Goal: Transaction & Acquisition: Download file/media

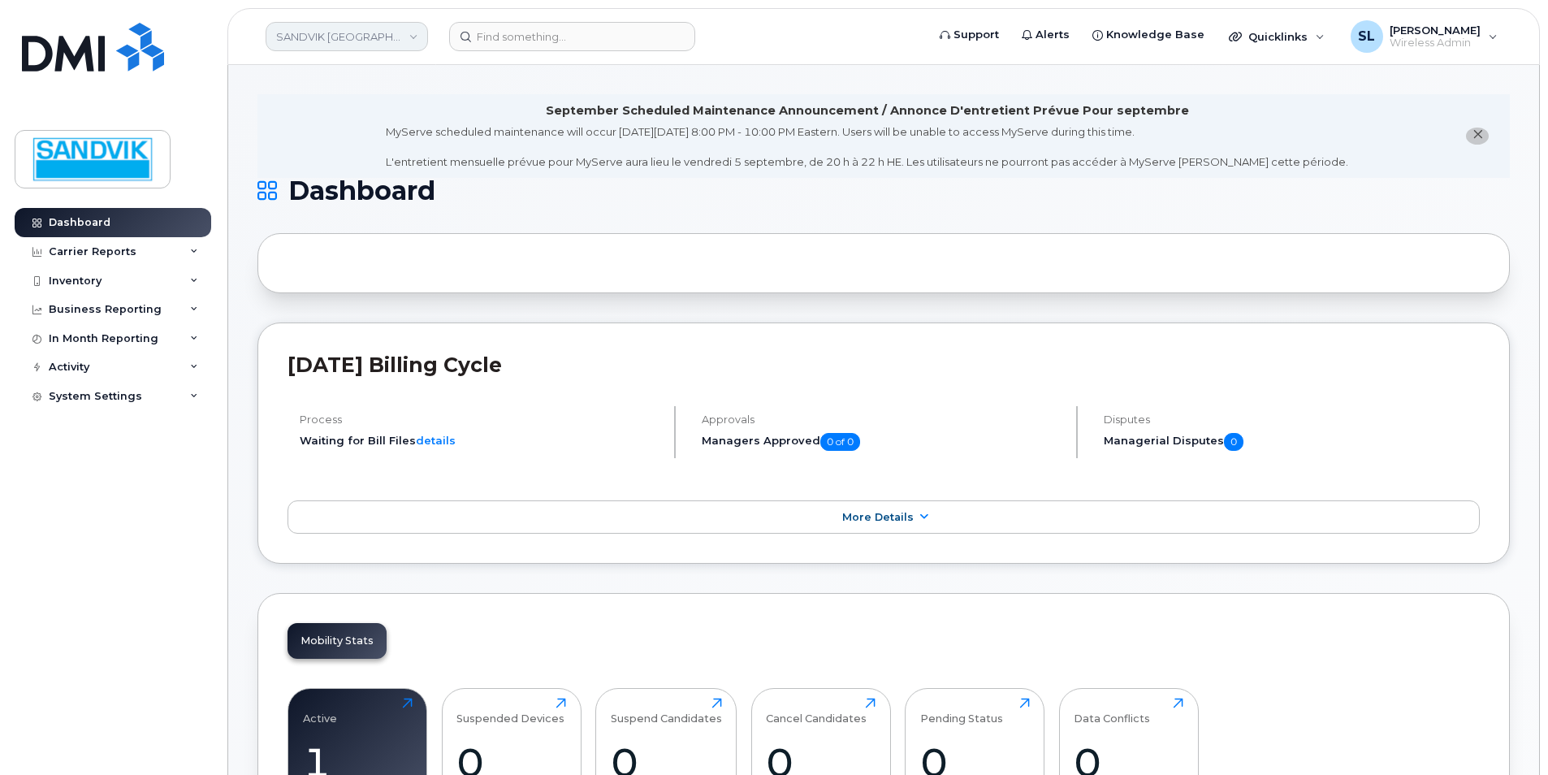
click at [320, 48] on link "SANDVIK [GEOGRAPHIC_DATA]" at bounding box center [347, 36] width 162 height 29
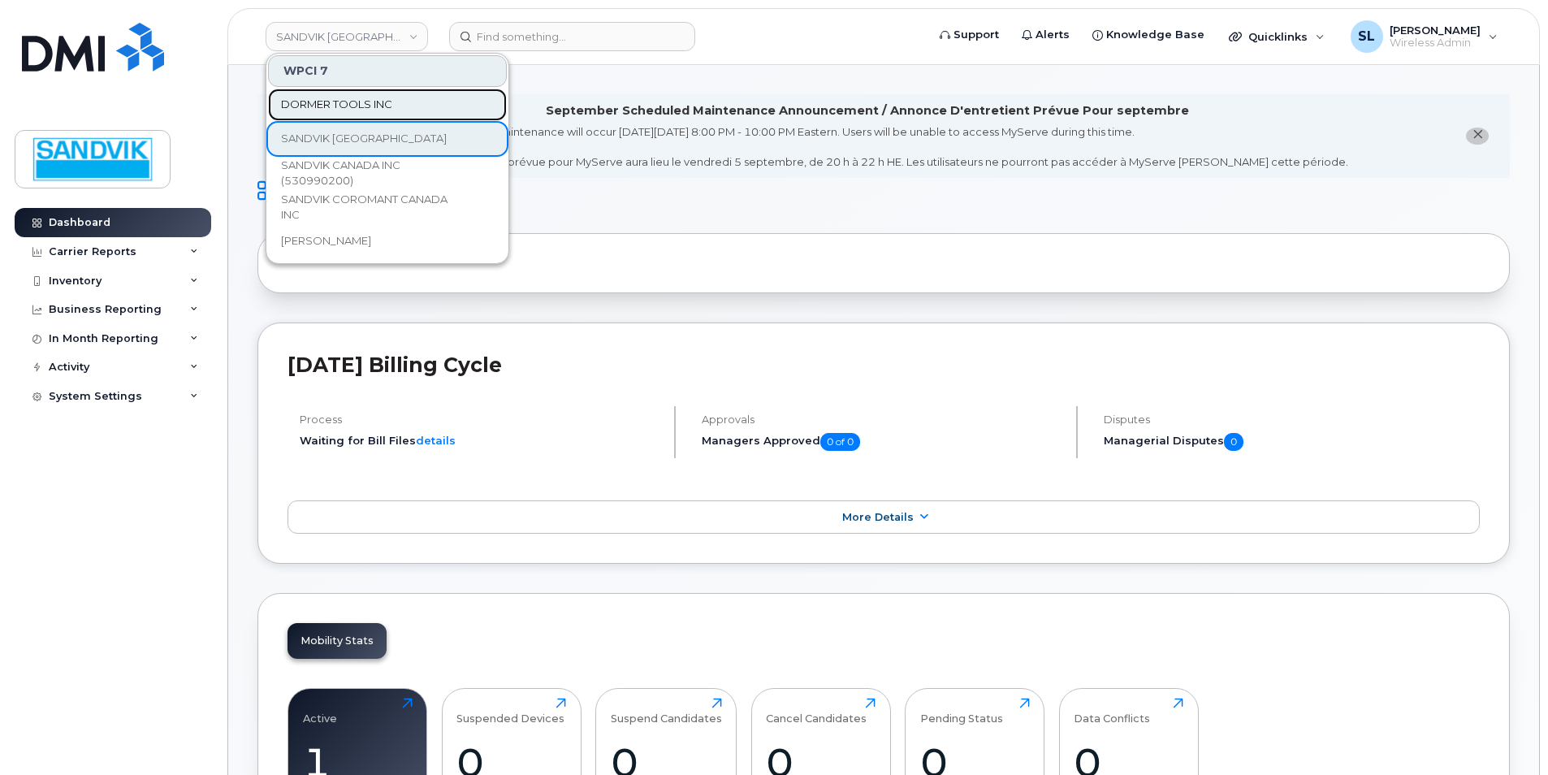
click at [363, 100] on span "DORMER TOOLS INC" at bounding box center [336, 105] width 111 height 16
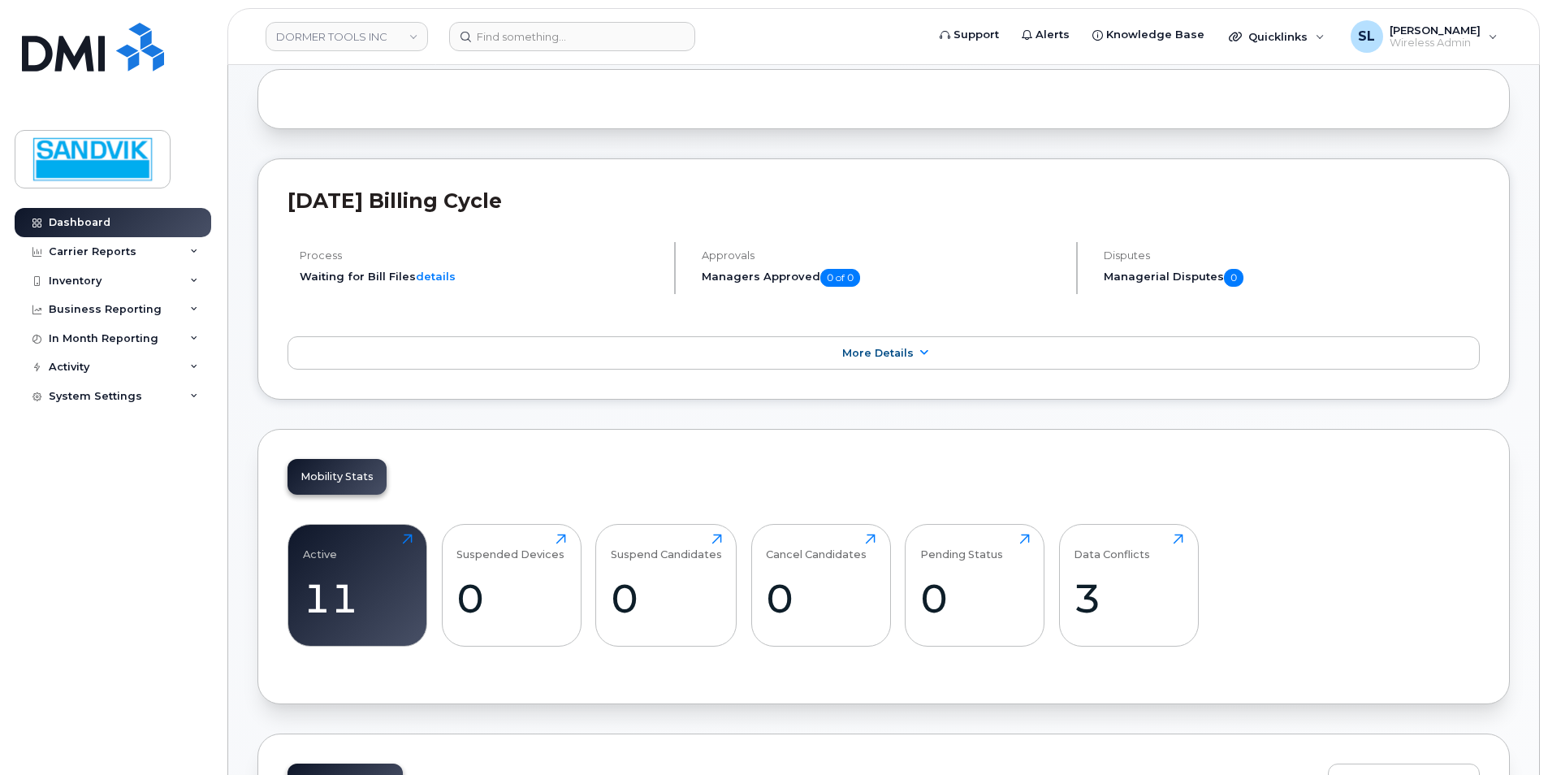
scroll to position [162, 0]
click at [119, 253] on div "Carrier Reports" at bounding box center [93, 251] width 88 height 13
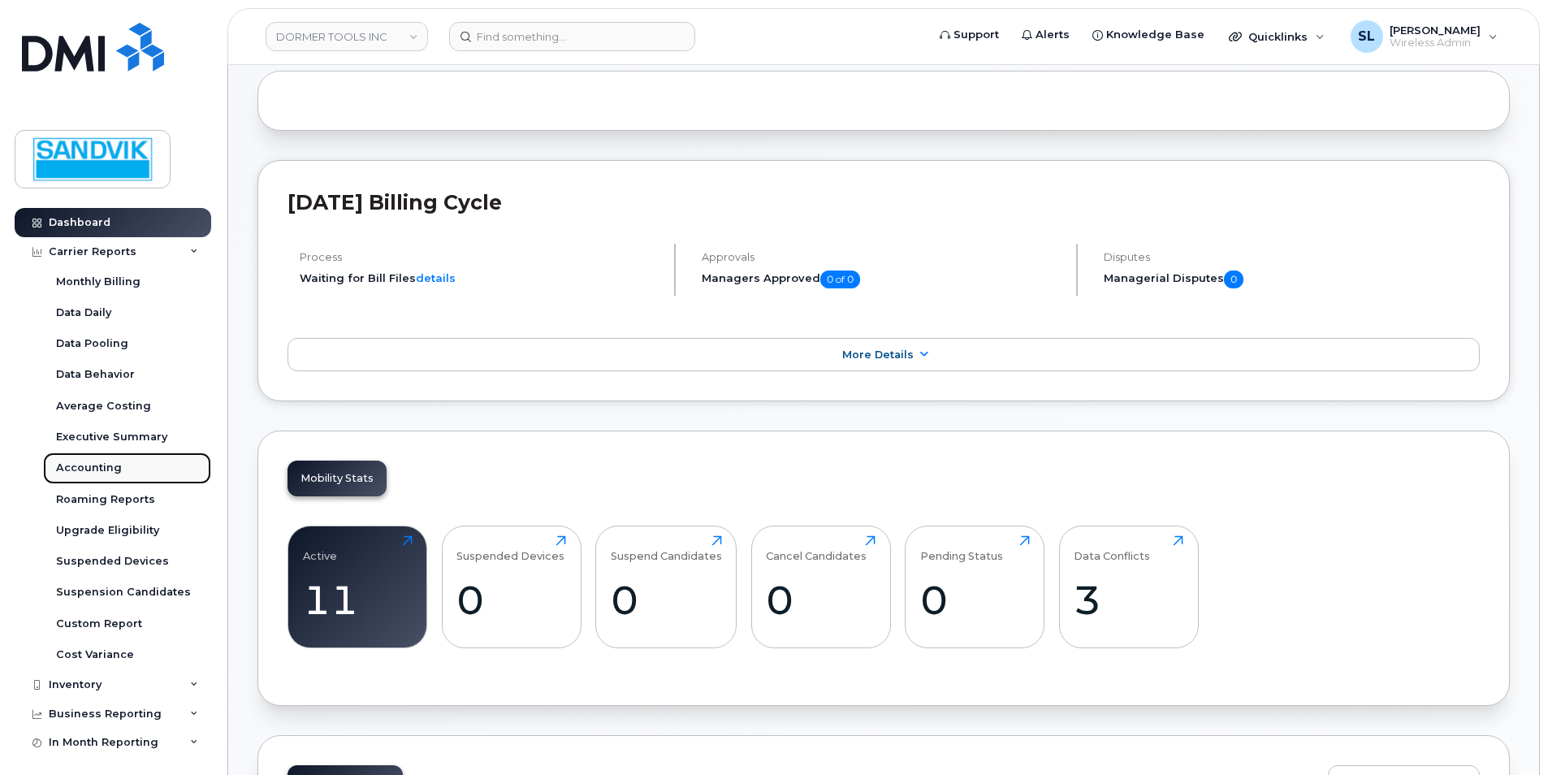
click at [103, 466] on div "Accounting" at bounding box center [89, 468] width 66 height 15
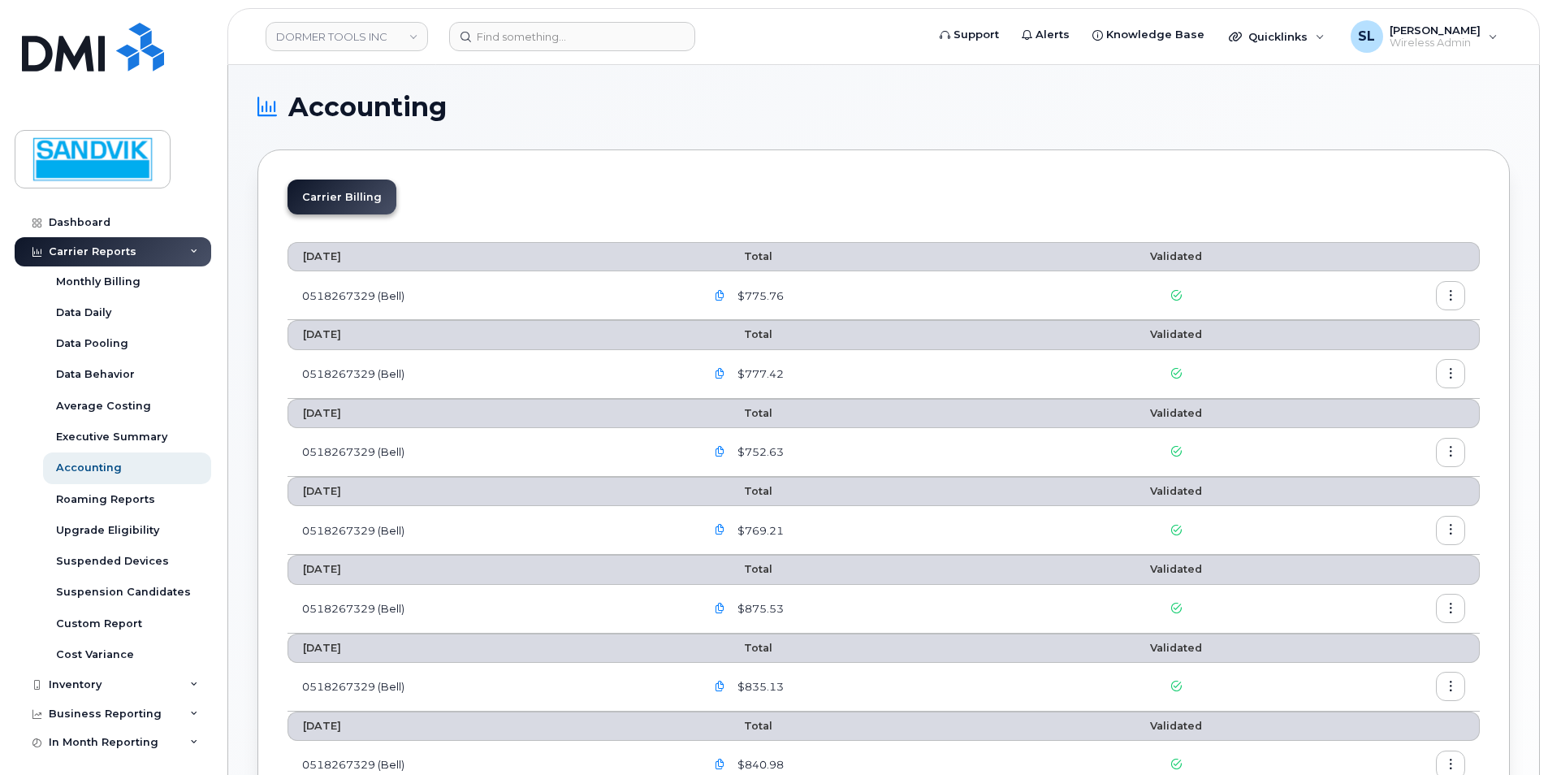
click at [725, 297] on icon "button" at bounding box center [720, 296] width 11 height 11
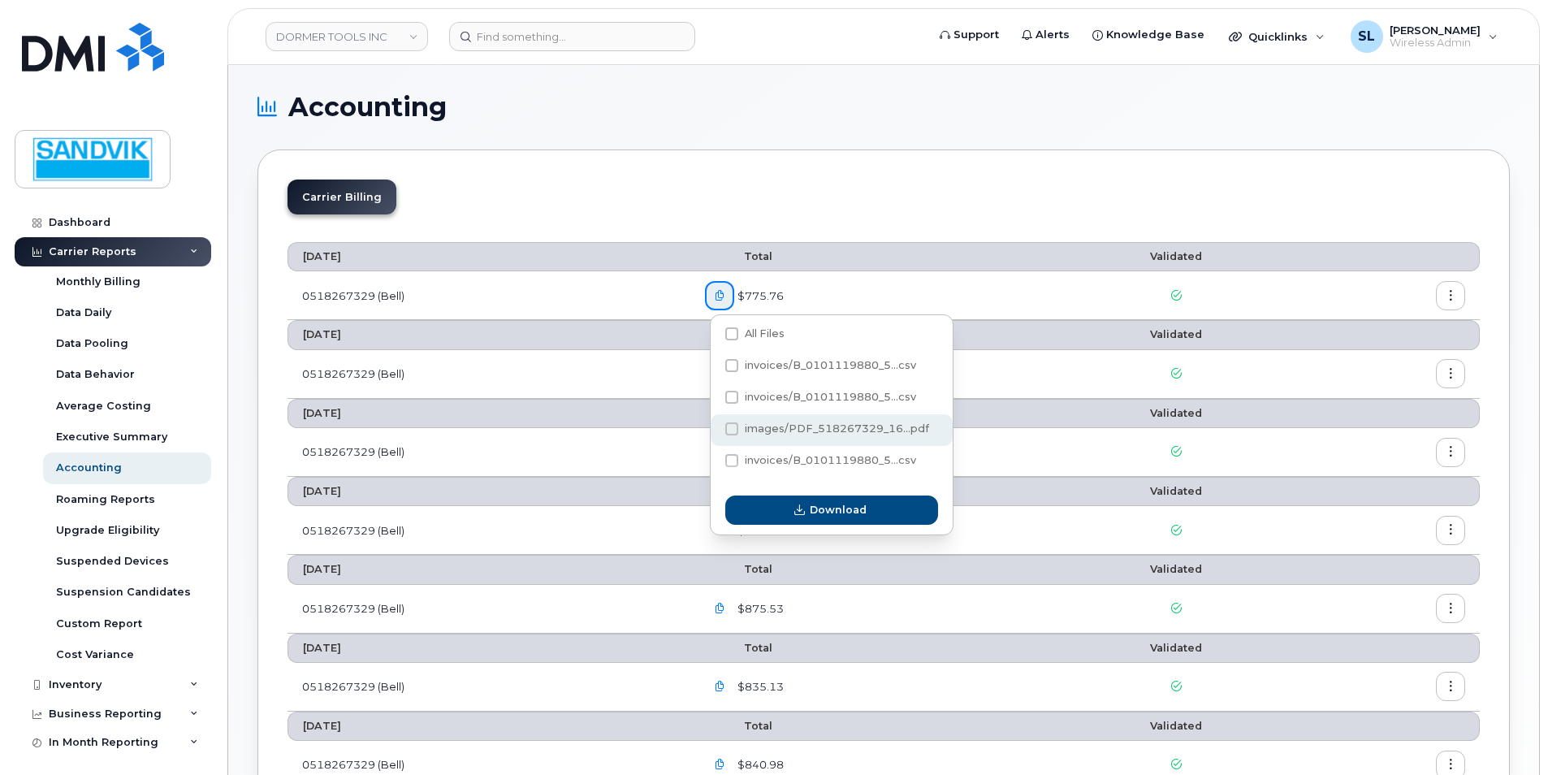
click at [737, 430] on span at bounding box center [731, 428] width 13 height 13
click at [714, 430] on input "images/PDF_518267329_16...pdf" at bounding box center [710, 430] width 8 height 8
checkbox input "true"
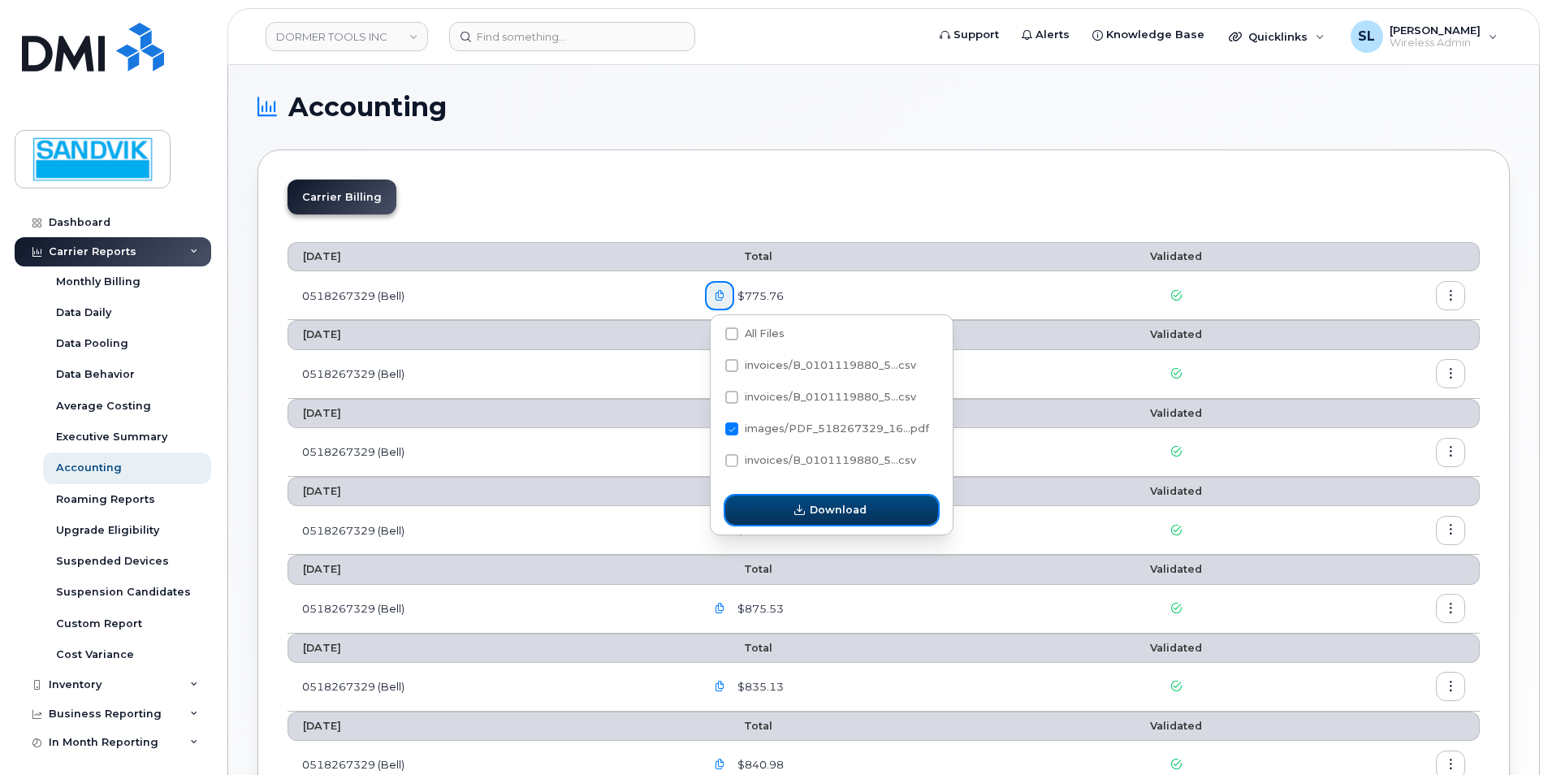
click at [773, 508] on button "Download" at bounding box center [831, 510] width 213 height 29
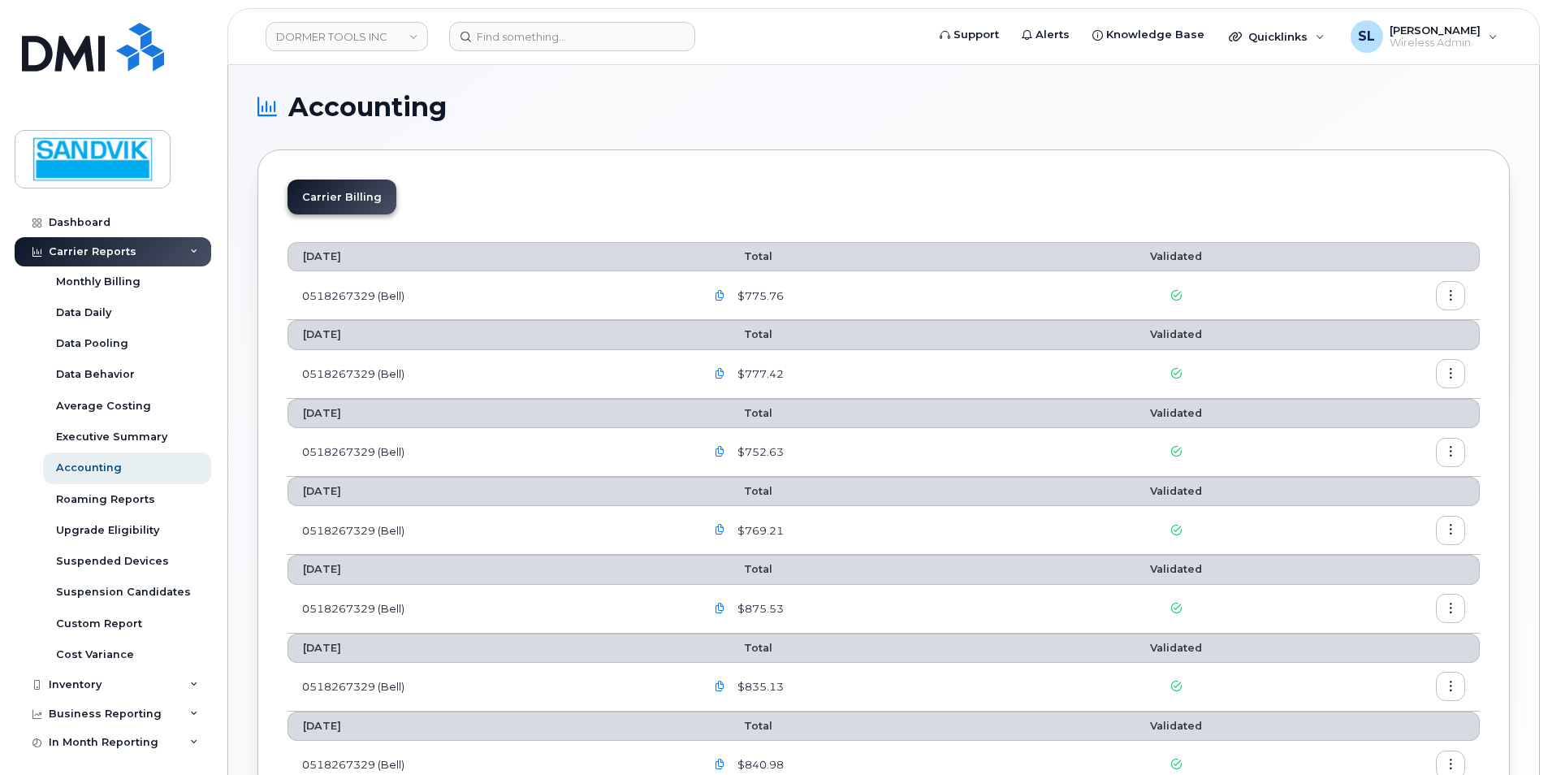
click at [1448, 301] on icon "button" at bounding box center [1451, 296] width 11 height 11
click at [1388, 365] on span "Download" at bounding box center [1376, 361] width 63 height 15
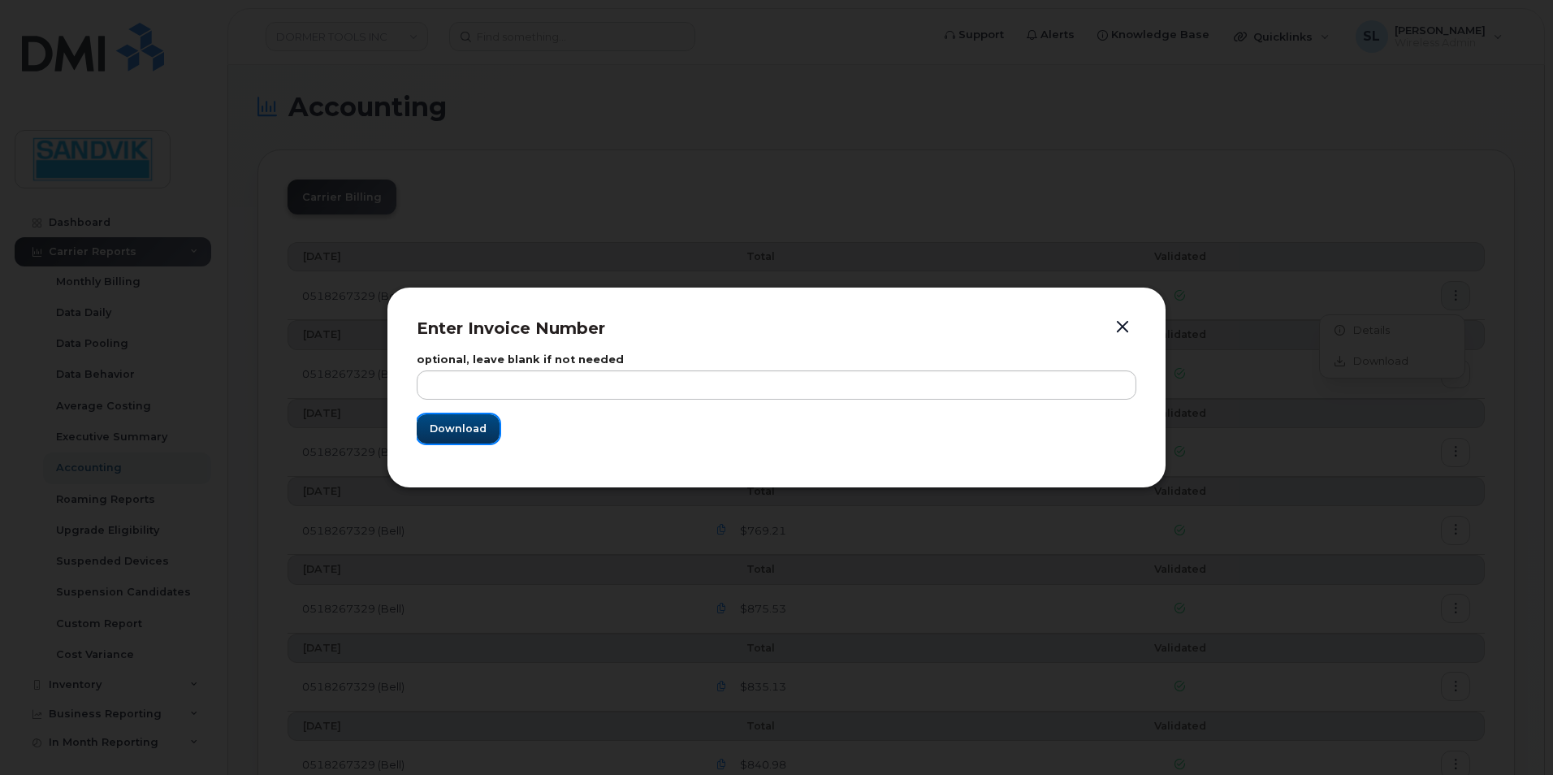
click at [467, 426] on span "Download" at bounding box center [458, 428] width 57 height 15
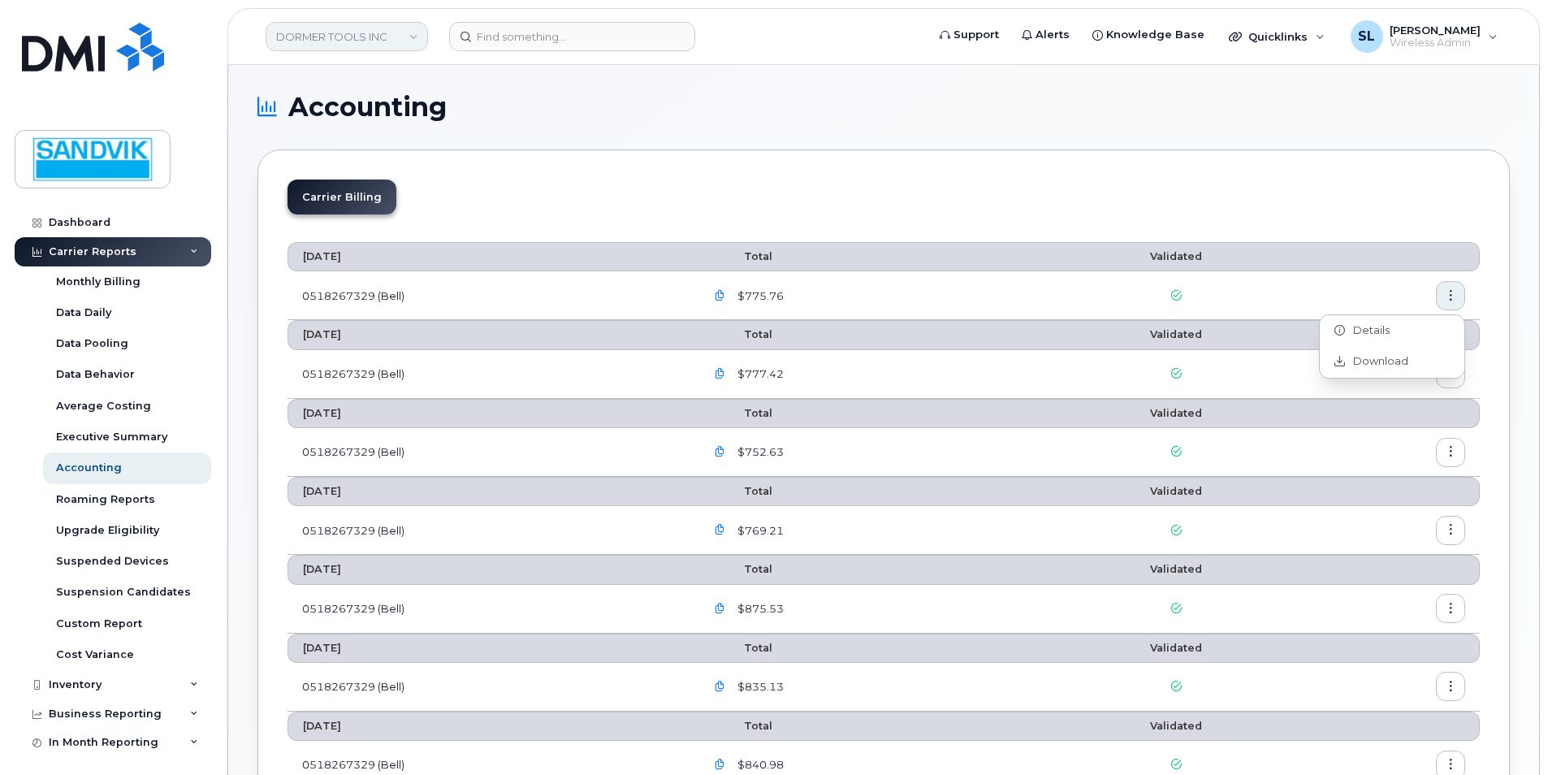
click at [376, 37] on link "DORMER TOOLS INC" at bounding box center [347, 36] width 162 height 29
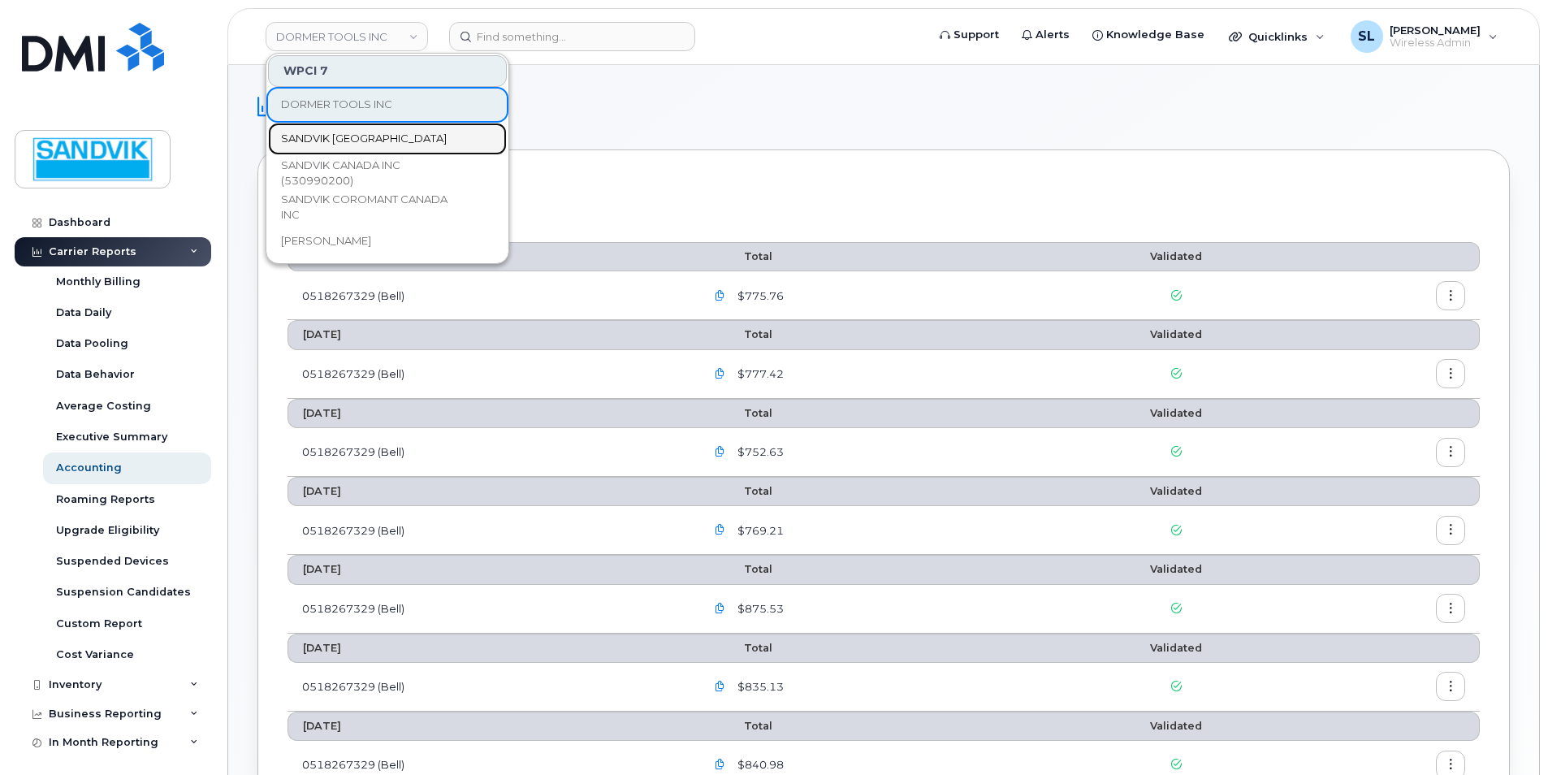
click at [346, 125] on link "SANDVIK CANADA" at bounding box center [387, 139] width 239 height 32
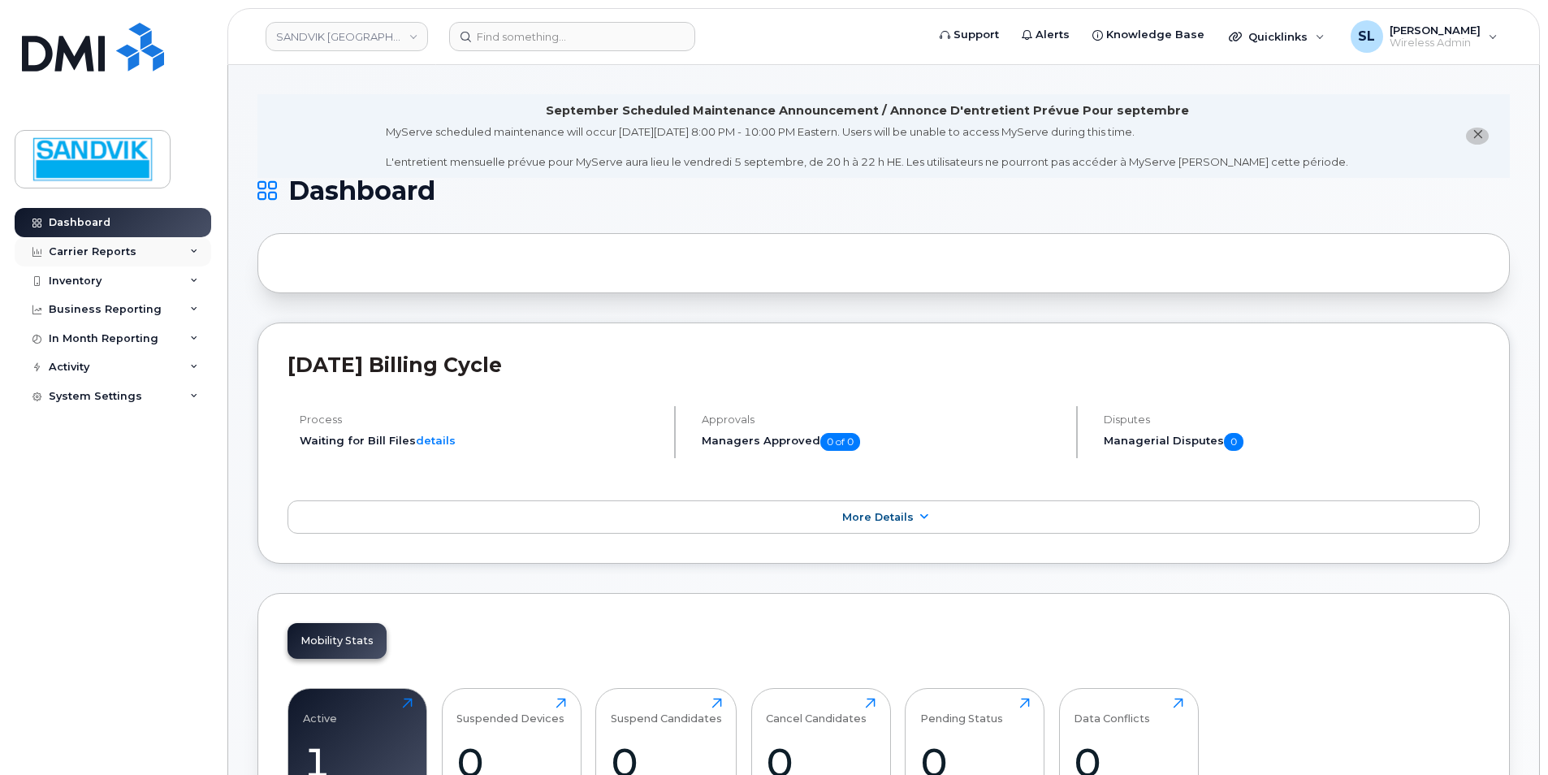
click at [136, 246] on div "Carrier Reports" at bounding box center [113, 251] width 197 height 29
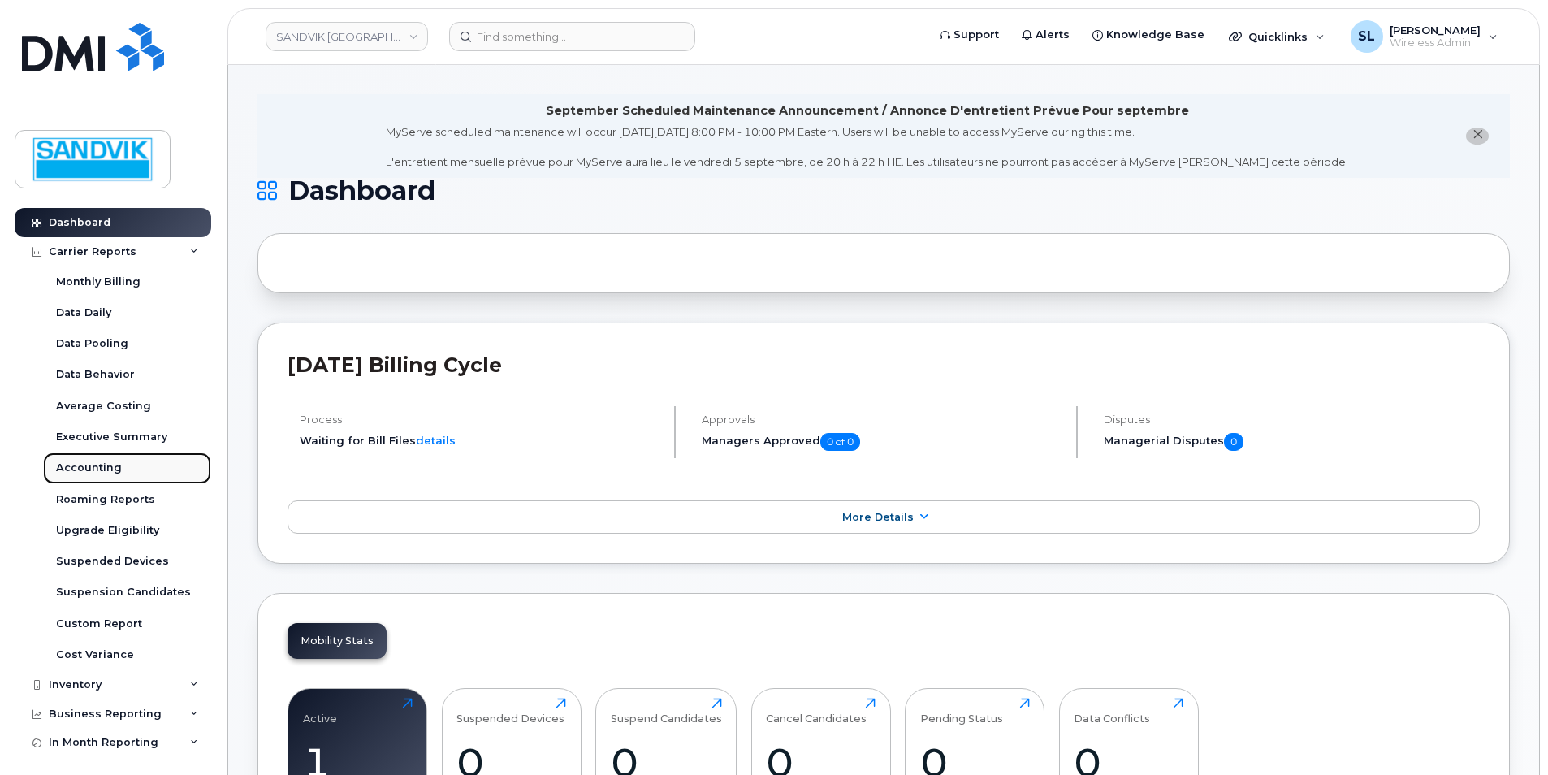
click at [88, 466] on div "Accounting" at bounding box center [89, 468] width 66 height 15
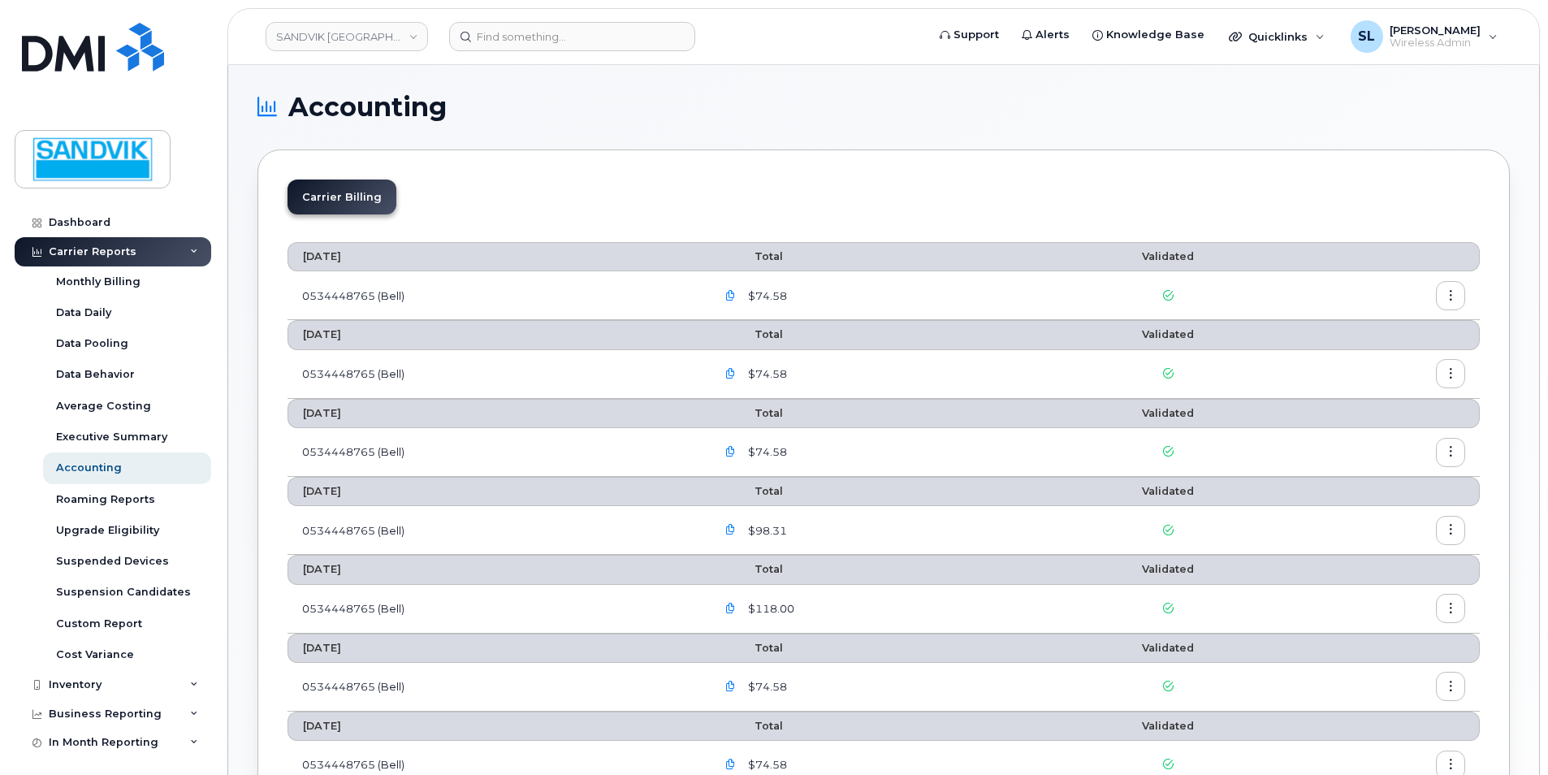
click at [736, 298] on icon "button" at bounding box center [730, 296] width 11 height 11
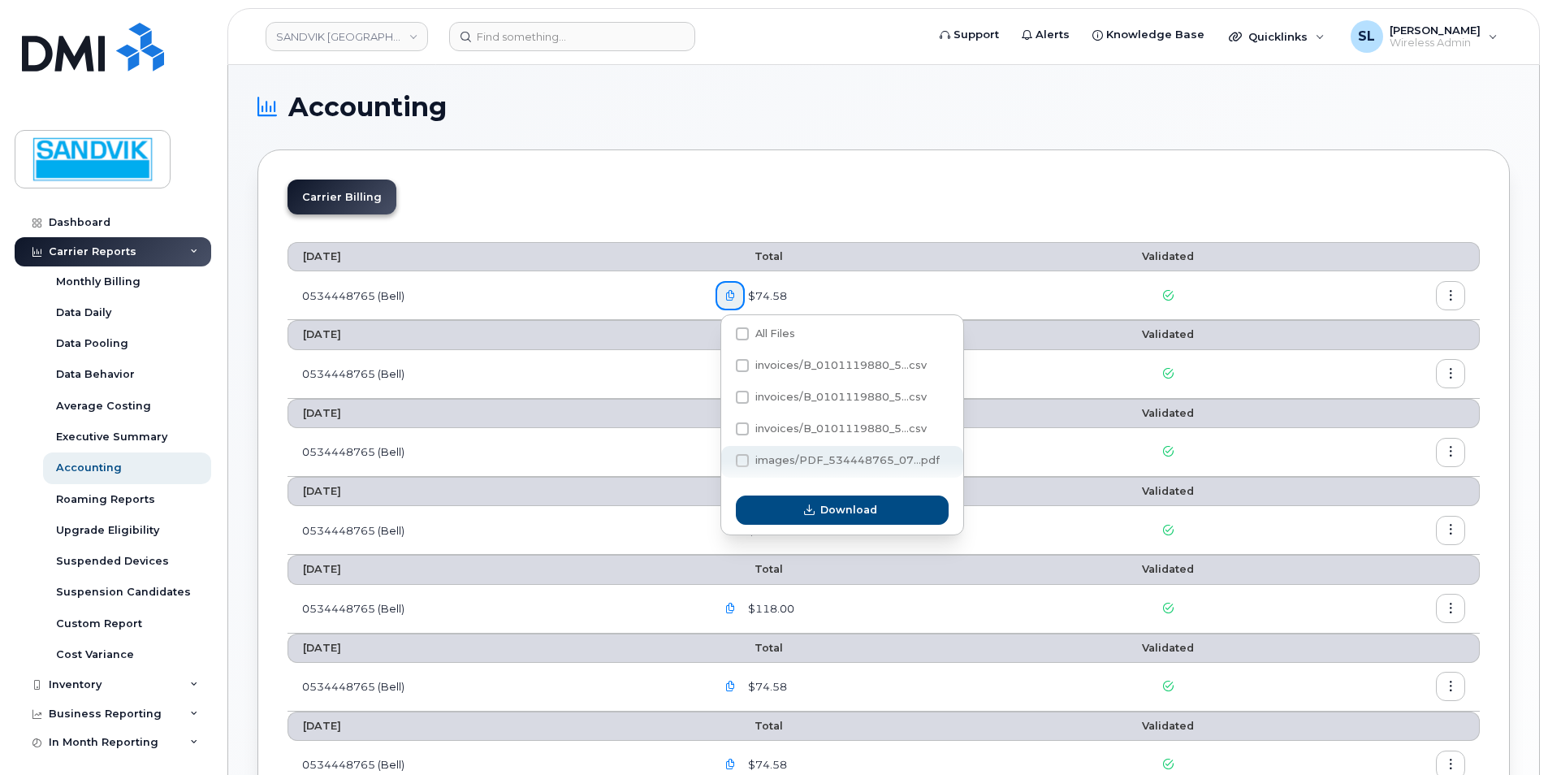
click at [742, 459] on span at bounding box center [742, 460] width 13 height 13
click at [725, 459] on input "images/PDF_534448765_07...pdf" at bounding box center [721, 461] width 8 height 8
checkbox input "true"
click at [787, 511] on button "Download" at bounding box center [842, 510] width 213 height 29
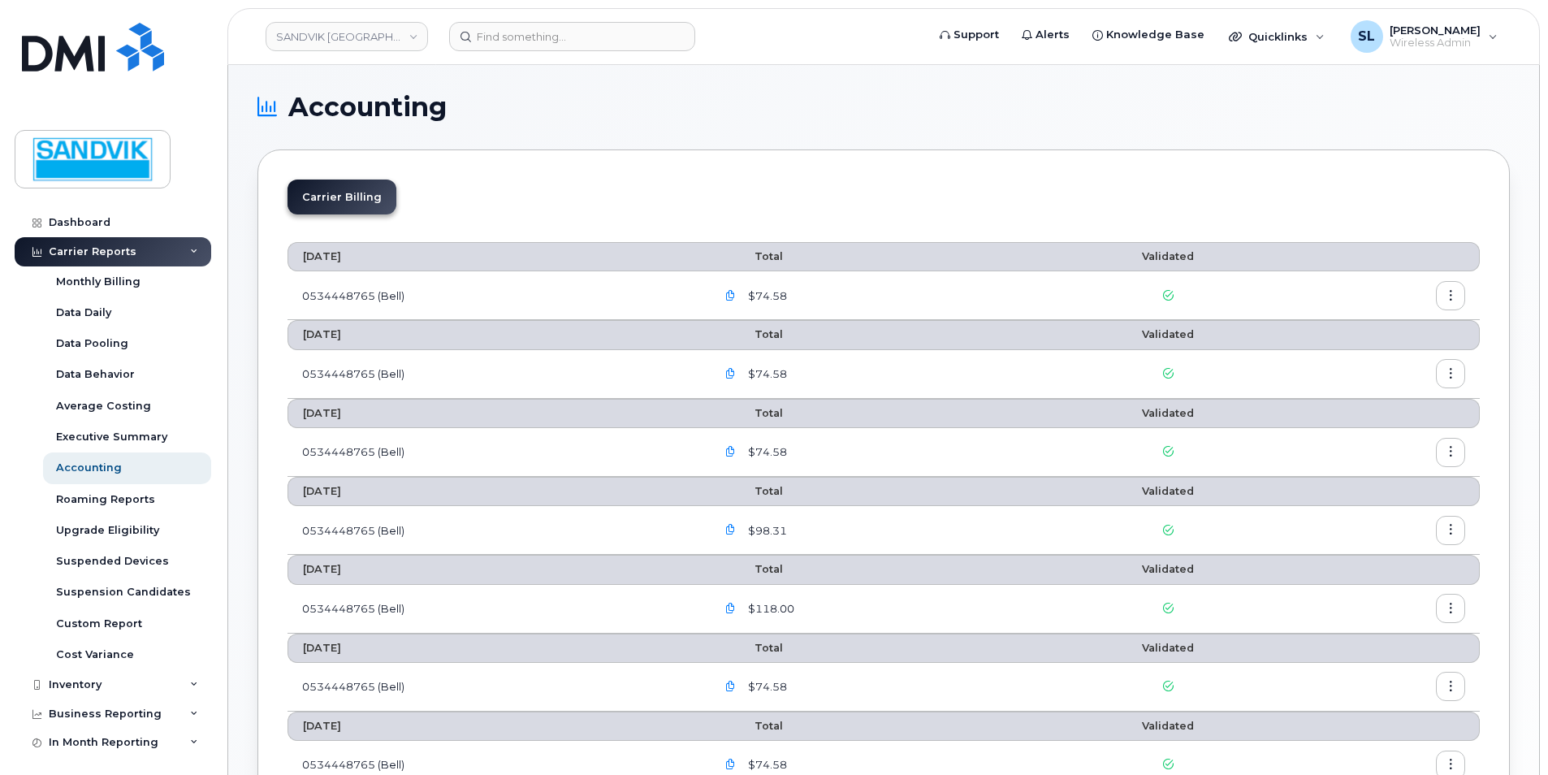
click at [892, 294] on div "$74.58" at bounding box center [871, 295] width 310 height 29
click at [1444, 294] on button "button" at bounding box center [1450, 295] width 29 height 29
click at [1358, 366] on span "Download" at bounding box center [1376, 361] width 63 height 15
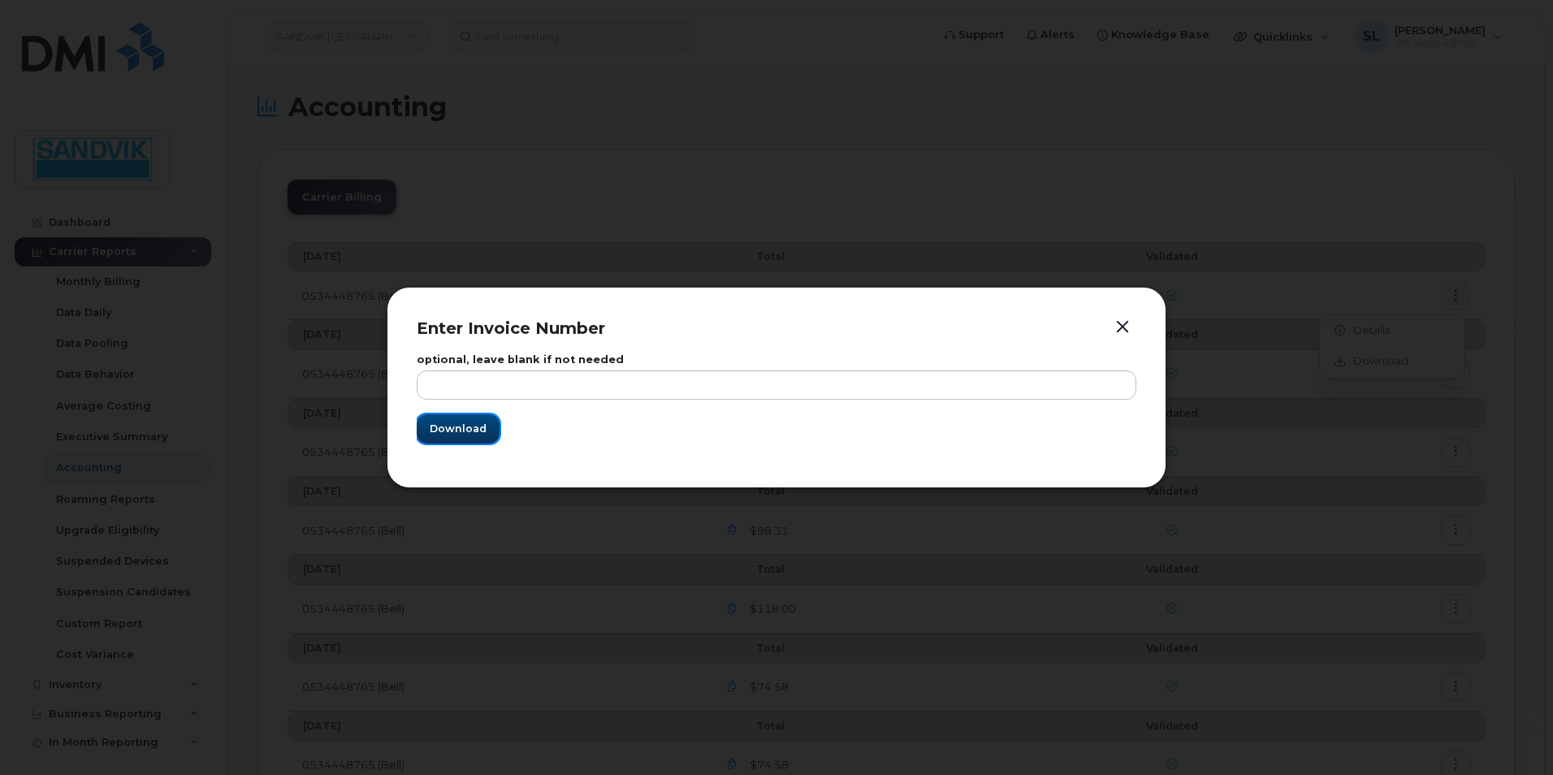
click at [452, 425] on span "Download" at bounding box center [458, 428] width 57 height 15
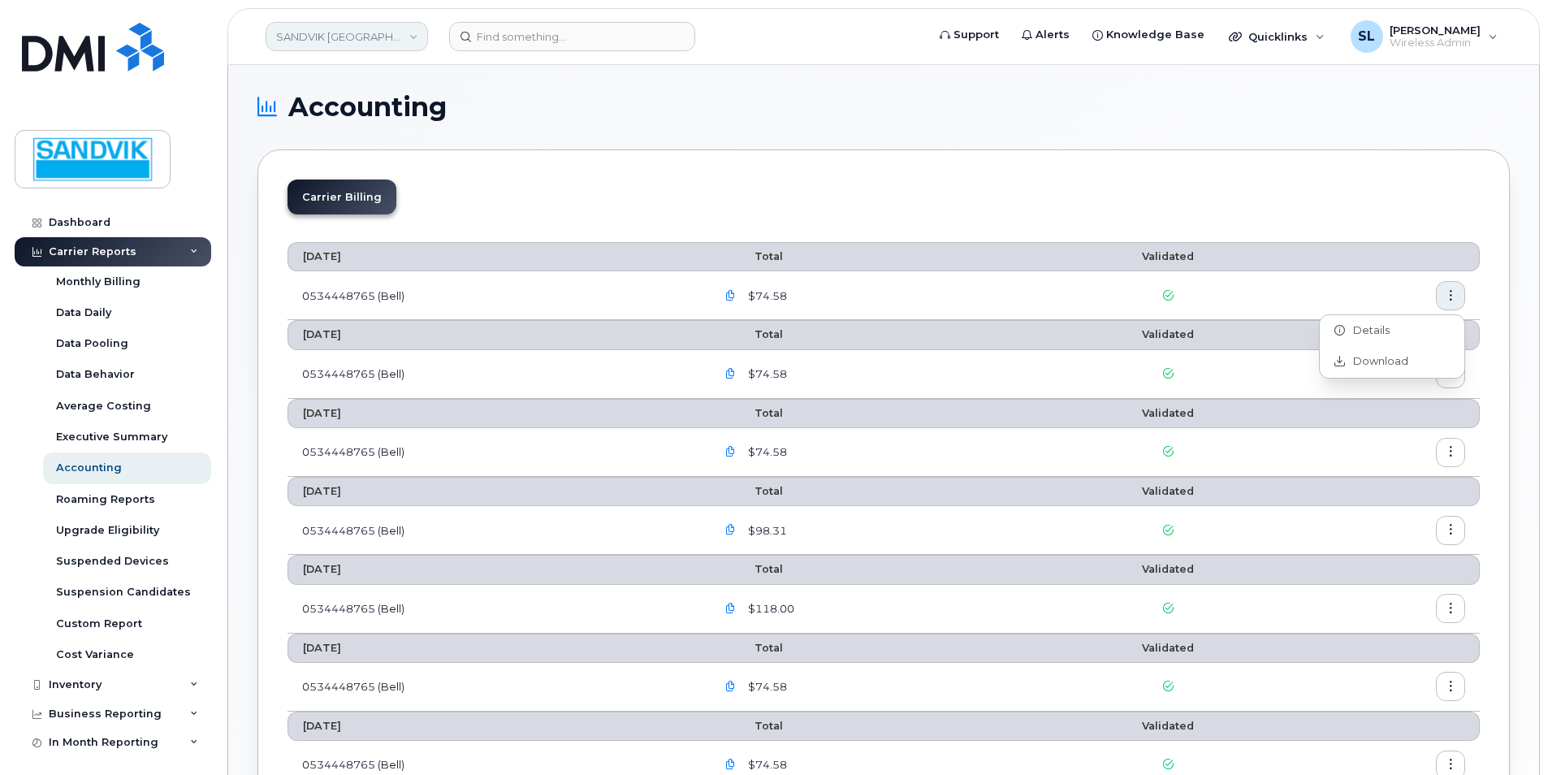
click at [355, 45] on link "SANDVIK CANADA" at bounding box center [347, 36] width 162 height 29
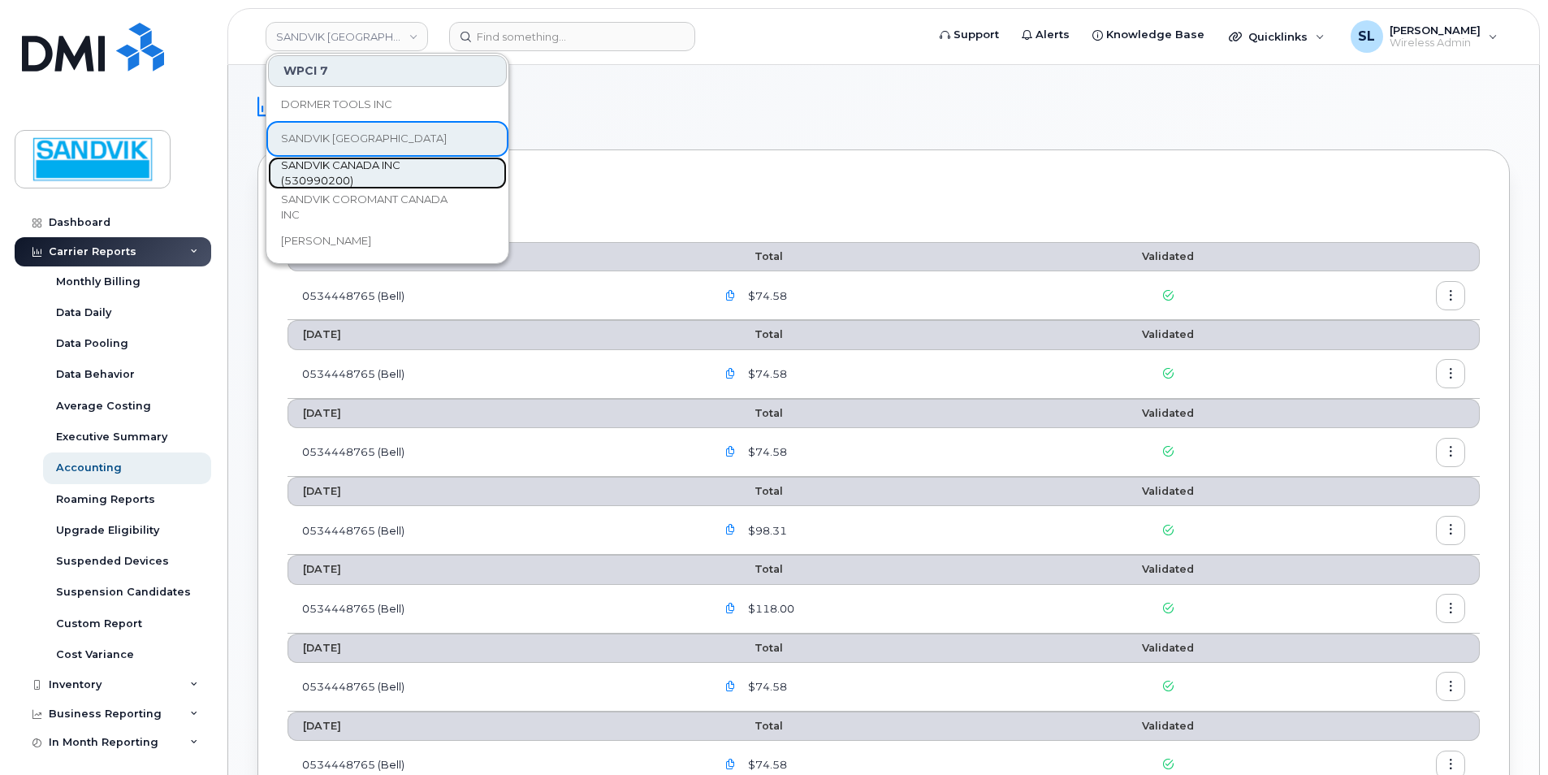
click at [344, 169] on span "SANDVIK CANADA INC (530990200)" at bounding box center [374, 174] width 187 height 32
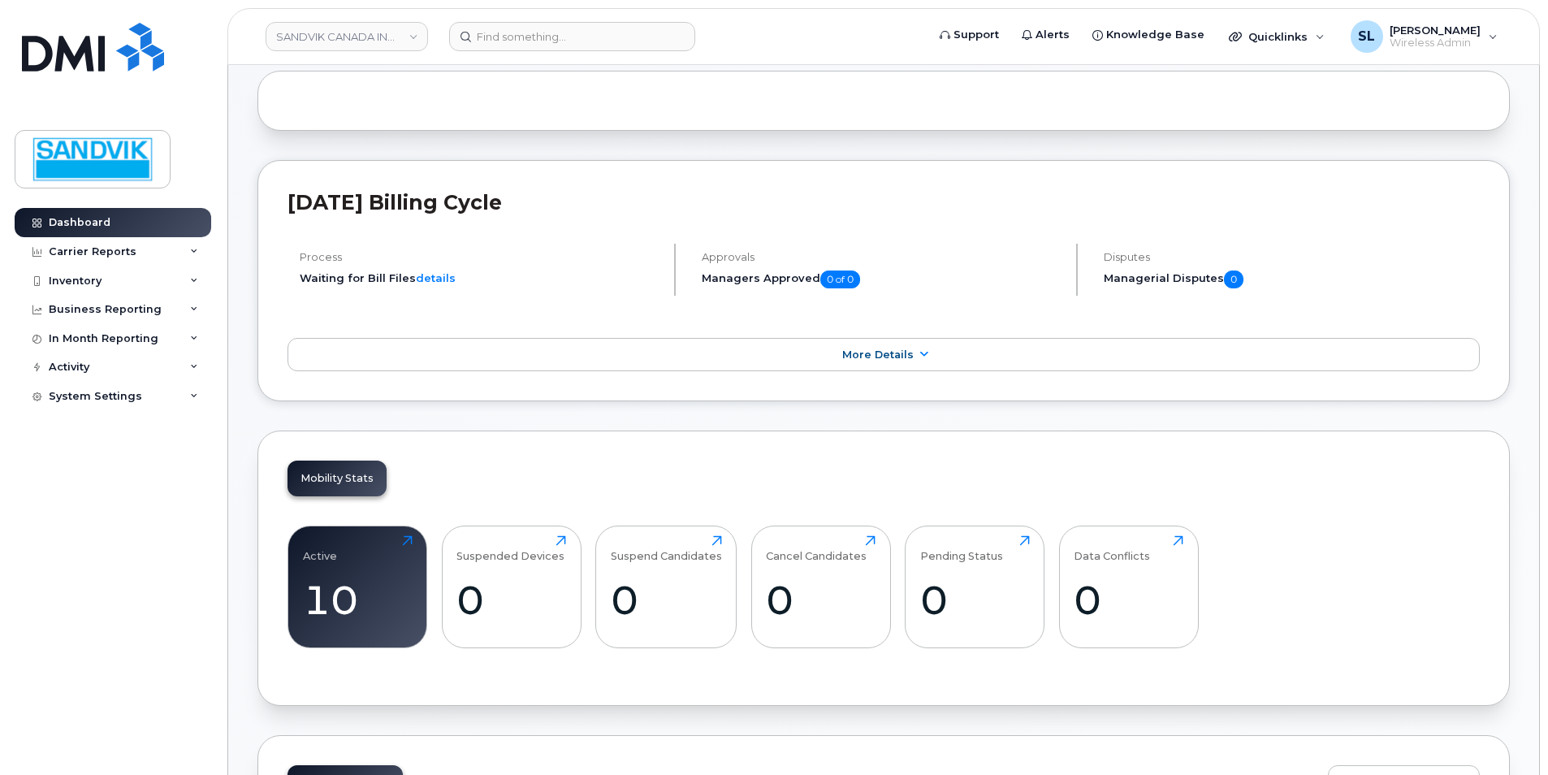
scroll to position [244, 0]
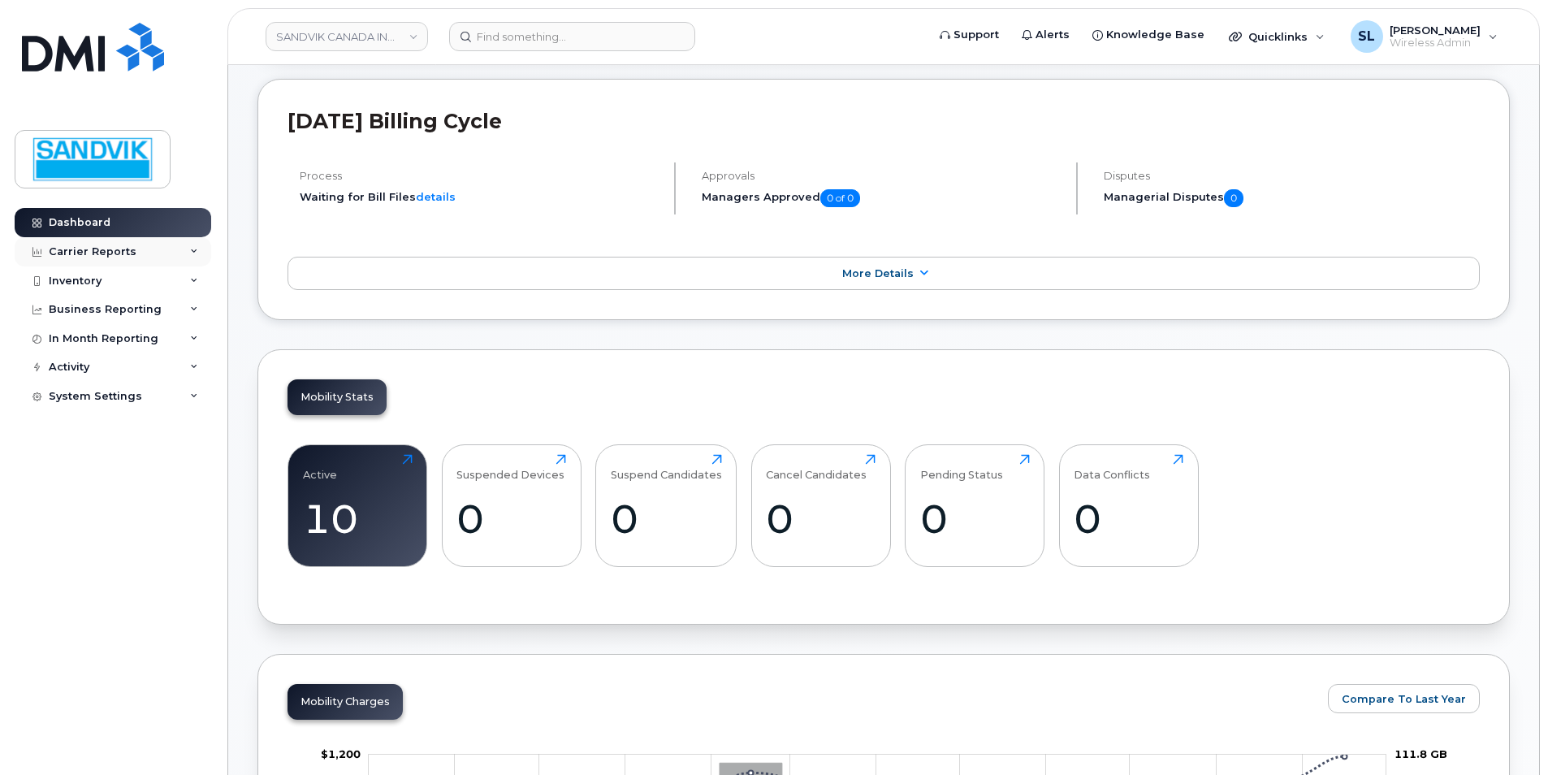
click at [115, 250] on div "Carrier Reports" at bounding box center [93, 251] width 88 height 13
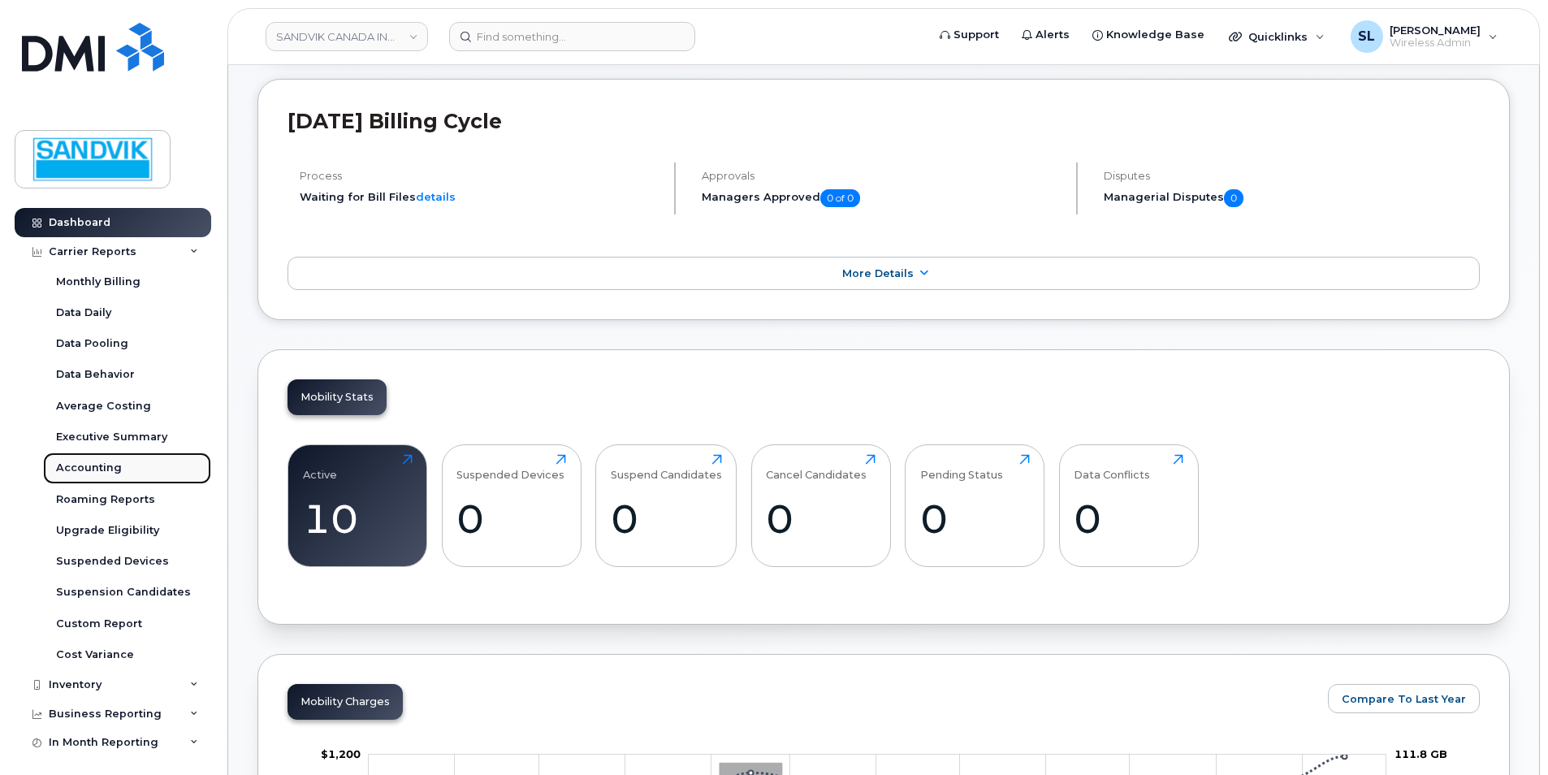
click at [108, 465] on div "Accounting" at bounding box center [89, 468] width 66 height 15
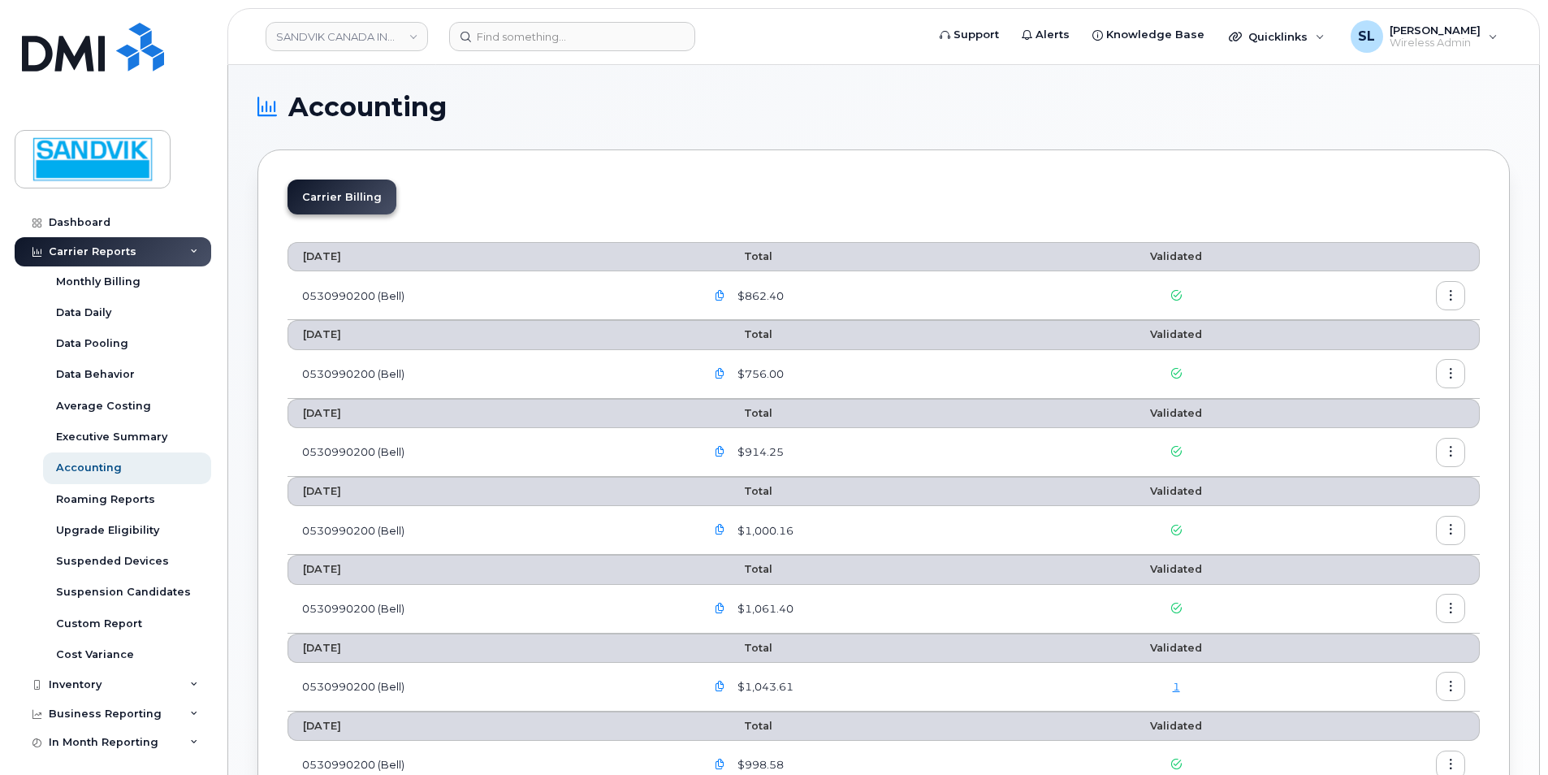
click at [730, 292] on button "button" at bounding box center [719, 295] width 29 height 29
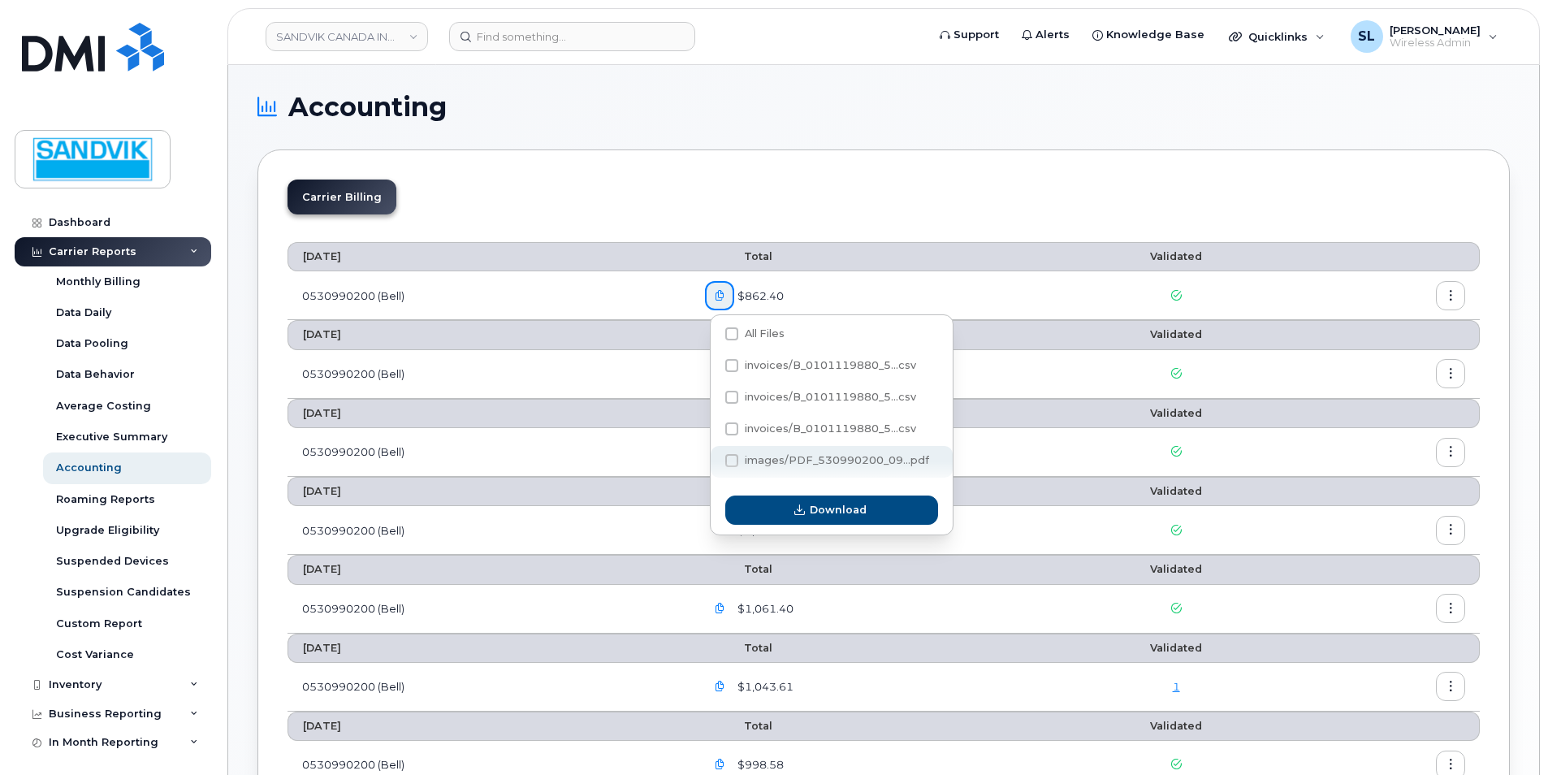
click at [734, 460] on span at bounding box center [731, 460] width 13 height 13
click at [714, 460] on input "images/PDF_530990200_09...pdf" at bounding box center [710, 461] width 8 height 8
checkbox input "true"
click at [816, 498] on button "Download" at bounding box center [831, 510] width 213 height 29
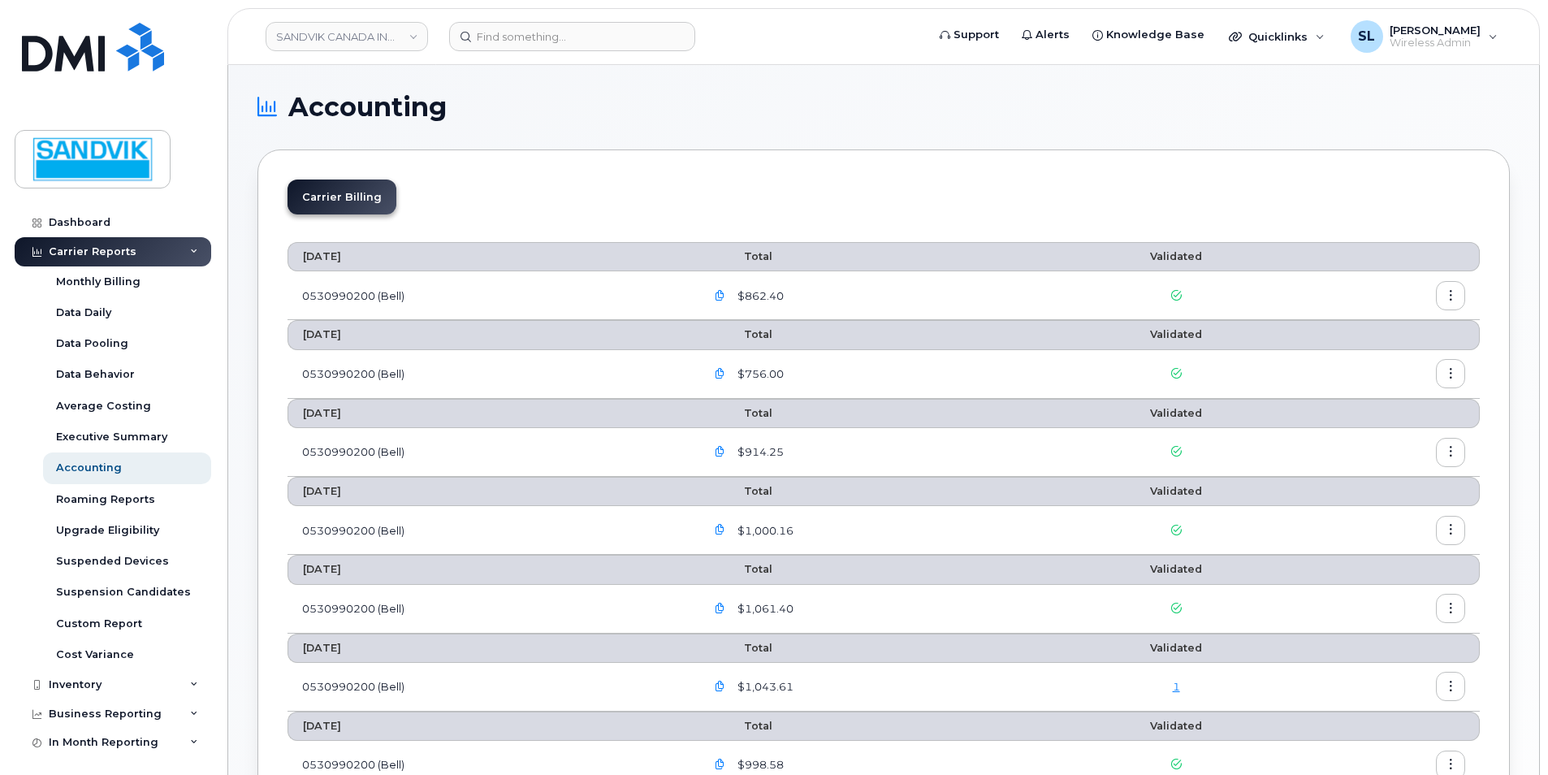
click at [1063, 298] on td at bounding box center [1176, 295] width 249 height 49
click at [1443, 297] on button "button" at bounding box center [1450, 295] width 29 height 29
click at [1348, 361] on span "Download" at bounding box center [1376, 361] width 63 height 15
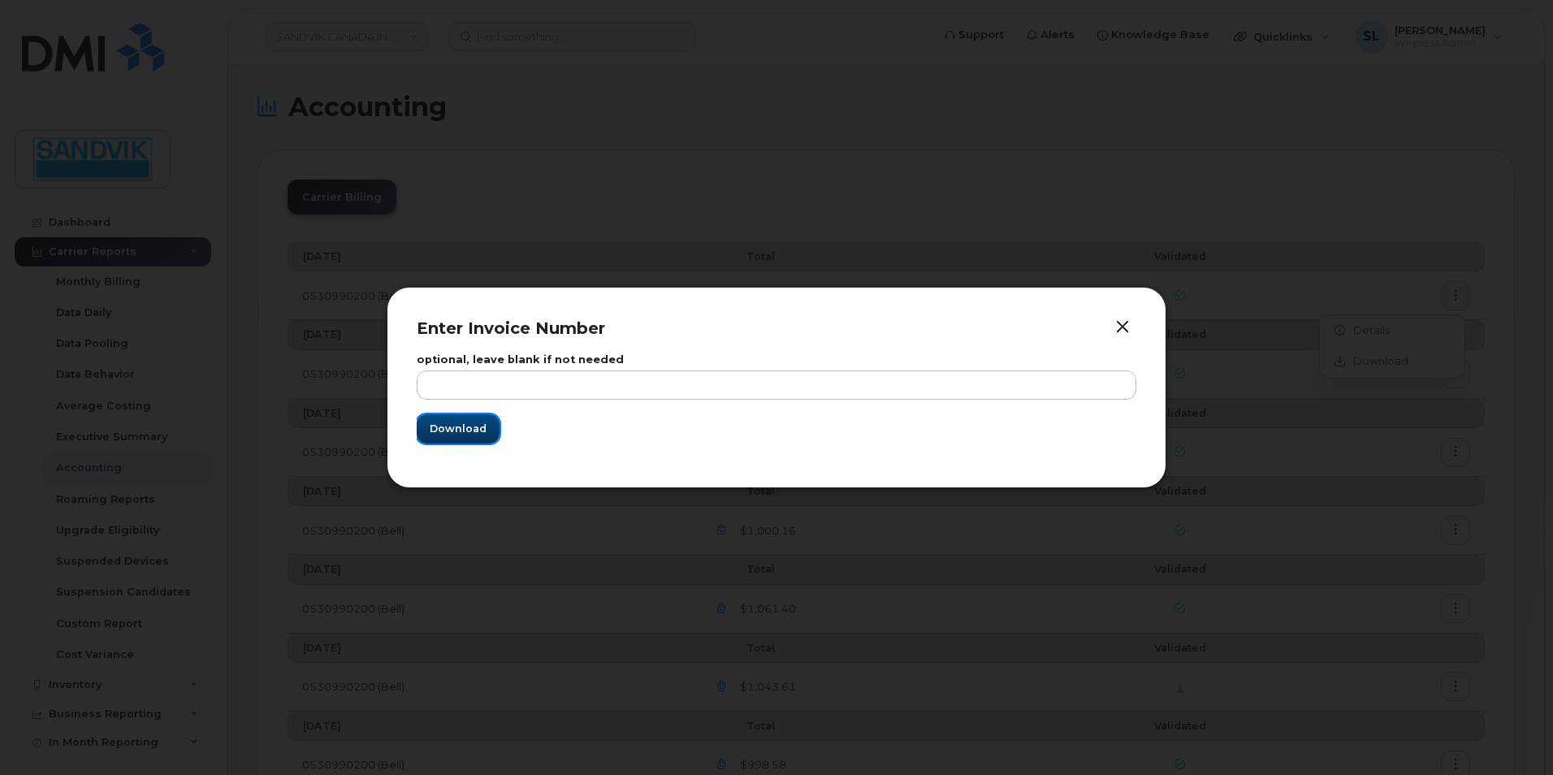
click at [453, 430] on span "Download" at bounding box center [458, 428] width 57 height 15
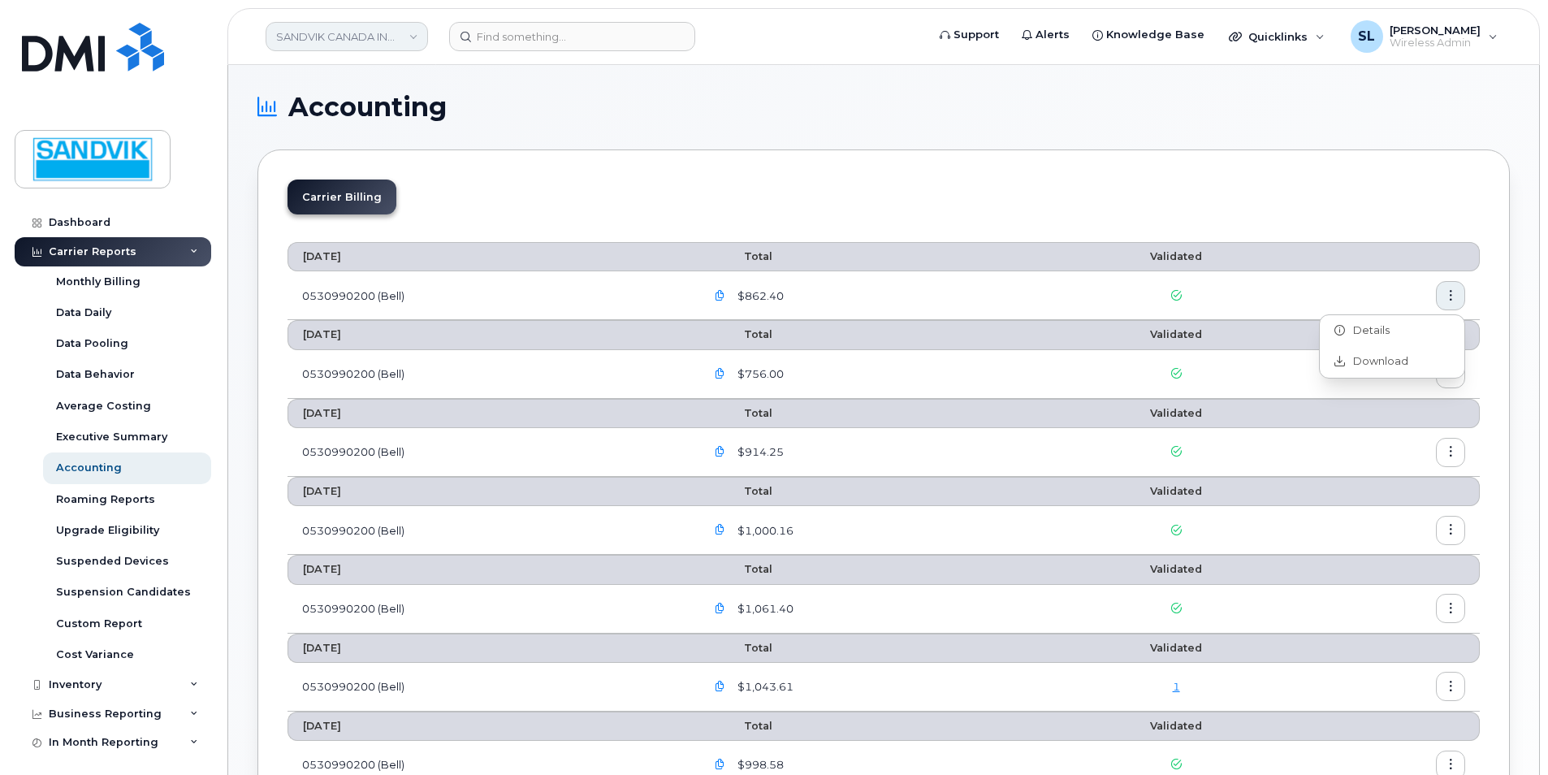
click at [404, 37] on link "SANDVIK CANADA INC (530990200)" at bounding box center [347, 36] width 162 height 29
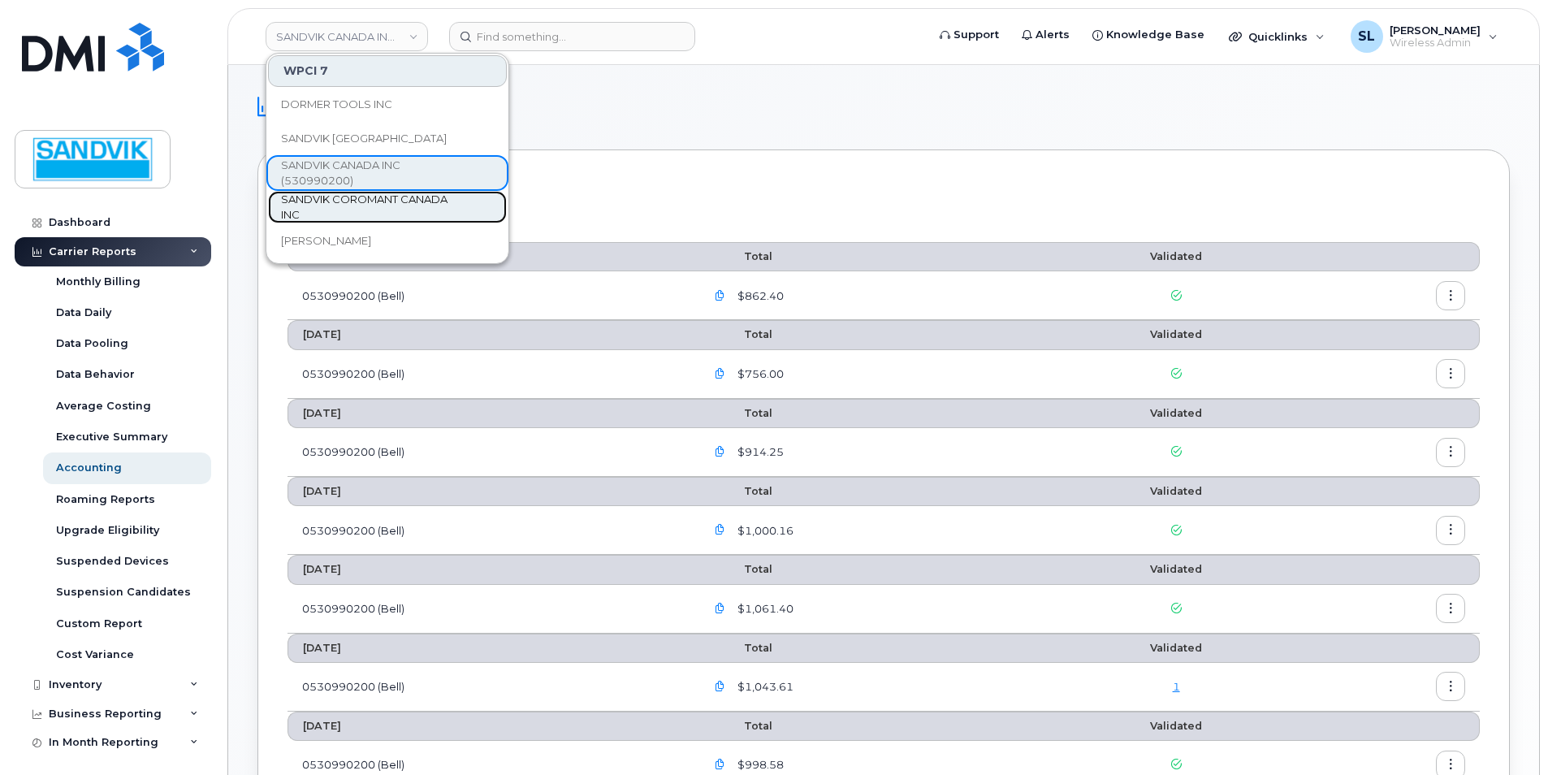
click at [344, 194] on span "SANDVIK COROMANT CANADA INC" at bounding box center [374, 208] width 187 height 32
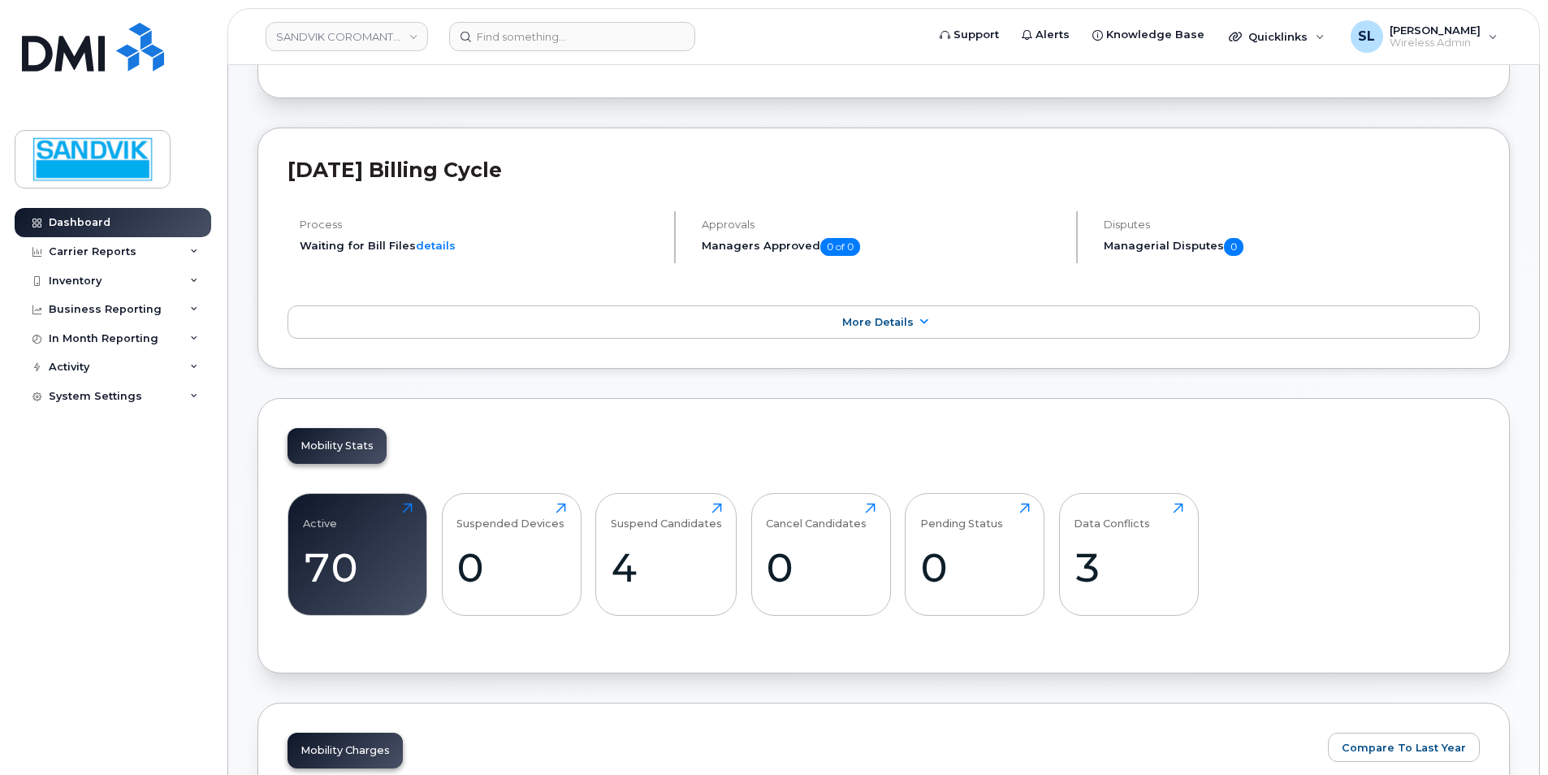
scroll to position [487, 0]
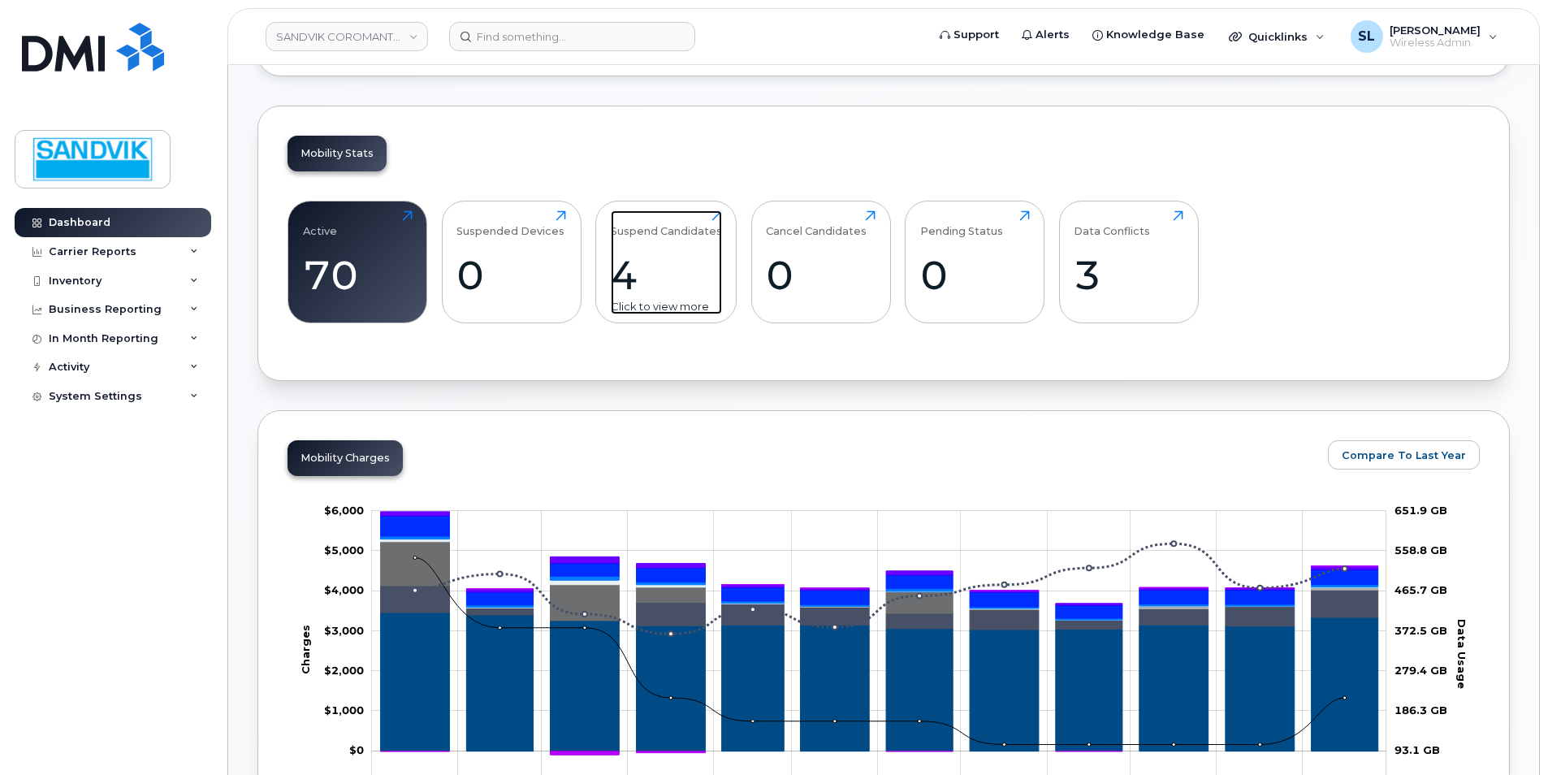
click at [663, 291] on div "4" at bounding box center [666, 275] width 111 height 48
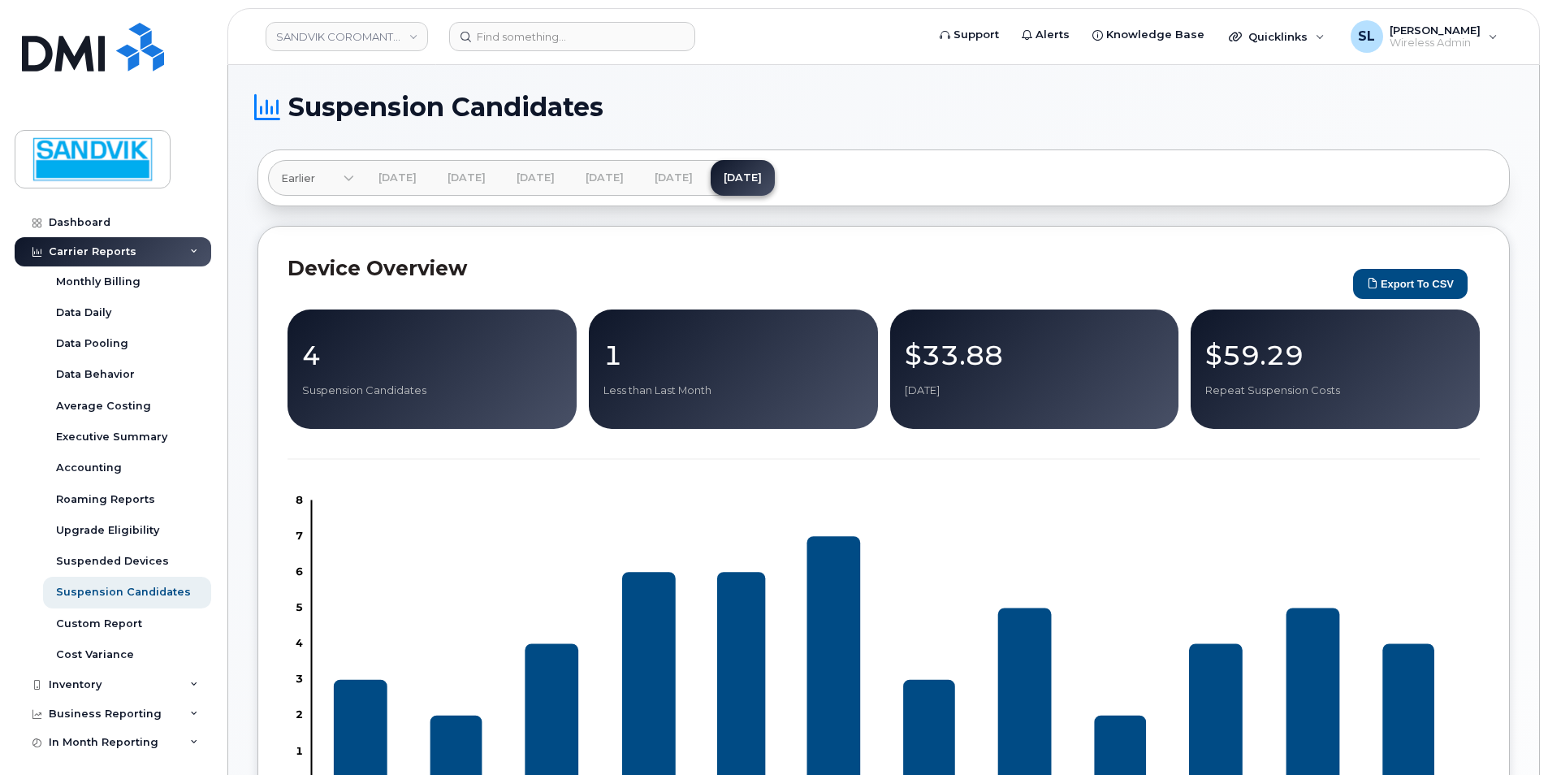
click at [1401, 345] on p "$59.29" at bounding box center [1336, 354] width 260 height 29
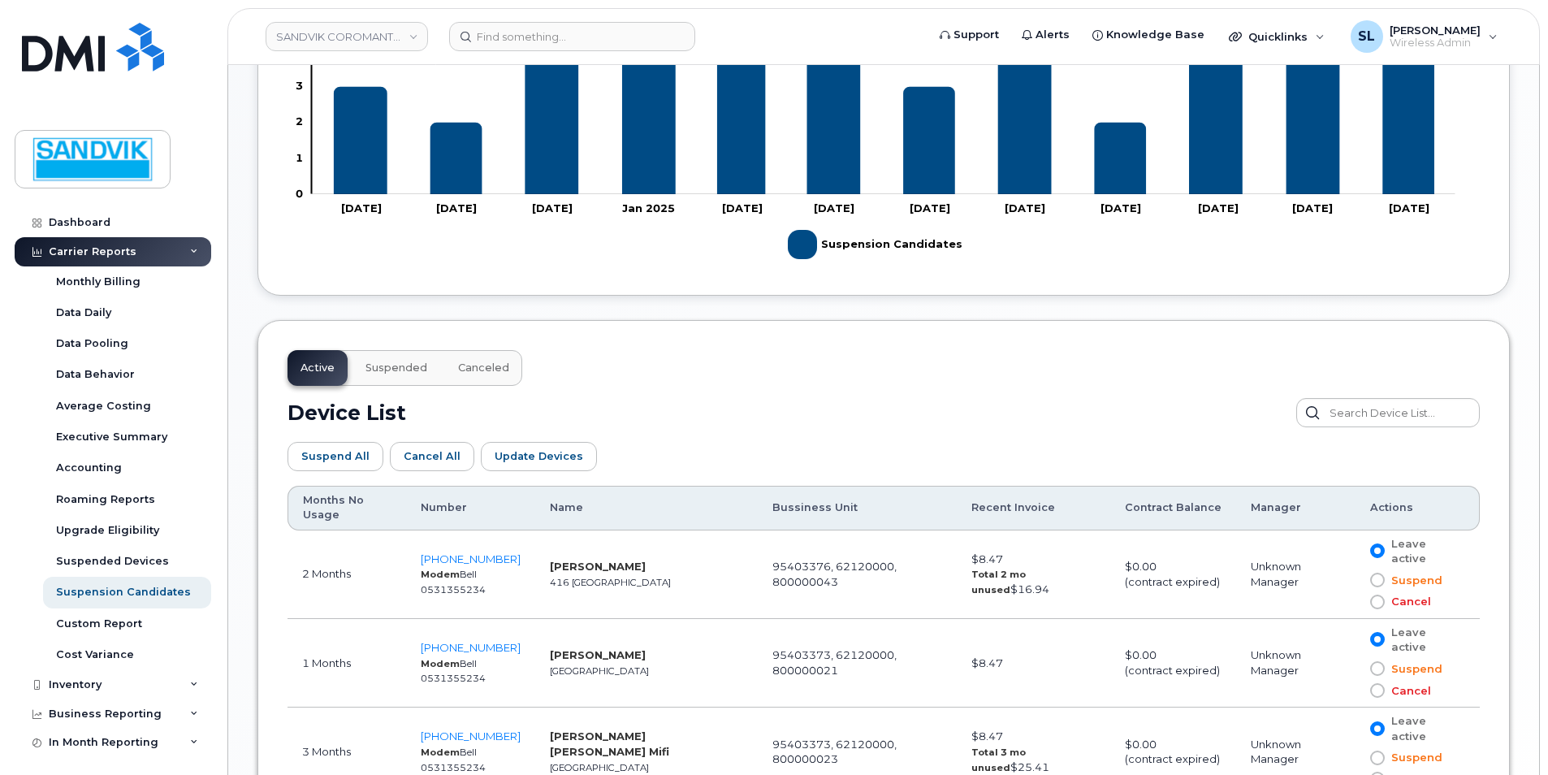
scroll to position [731, 0]
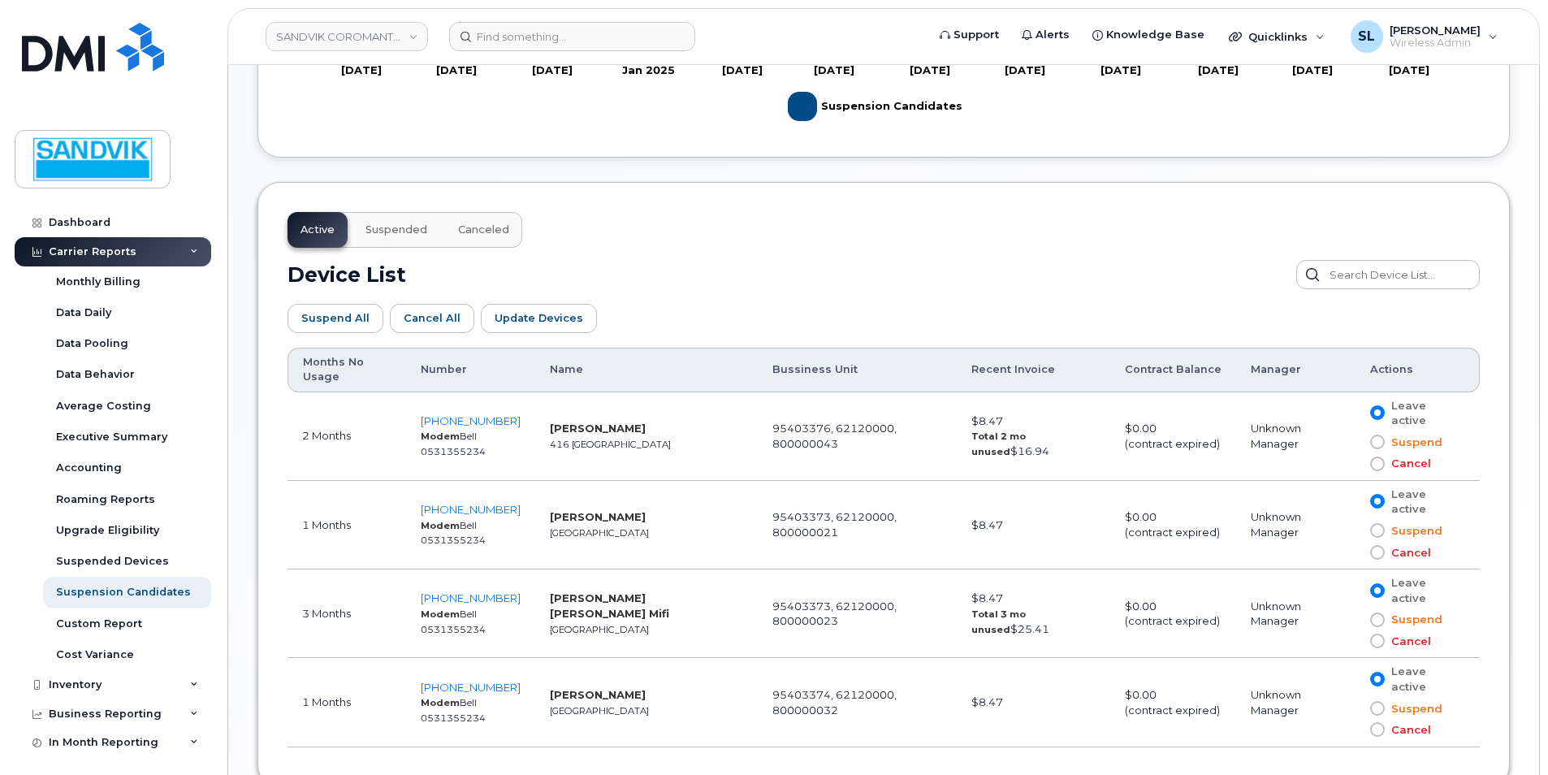
click at [1379, 722] on span at bounding box center [1378, 729] width 15 height 15
click at [1354, 730] on input "Cancel" at bounding box center [1354, 730] width 0 height 0
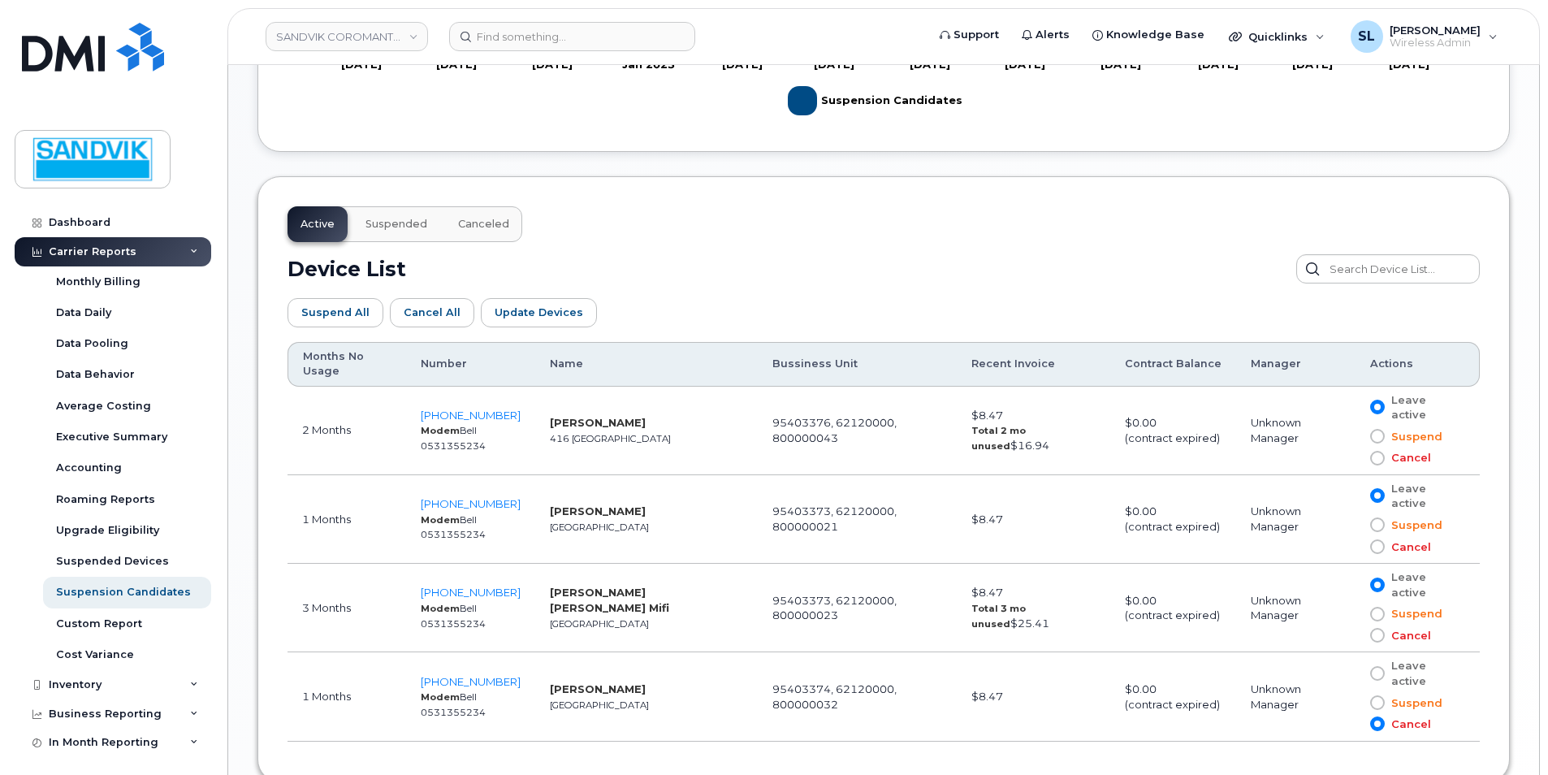
scroll to position [708, 0]
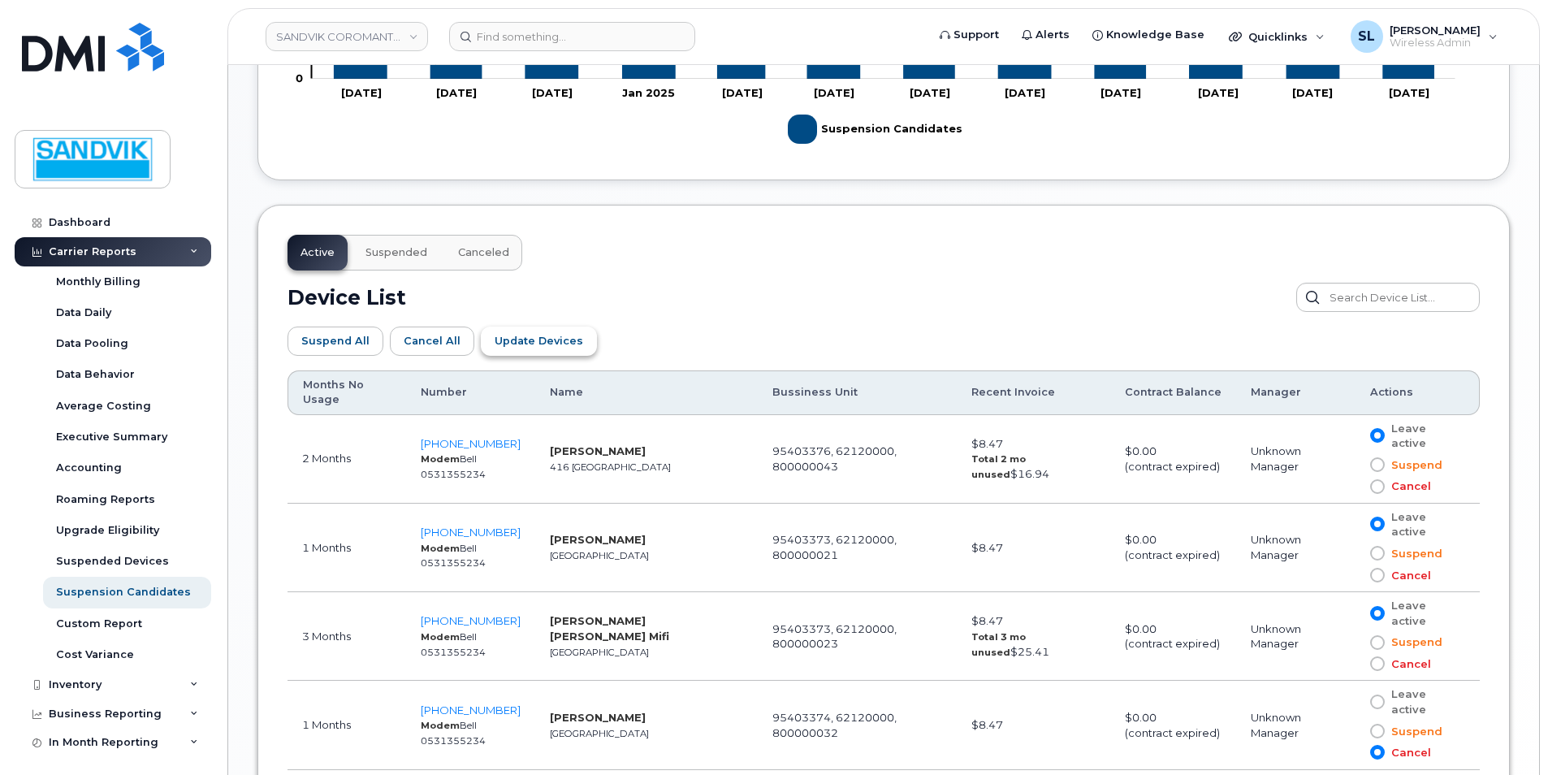
click at [529, 333] on span "Update Devices" at bounding box center [539, 340] width 89 height 15
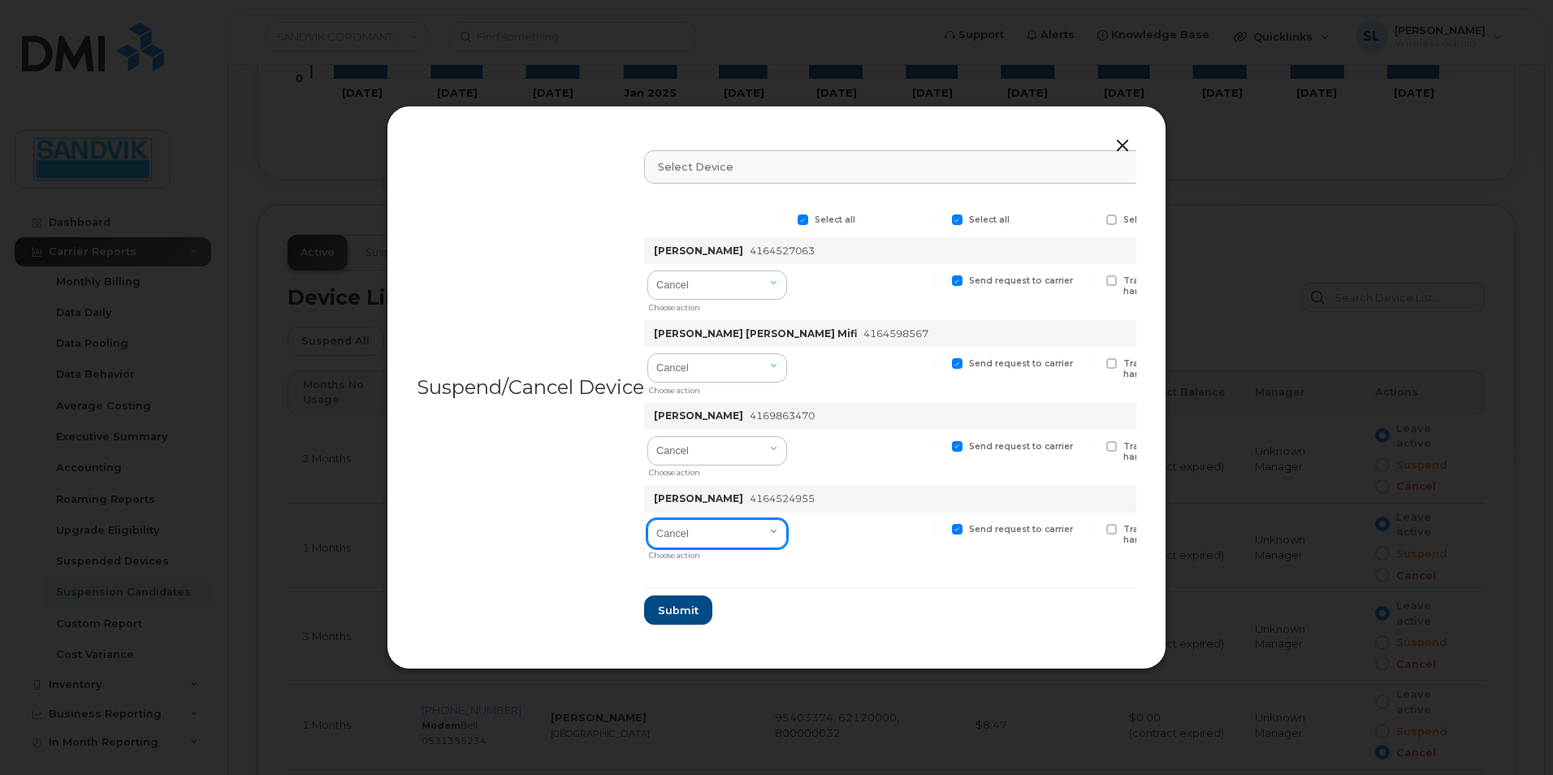
click at [779, 531] on select "Cancel Suspend - Extend Suspension Suspend - Reduced Rate Suspend - Full Rate S…" at bounding box center [717, 533] width 140 height 29
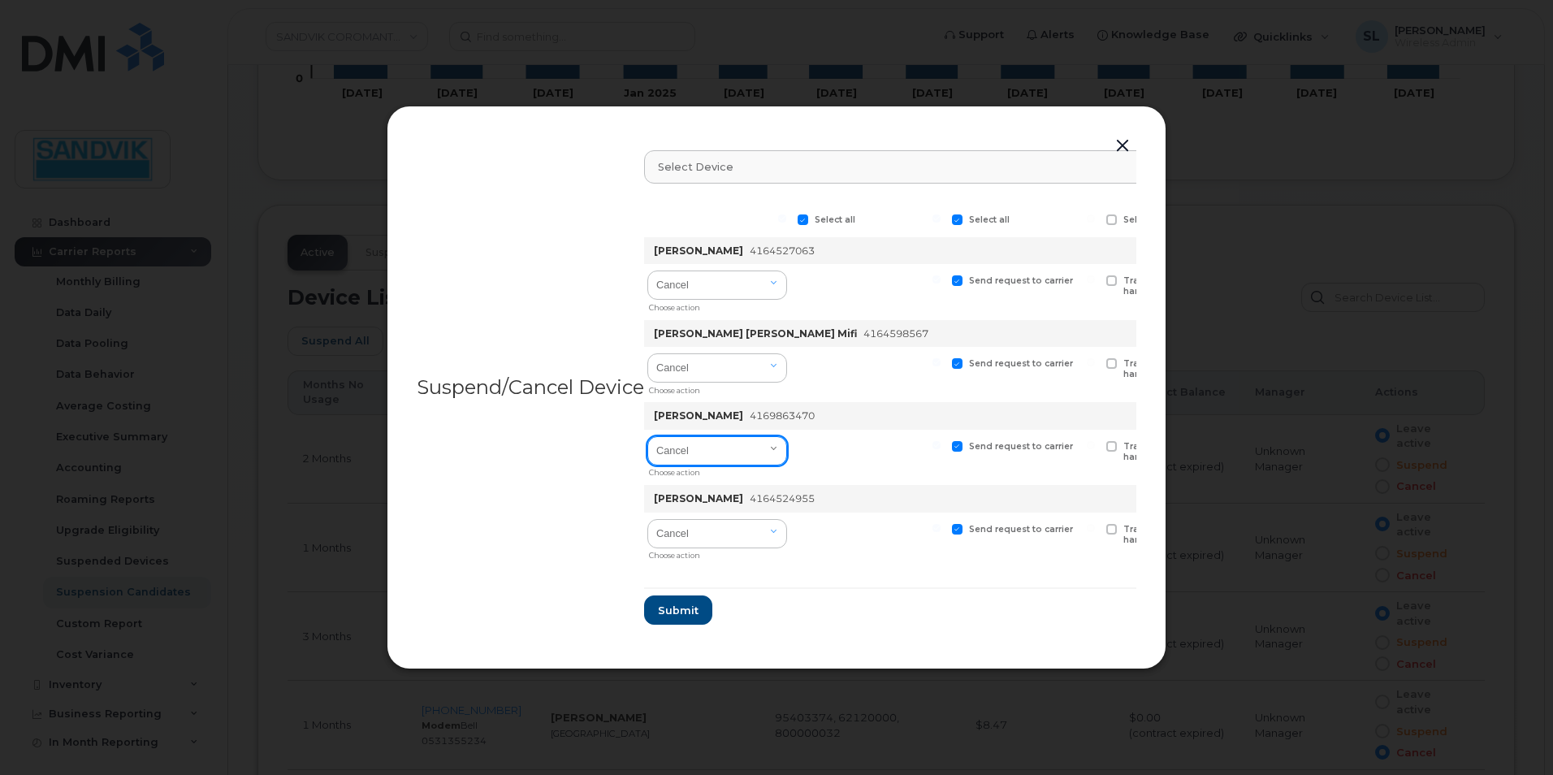
click at [751, 456] on select "Cancel Suspend - Extend Suspension Suspend - Reduced Rate Suspend - Full Rate S…" at bounding box center [717, 450] width 140 height 29
click at [682, 457] on select "Cancel Suspend - Extend Suspension Suspend - Reduced Rate Suspend - Full Rate S…" at bounding box center [717, 450] width 140 height 29
click at [684, 456] on select "Cancel Suspend - Extend Suspension Suspend - Reduced Rate Suspend - Full Rate S…" at bounding box center [717, 450] width 140 height 29
click at [1116, 143] on button "button" at bounding box center [1123, 146] width 24 height 23
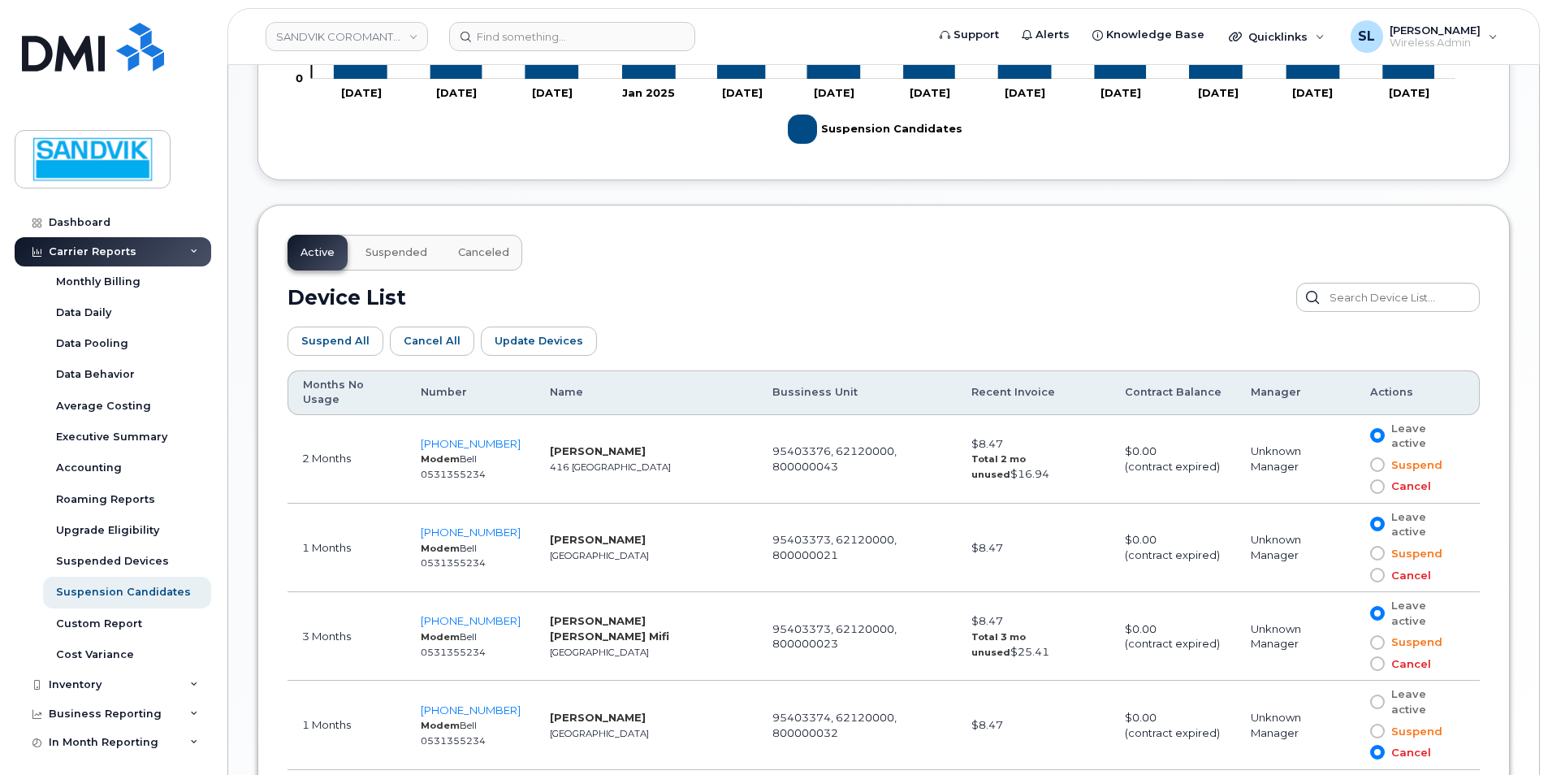
scroll to position [790, 0]
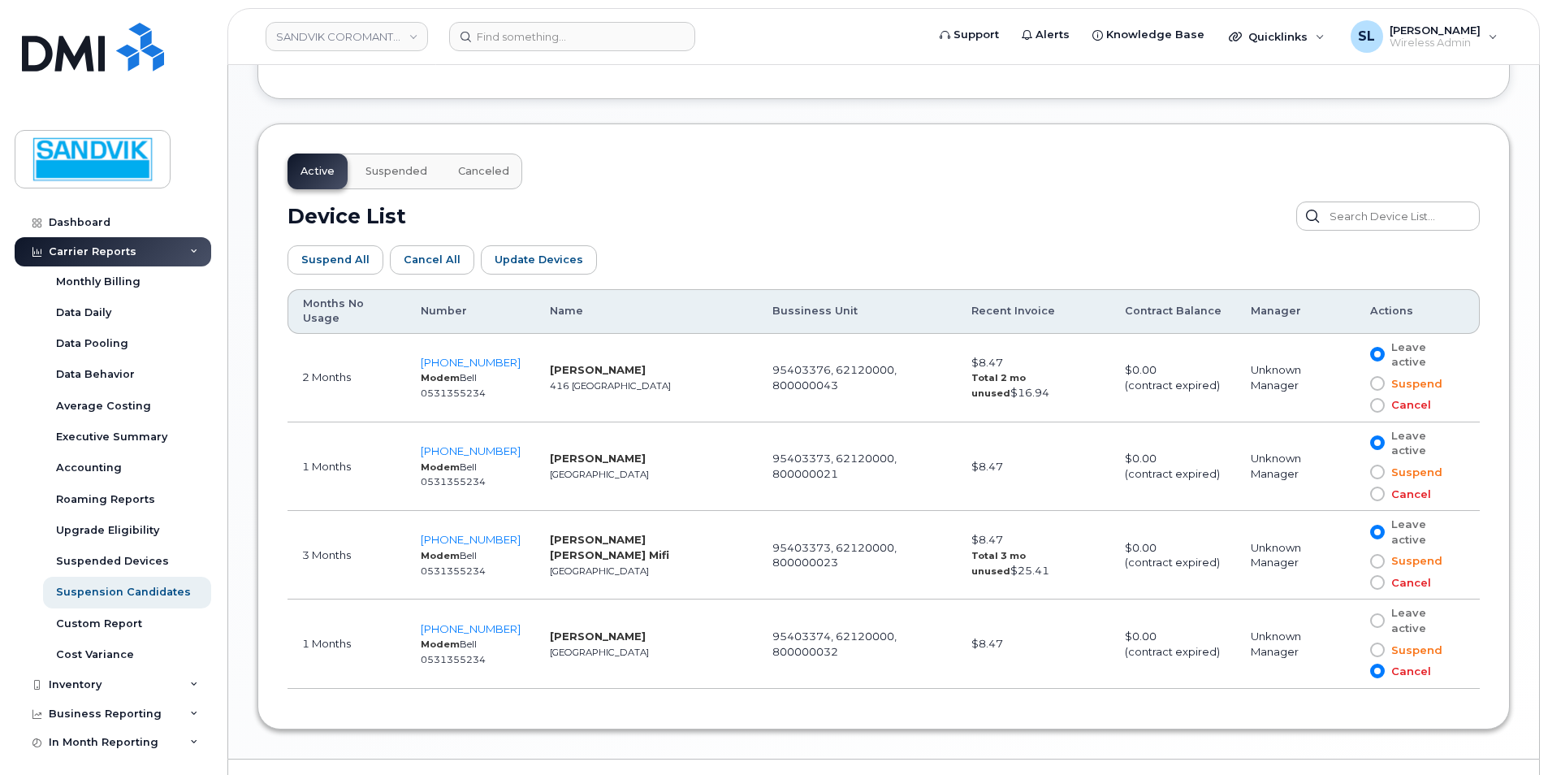
click at [466, 600] on td "416-986-3470 Modem Bell 0531355234" at bounding box center [470, 644] width 129 height 89
click at [467, 622] on span "416-986-3470" at bounding box center [471, 628] width 100 height 13
click at [509, 29] on input at bounding box center [572, 36] width 246 height 29
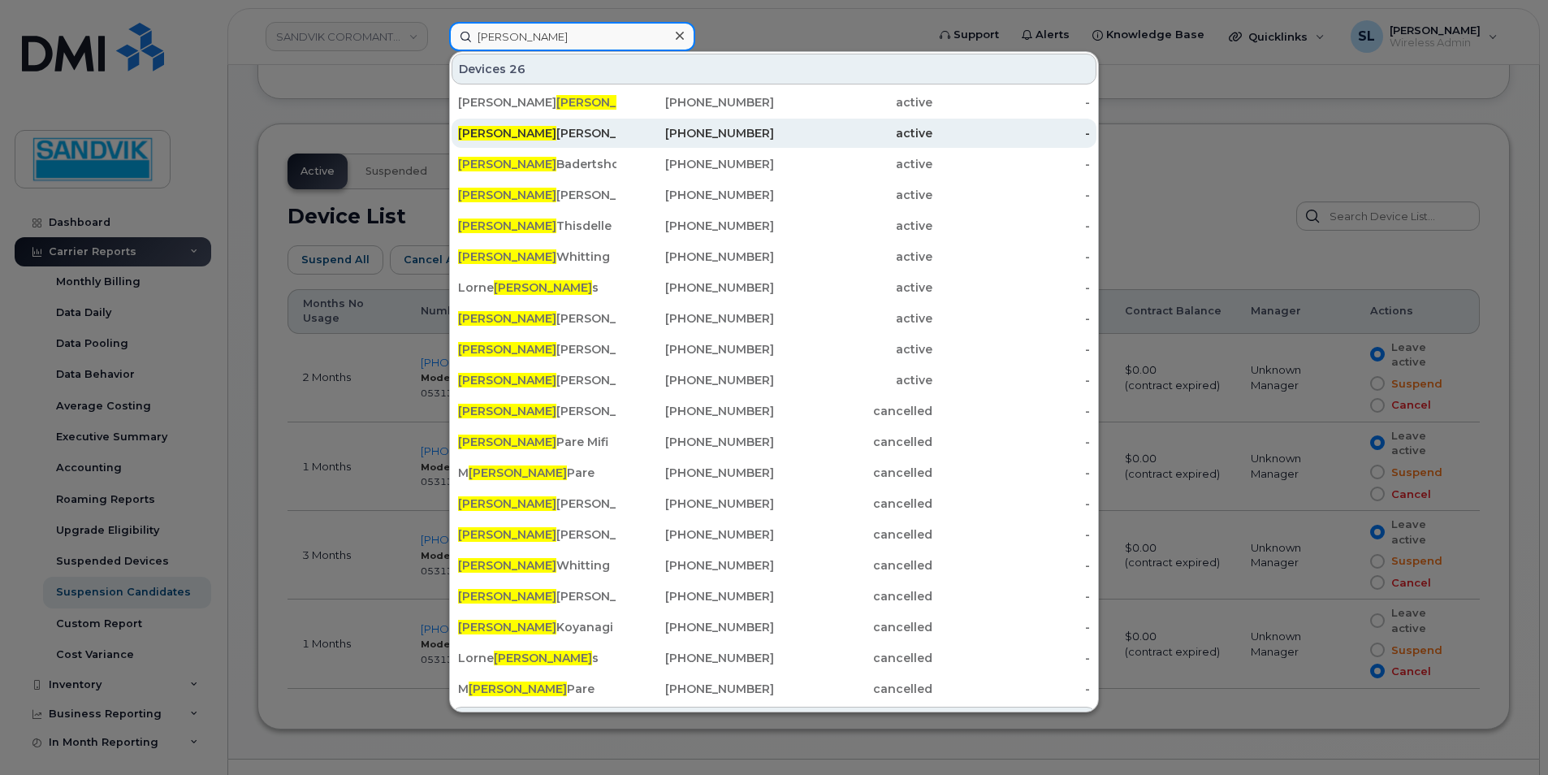
type input "robert"
click at [579, 134] on div "Robert Tresidder" at bounding box center [537, 133] width 158 height 16
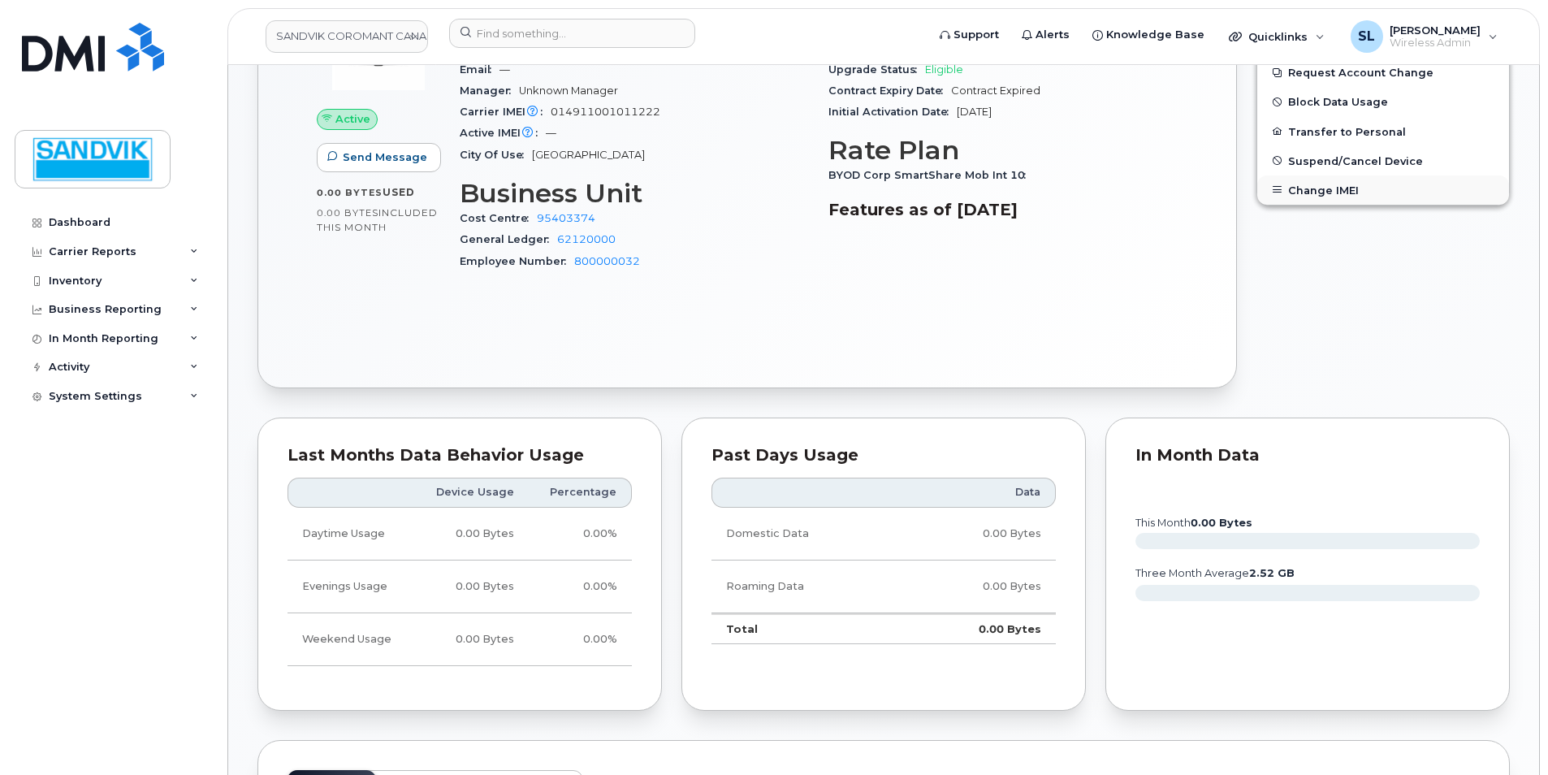
scroll to position [406, 0]
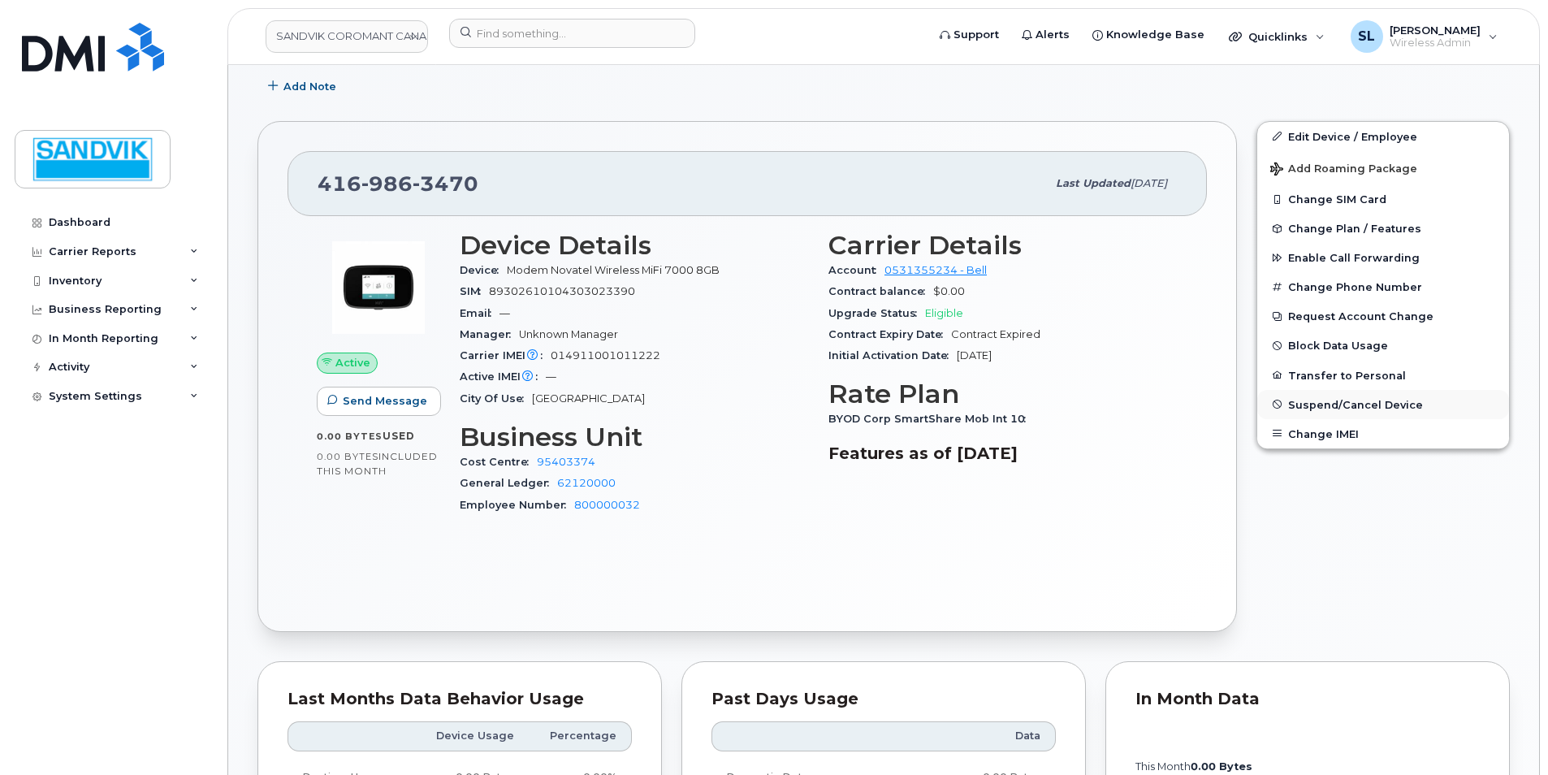
click at [1371, 408] on span "Suspend/Cancel Device" at bounding box center [1355, 404] width 135 height 12
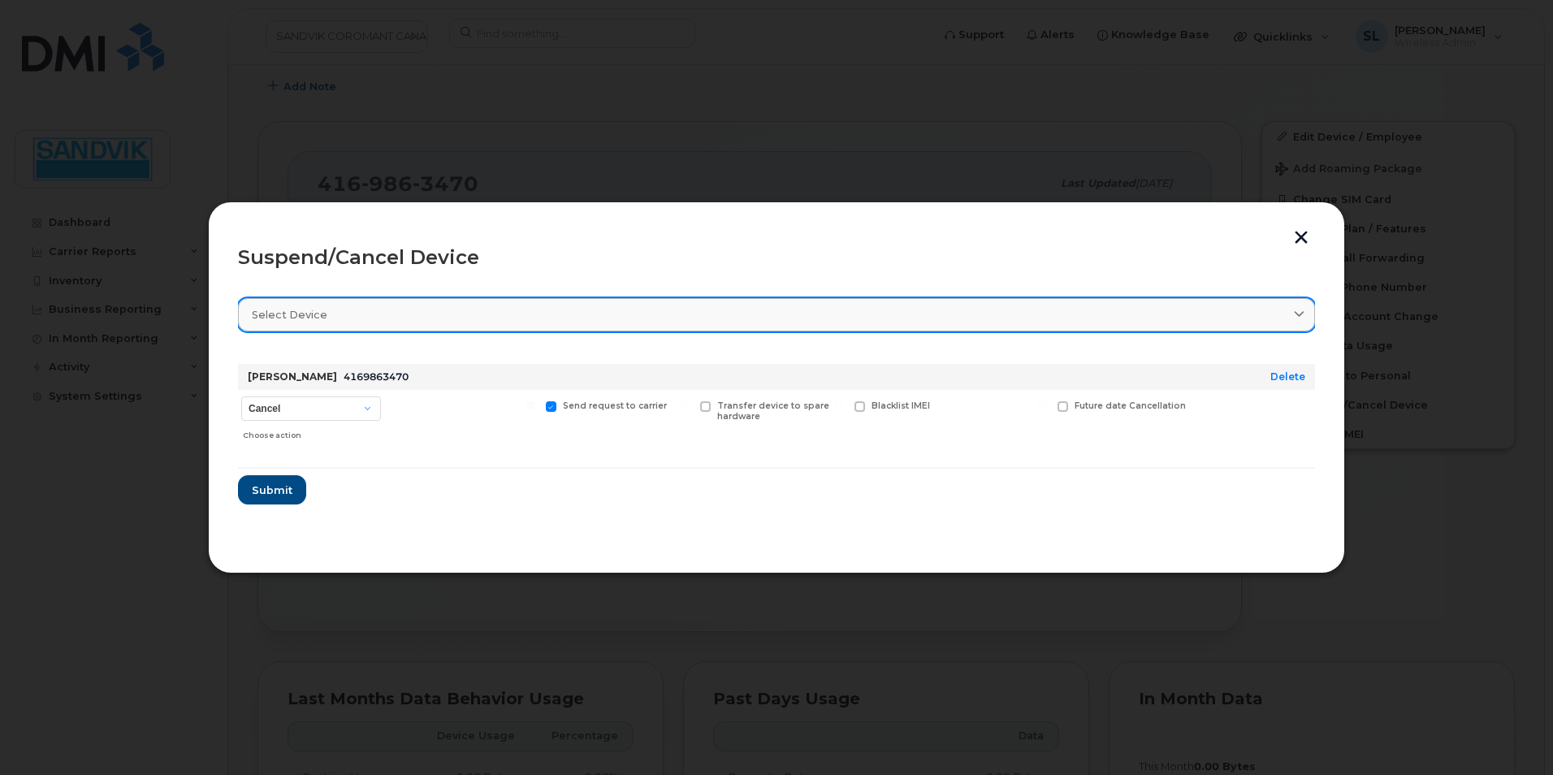
click at [830, 328] on link "Select device" at bounding box center [776, 314] width 1077 height 33
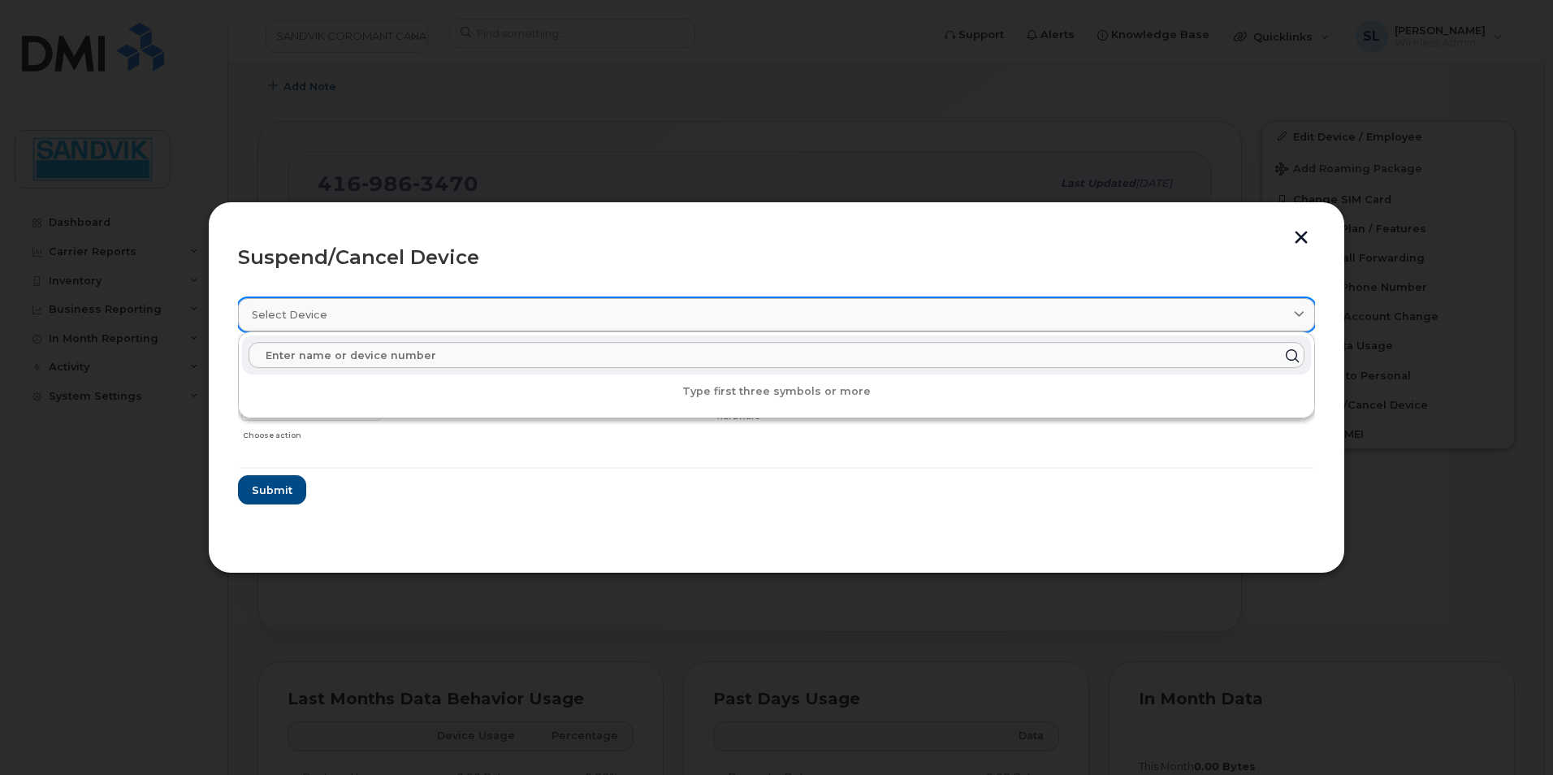
click at [830, 328] on link "Select device" at bounding box center [776, 314] width 1077 height 33
click at [558, 474] on form "Nick Tomac Mifi 4169863470 Delete Cancel Suspend - Extend Suspension Suspend - …" at bounding box center [776, 428] width 1077 height 154
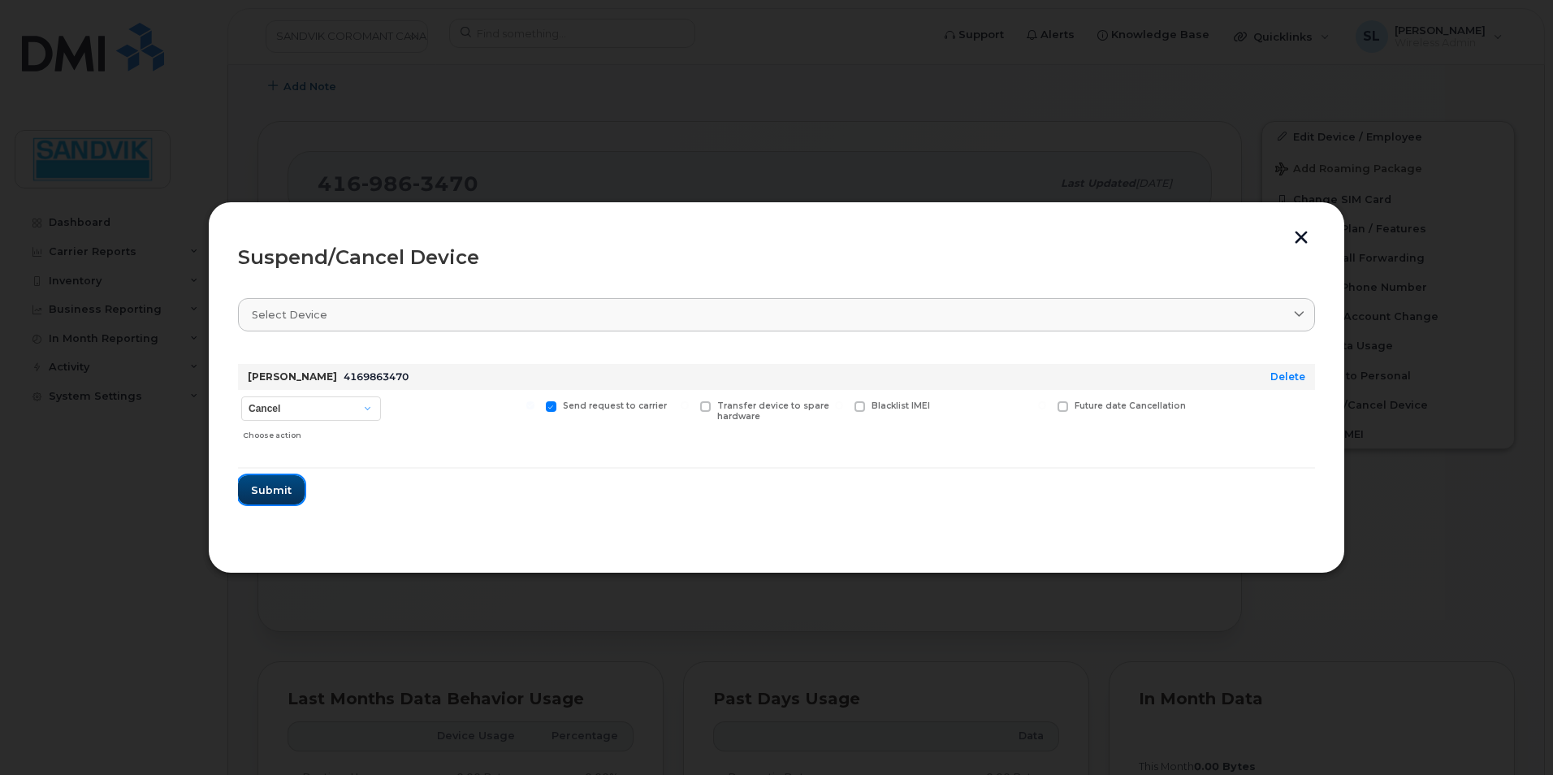
click at [248, 501] on button "Submit" at bounding box center [271, 489] width 67 height 29
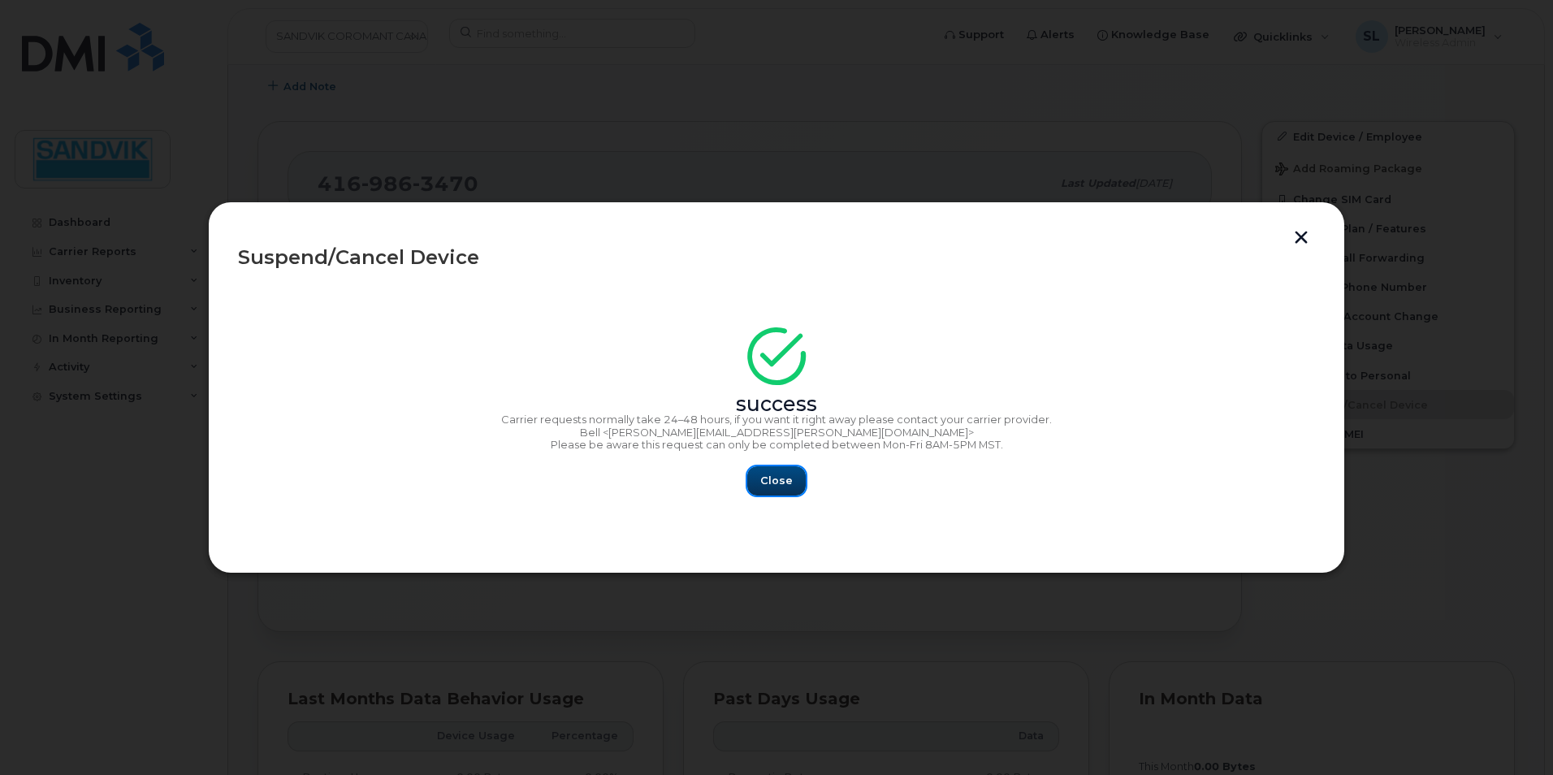
click at [776, 490] on button "Close" at bounding box center [776, 480] width 58 height 29
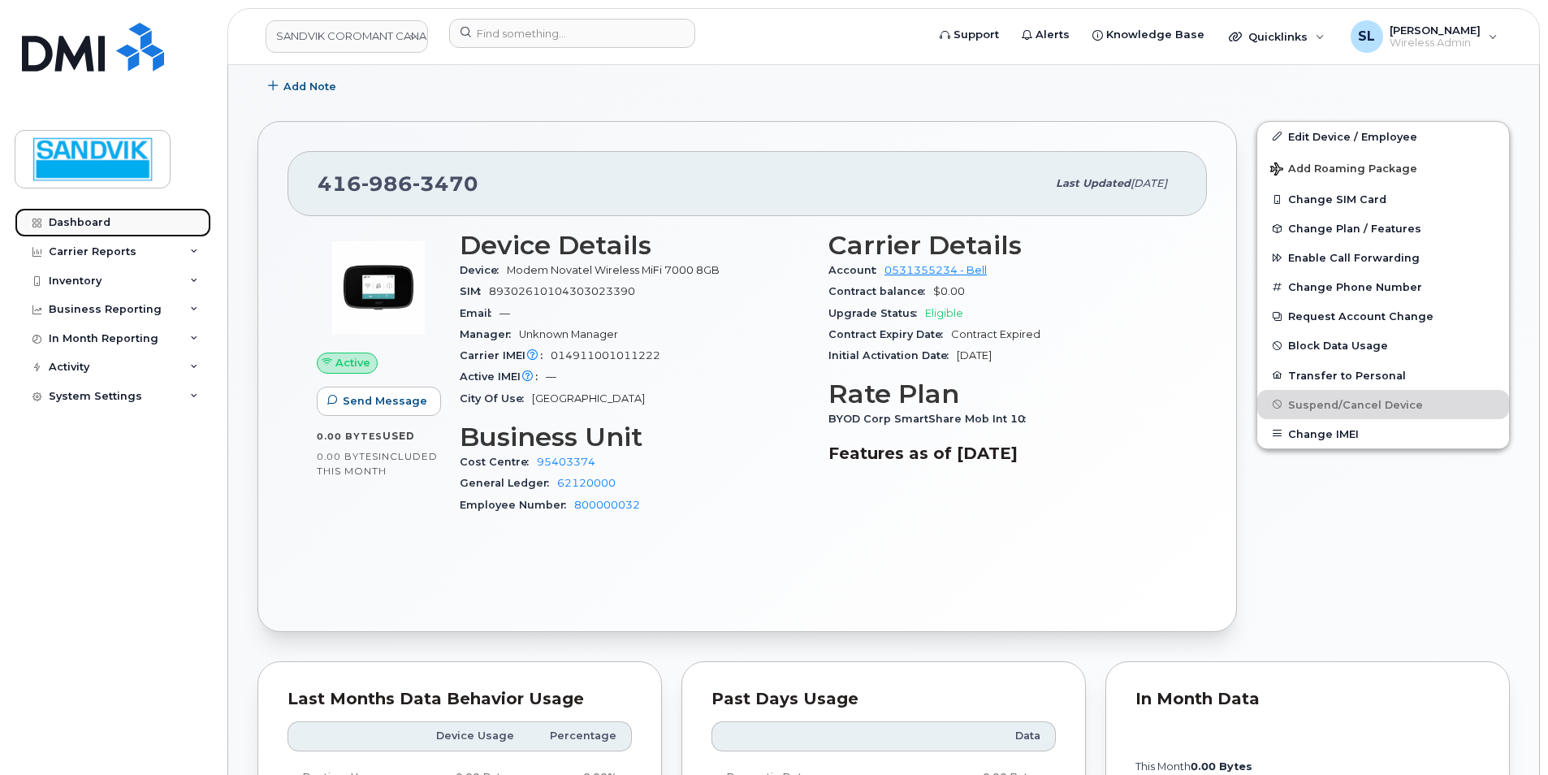
click at [77, 223] on div "Dashboard" at bounding box center [80, 222] width 62 height 13
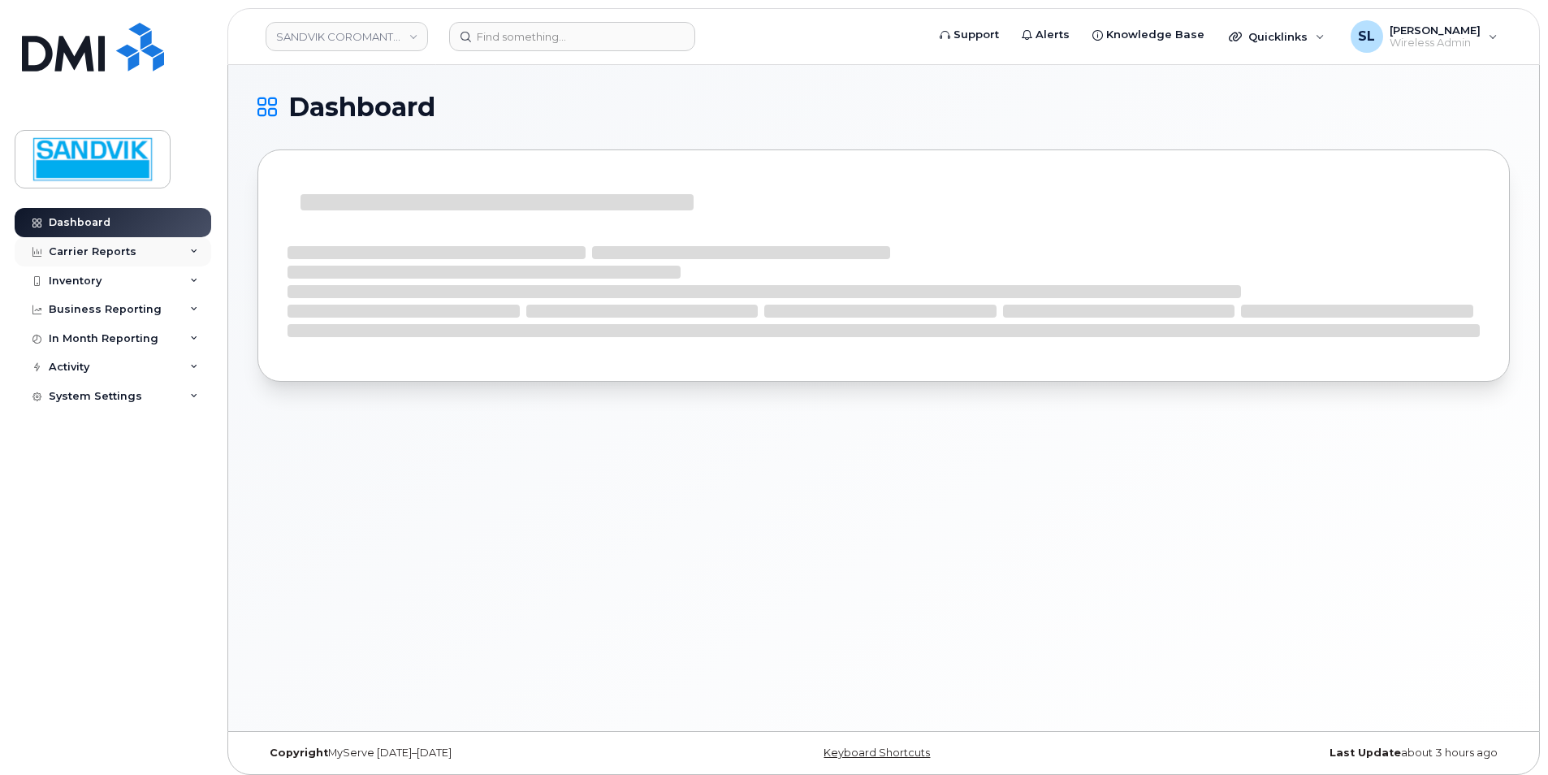
click at [94, 252] on div "Carrier Reports" at bounding box center [93, 251] width 88 height 13
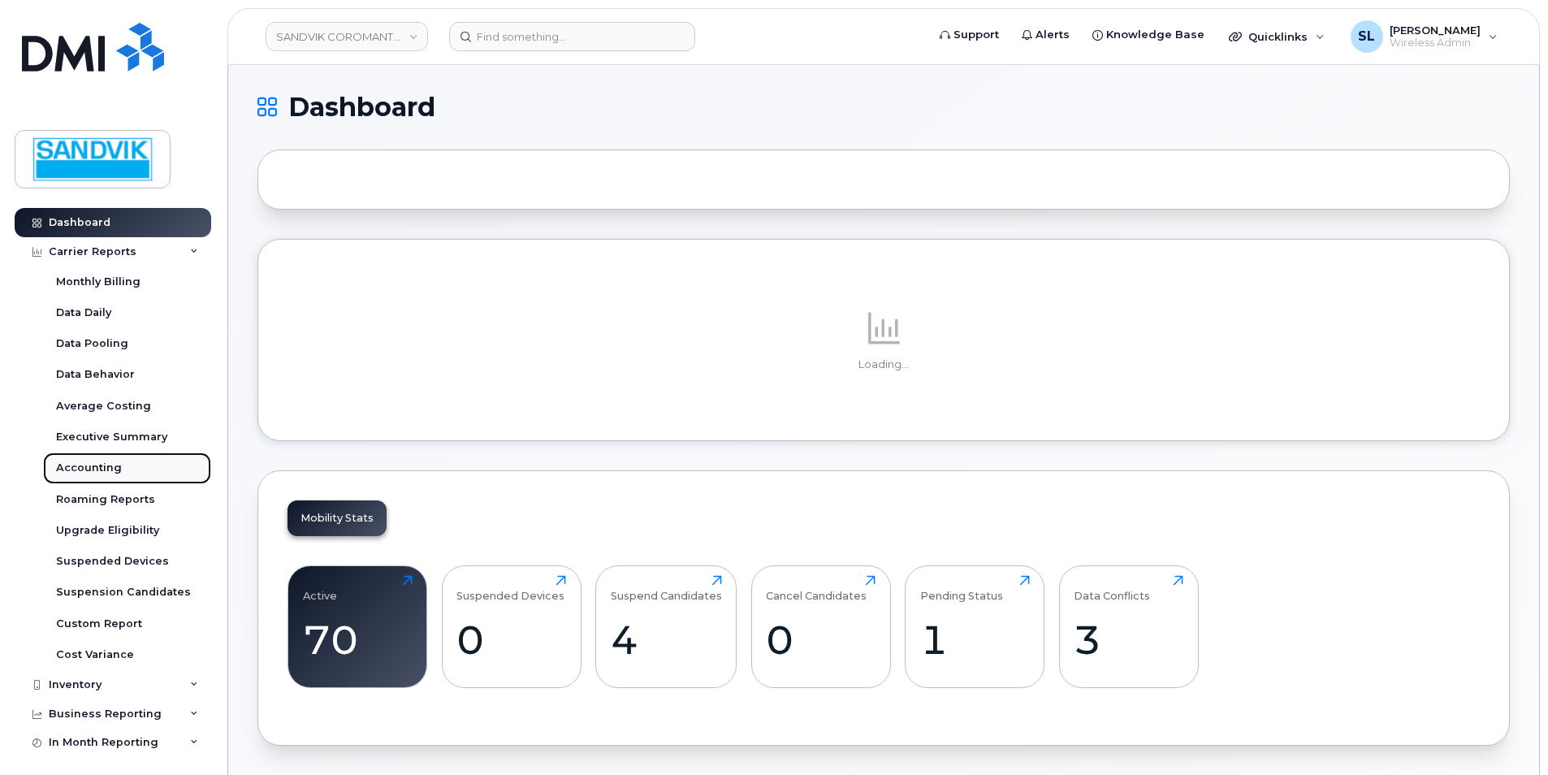
click at [100, 464] on div "Accounting" at bounding box center [89, 468] width 66 height 15
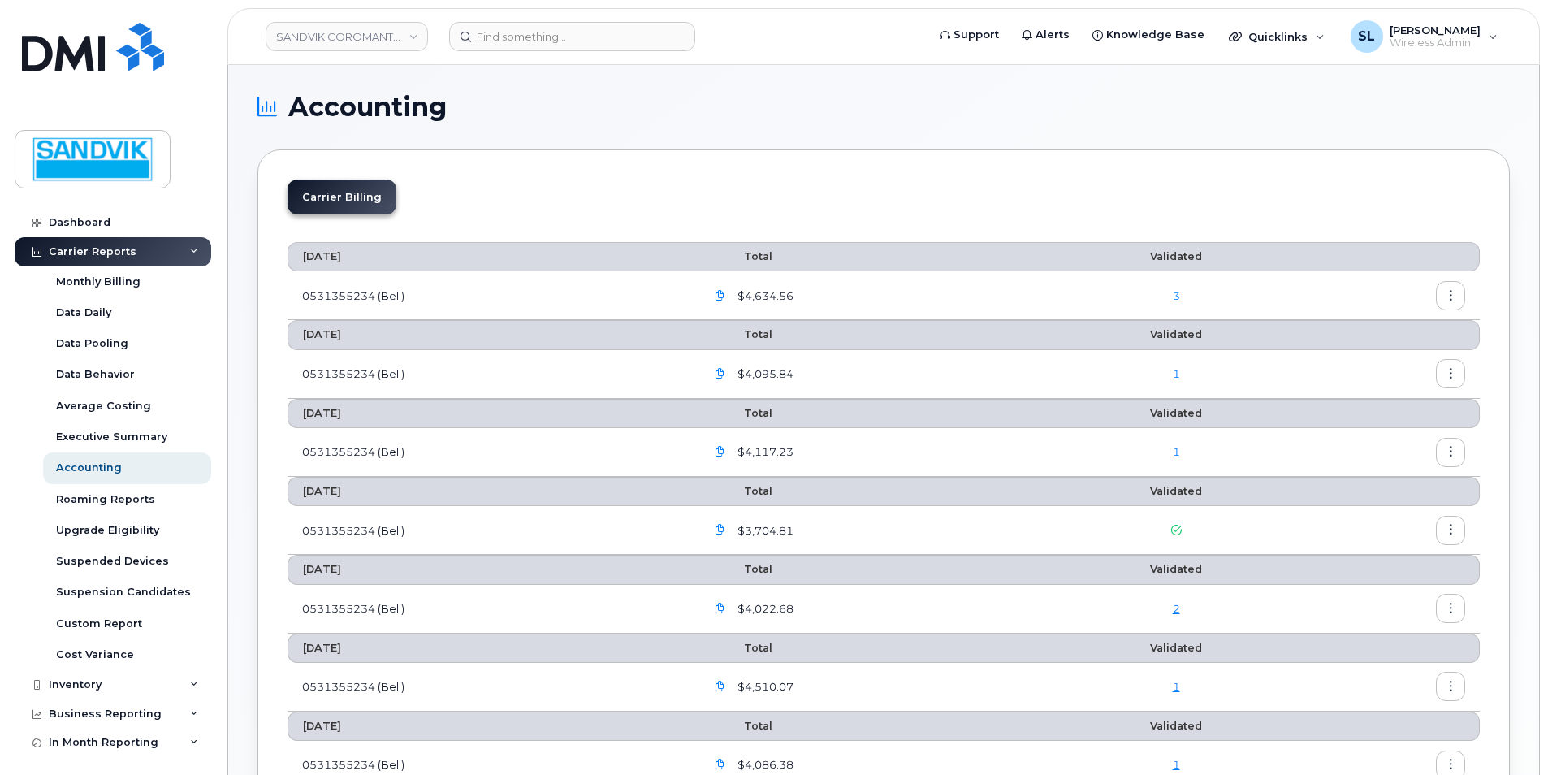
click at [722, 294] on icon "button" at bounding box center [720, 296] width 11 height 11
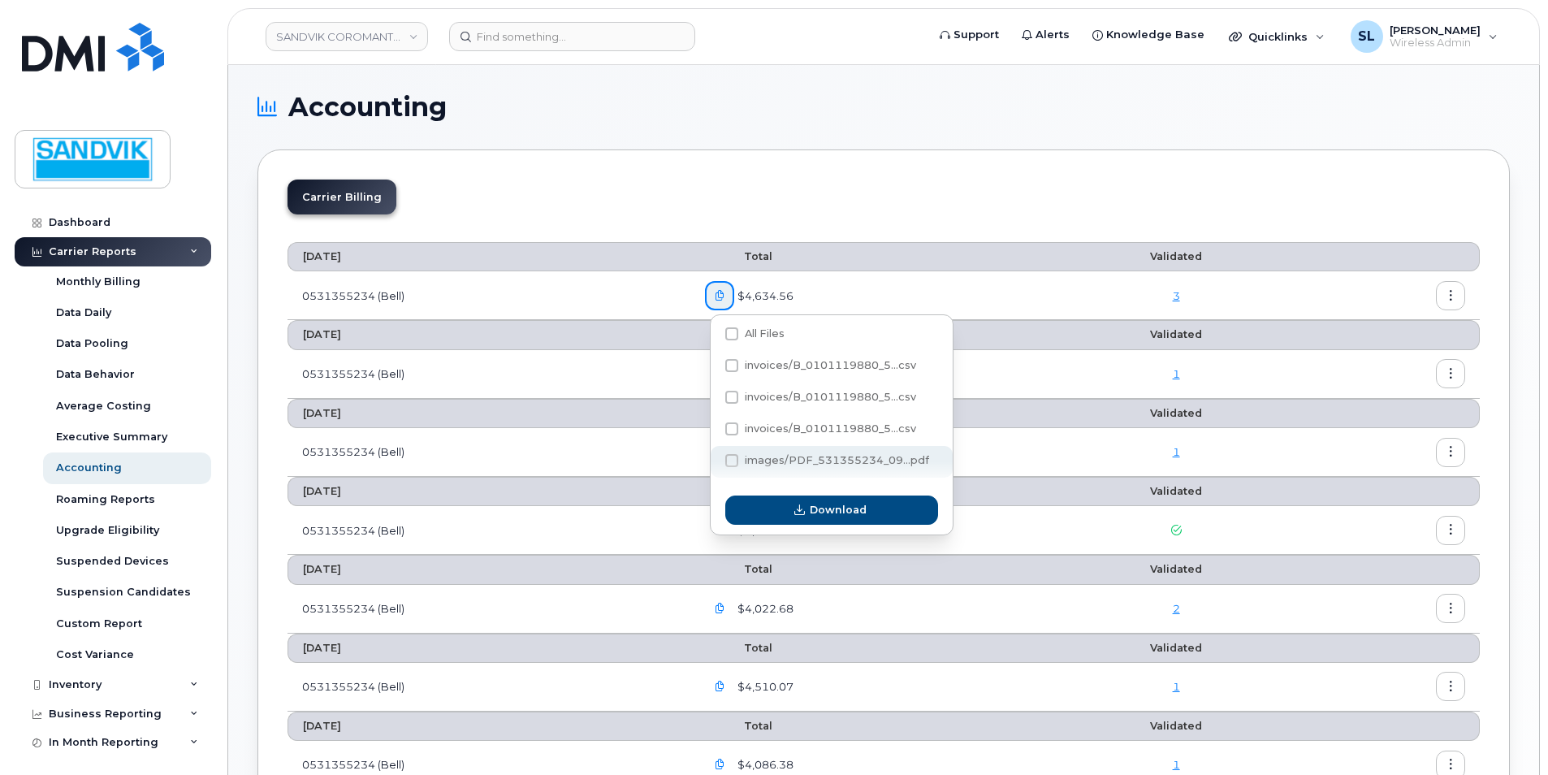
click at [730, 462] on span at bounding box center [731, 460] width 13 height 13
click at [714, 462] on input "images/PDF_531355234_09...pdf" at bounding box center [710, 461] width 8 height 8
checkbox input "true"
click at [764, 503] on button "Download" at bounding box center [831, 510] width 213 height 29
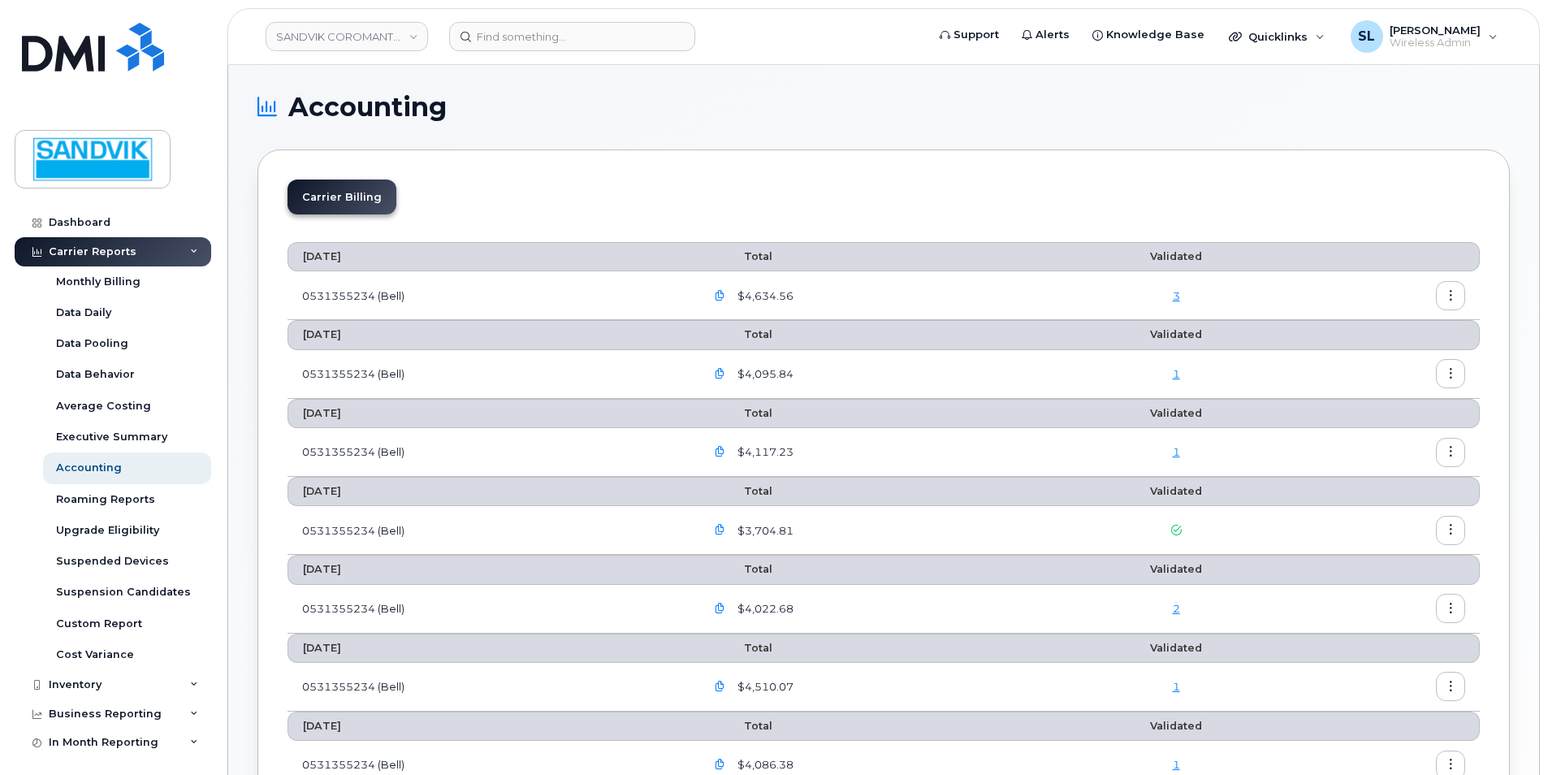
click at [1473, 260] on th at bounding box center [1391, 256] width 180 height 29
click at [1444, 291] on button "button" at bounding box center [1450, 295] width 29 height 29
click at [1366, 357] on span "Download" at bounding box center [1376, 361] width 63 height 15
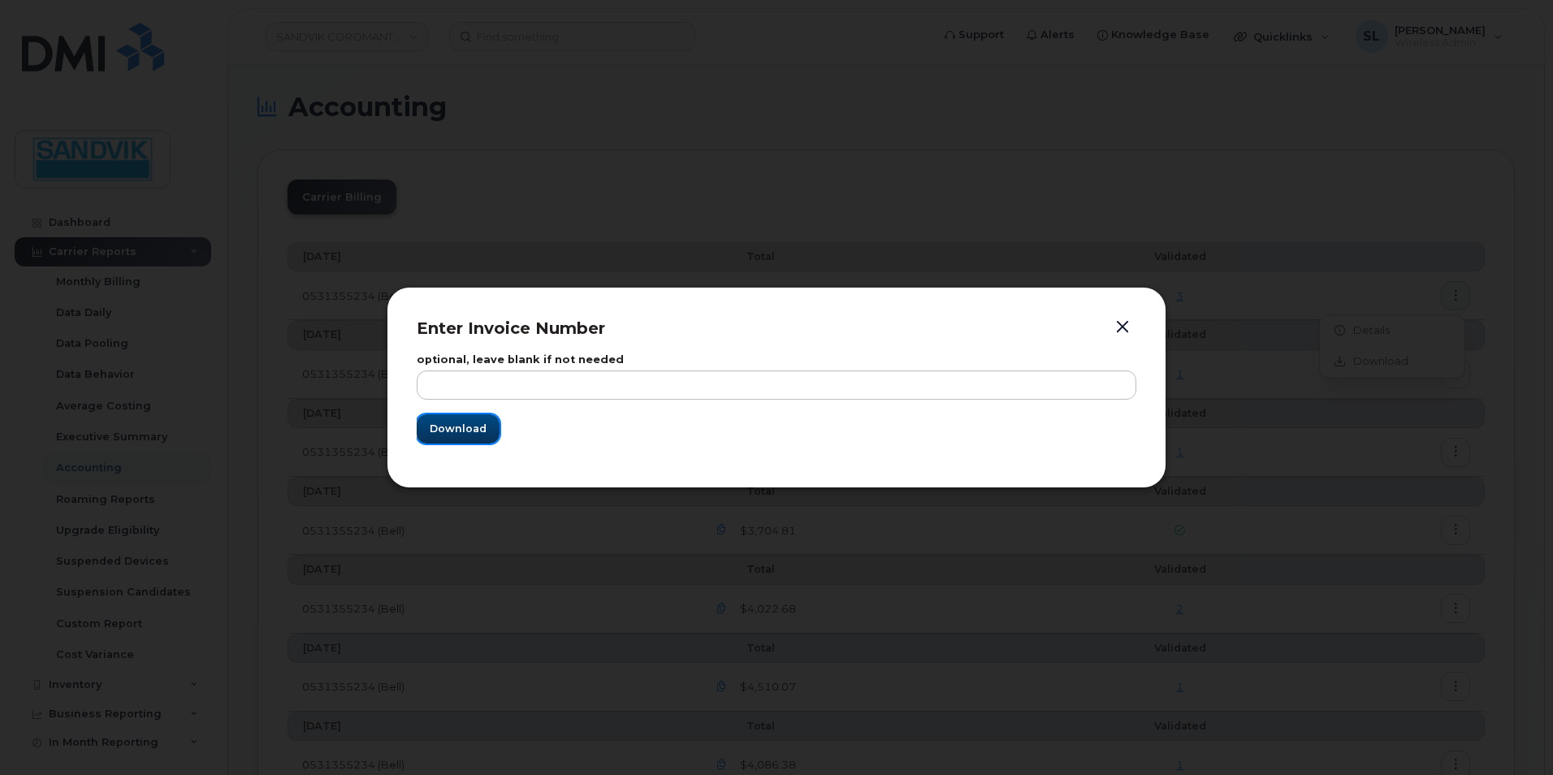
click at [472, 422] on span "Download" at bounding box center [458, 428] width 57 height 15
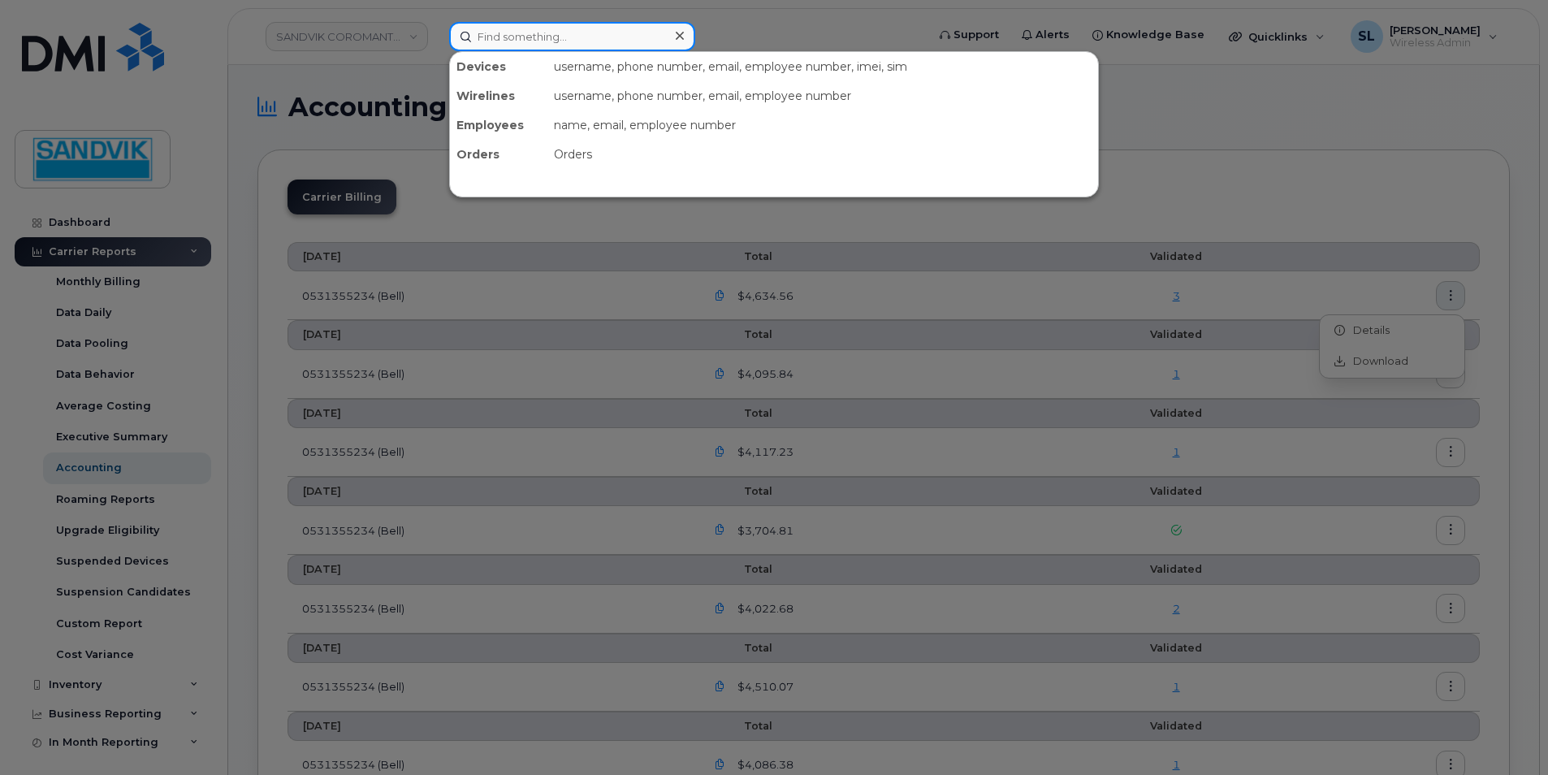
click at [498, 38] on input at bounding box center [572, 36] width 246 height 29
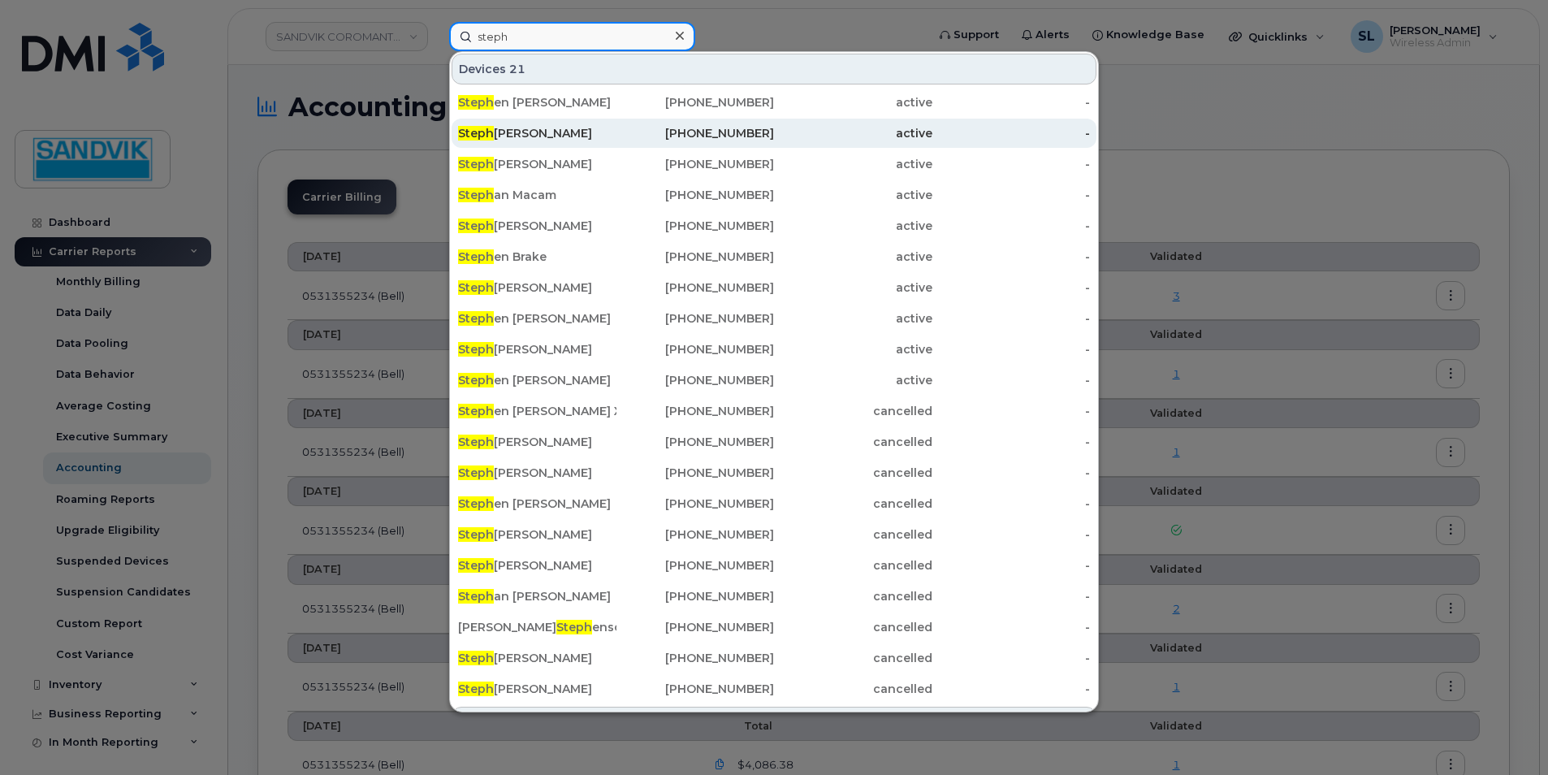
type input "steph"
click at [508, 132] on div "Steph ane Mc Knight" at bounding box center [537, 133] width 158 height 16
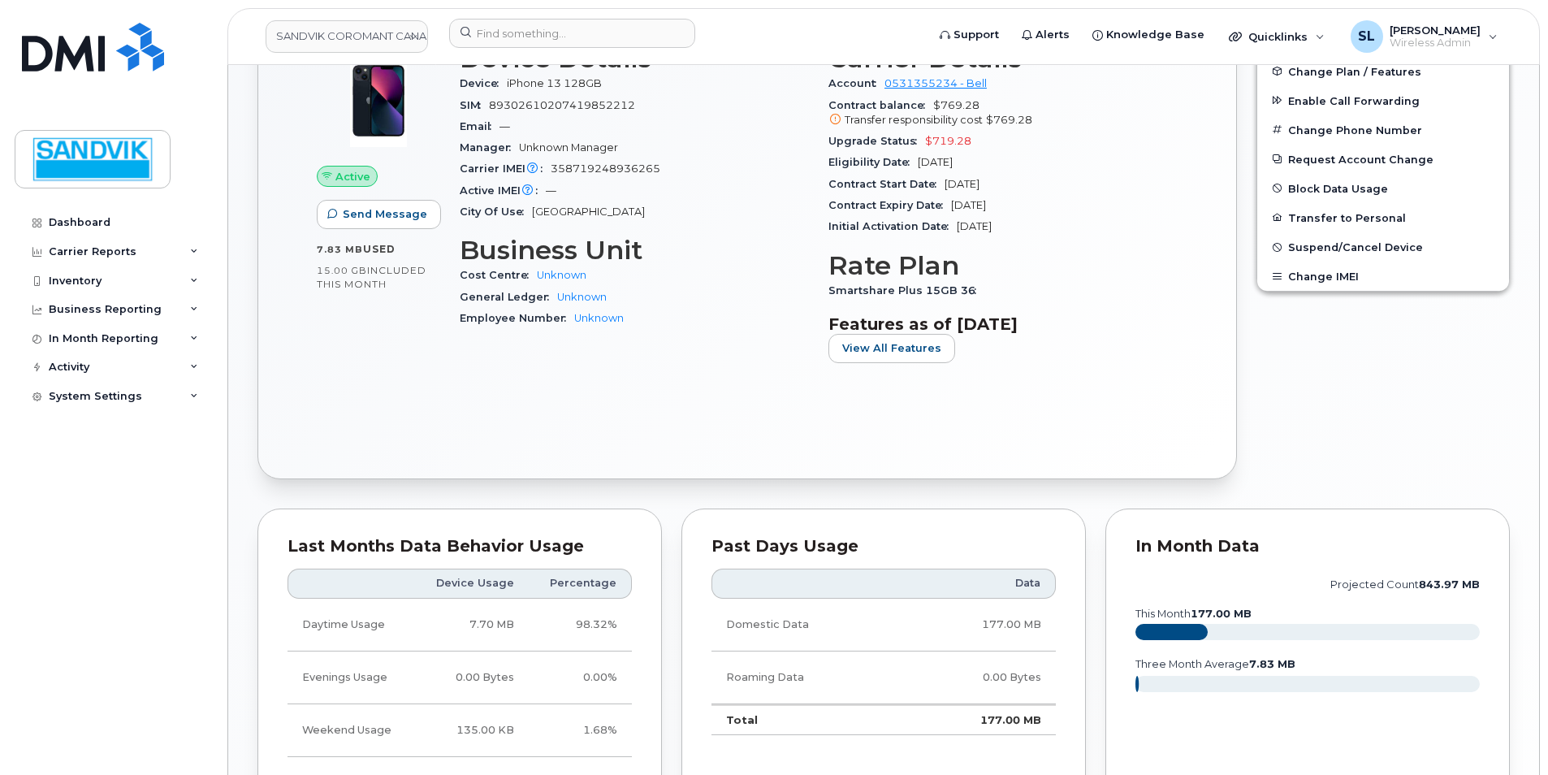
scroll to position [379, 0]
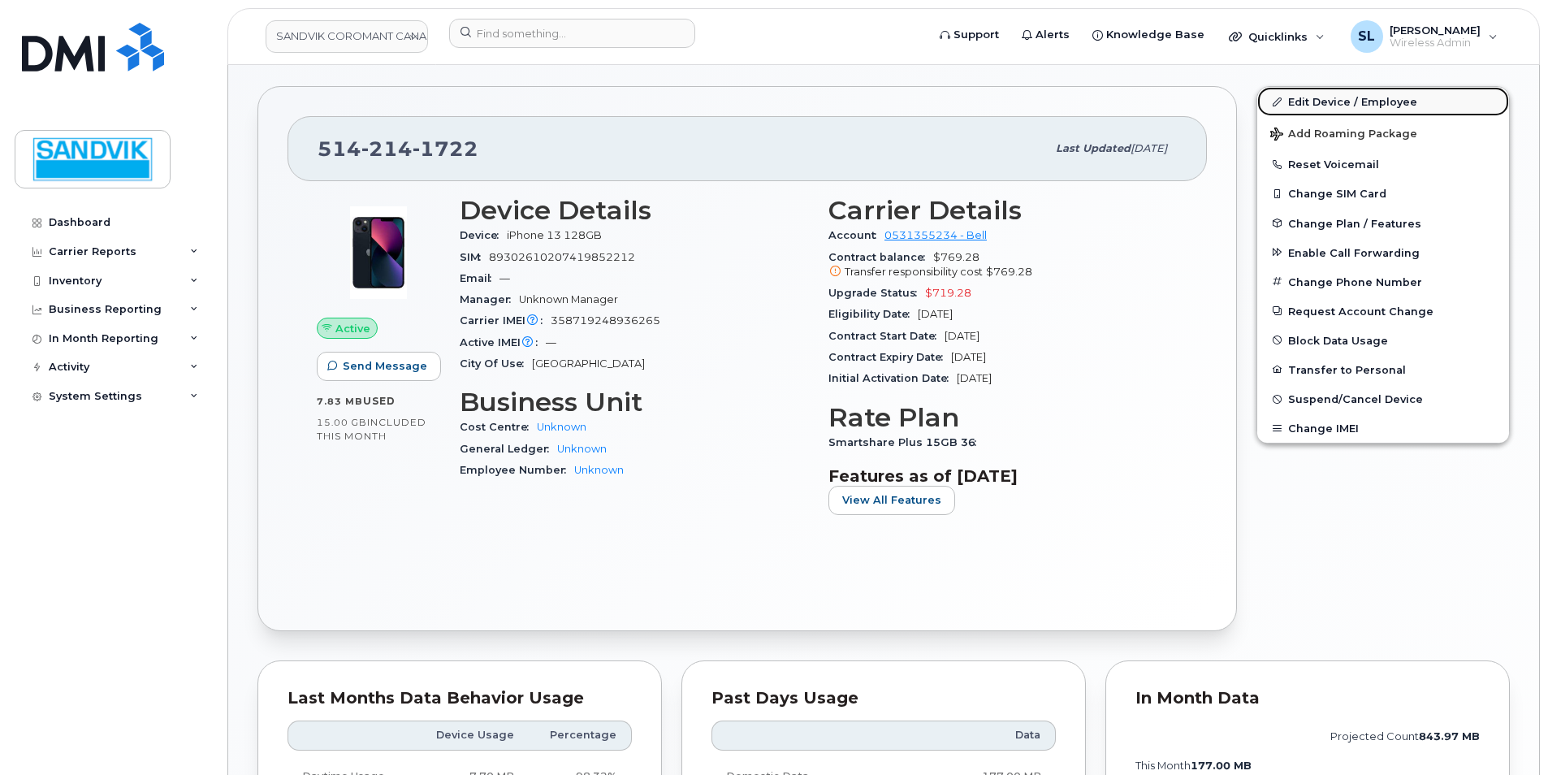
click at [1310, 100] on link "Edit Device / Employee" at bounding box center [1384, 101] width 252 height 29
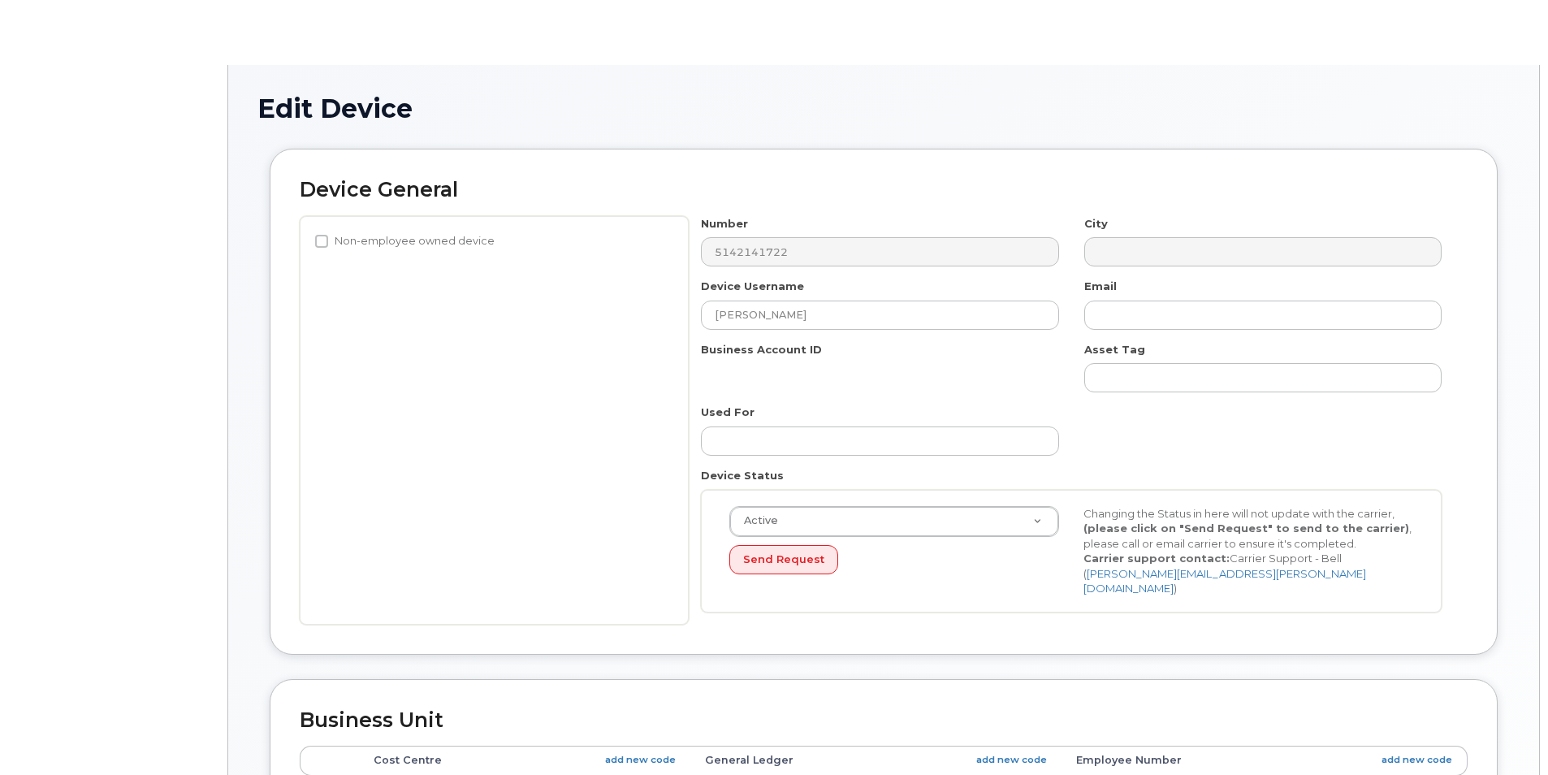
select select "605734"
select select "577867"
select select "605735"
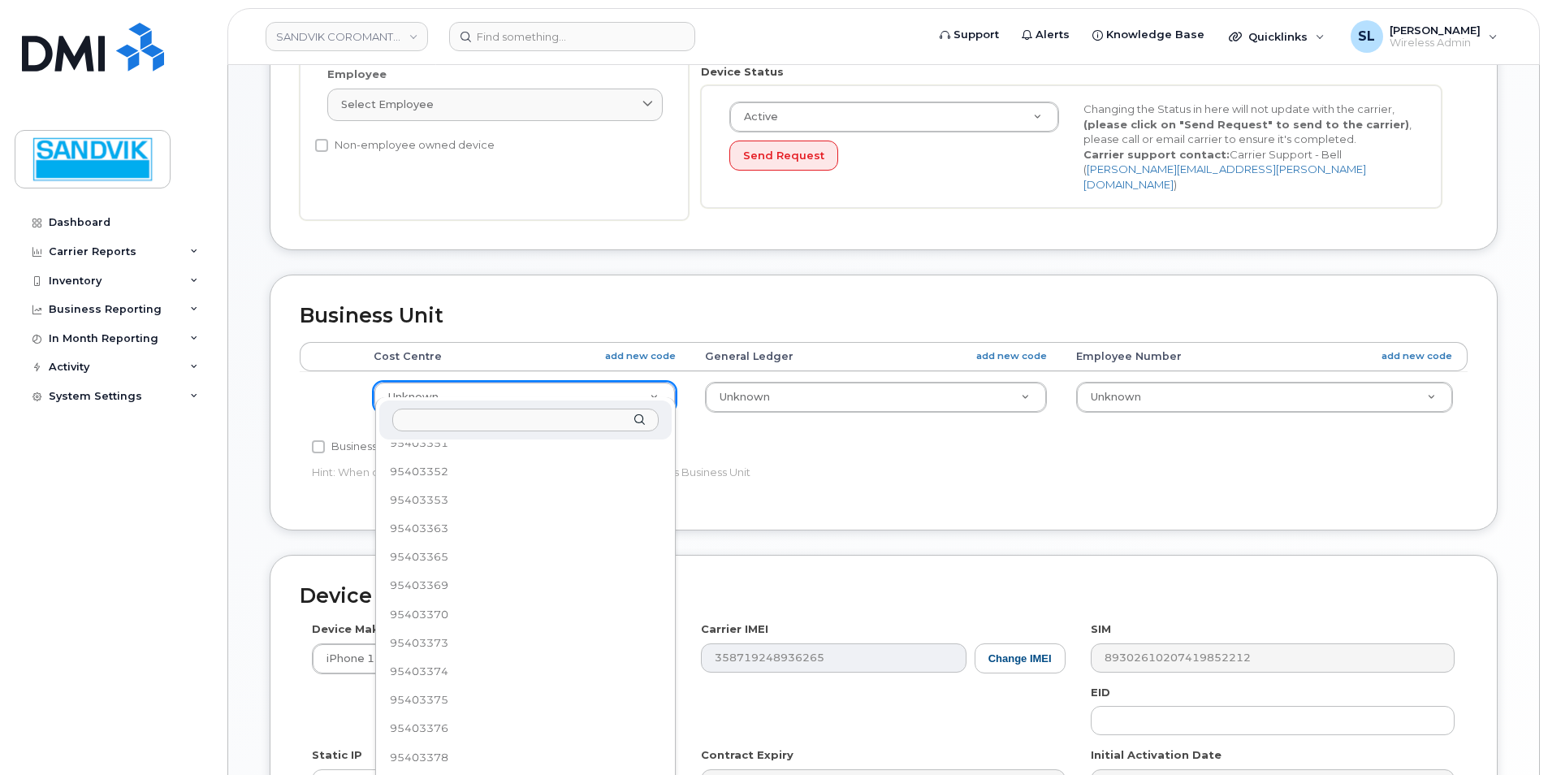
scroll to position [231, 0]
select select "605740"
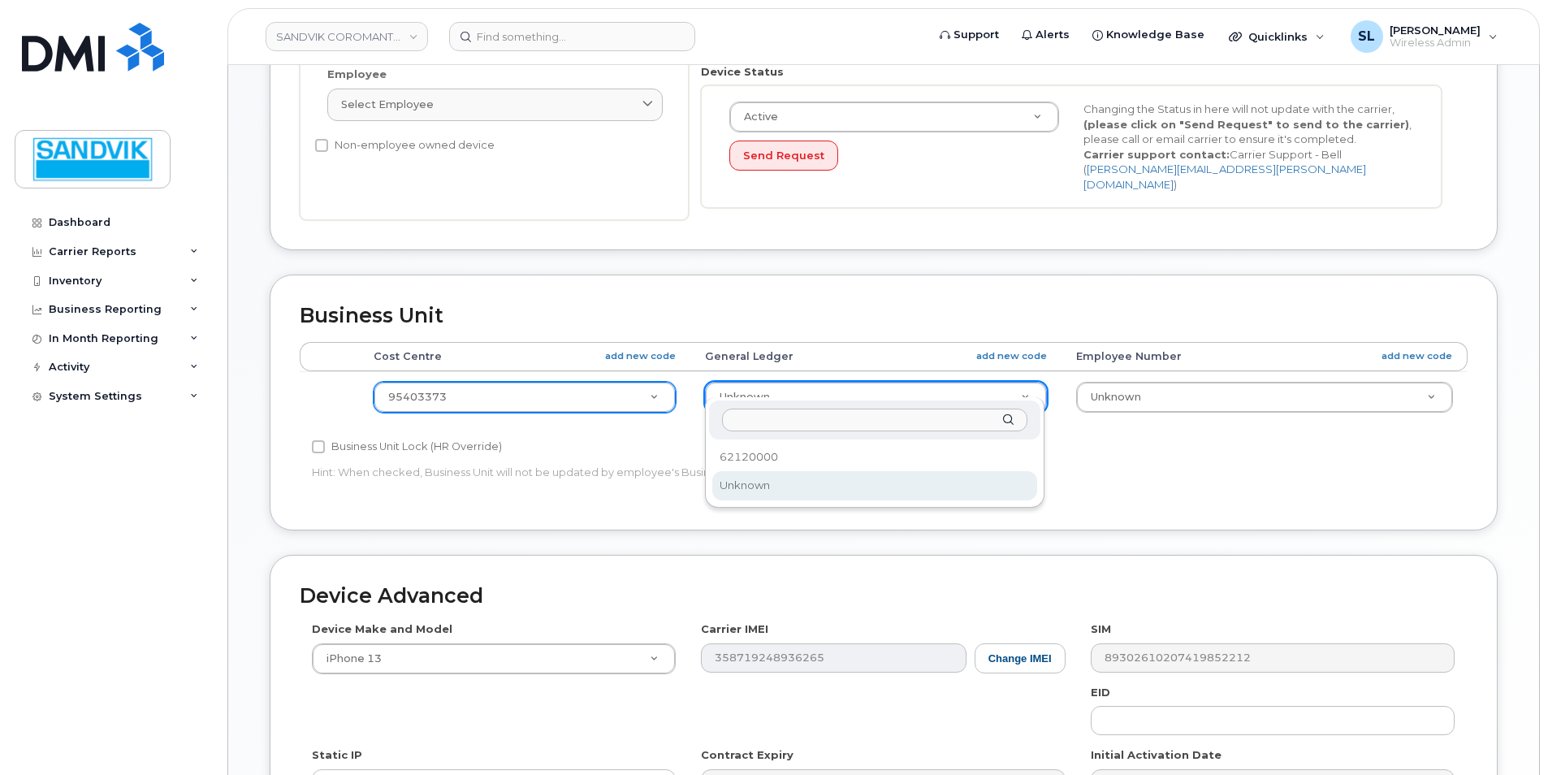
select select "605736"
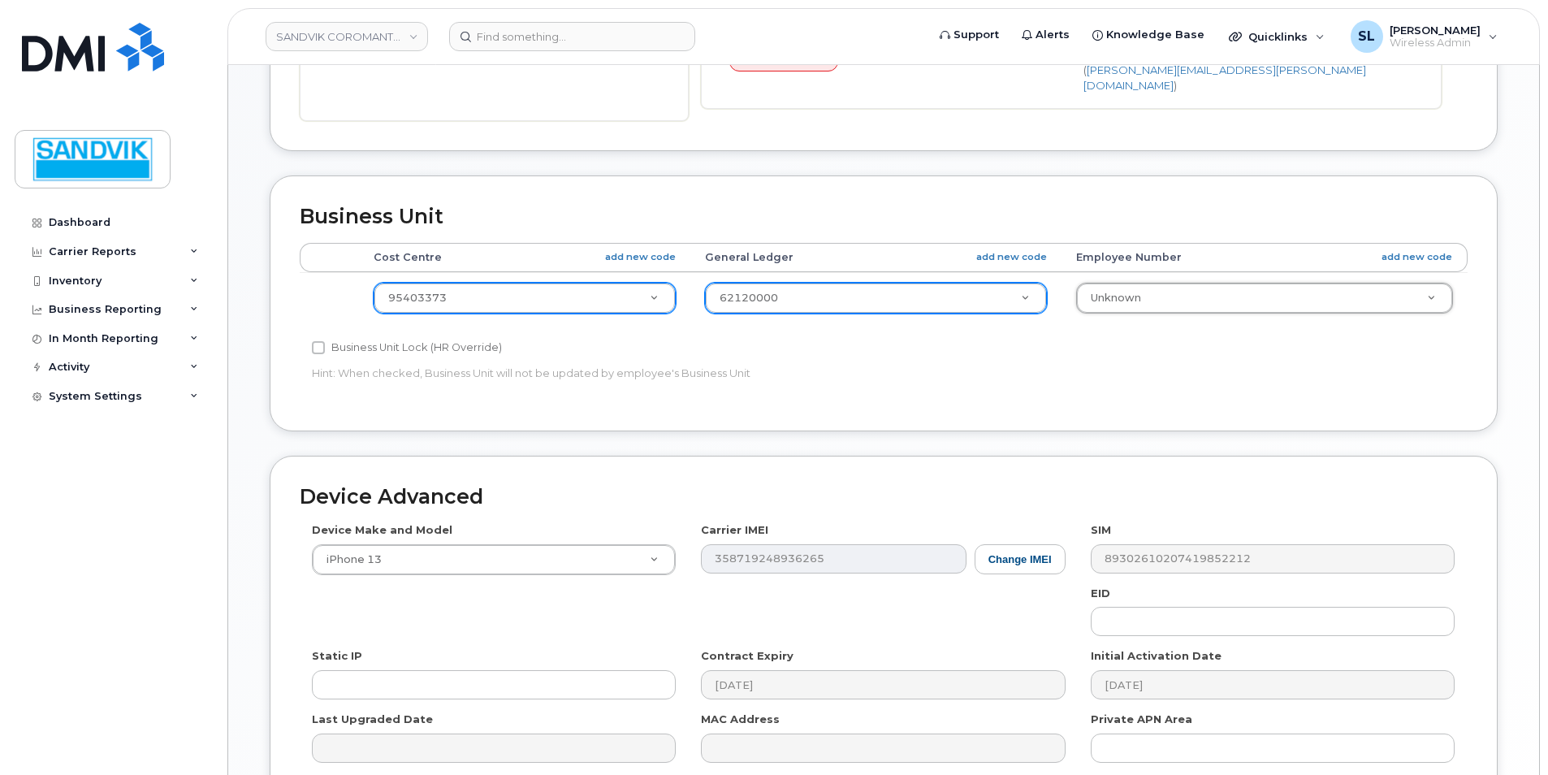
scroll to position [737, 0]
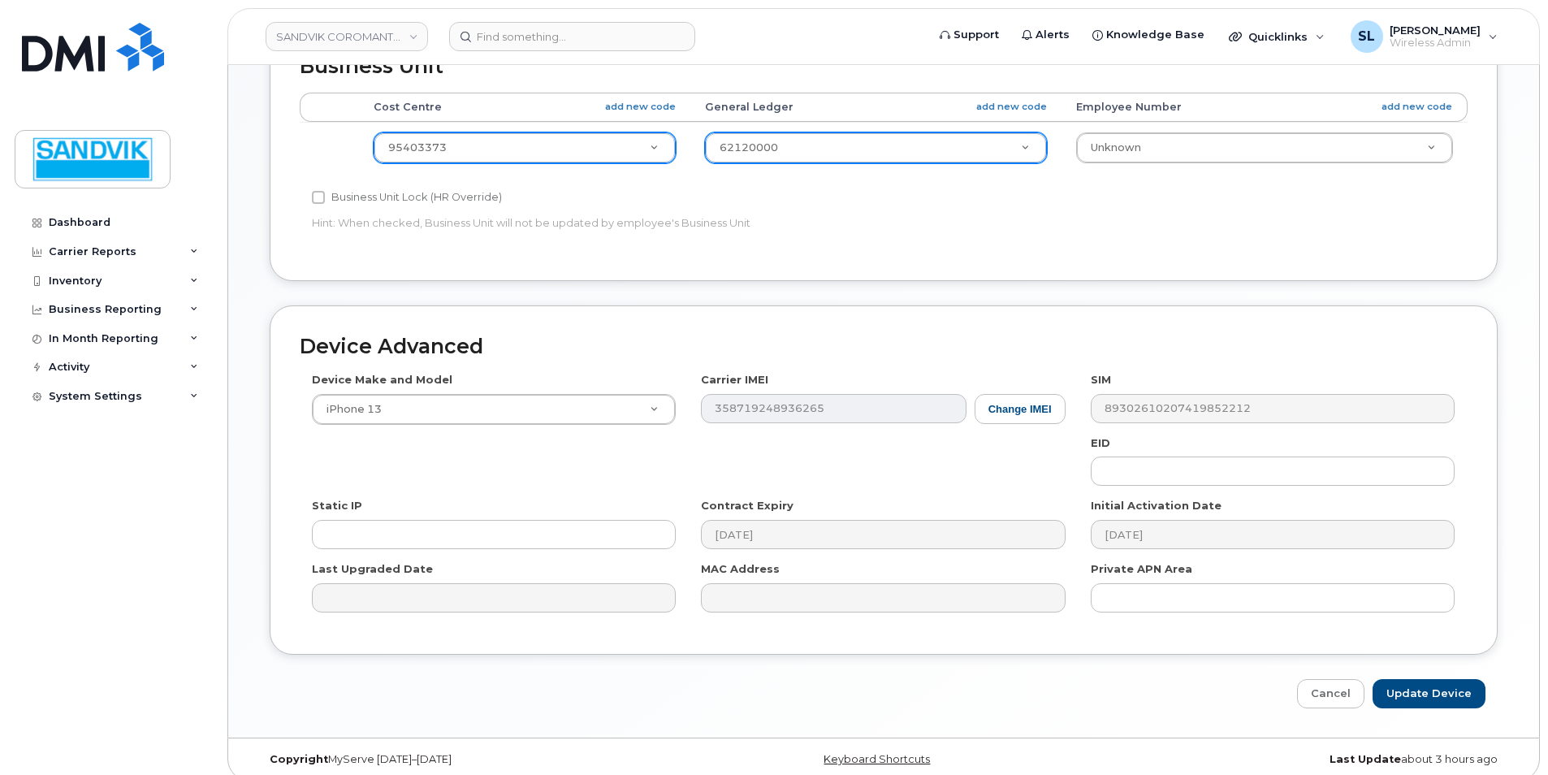
click at [1459, 662] on div "Device Advanced Device Make and Model iPhone 13 Android TCL 502 Watch Apple Wat…" at bounding box center [884, 507] width 1253 height 404
click at [1458, 679] on input "Update Device" at bounding box center [1429, 694] width 113 height 30
type input "Saving..."
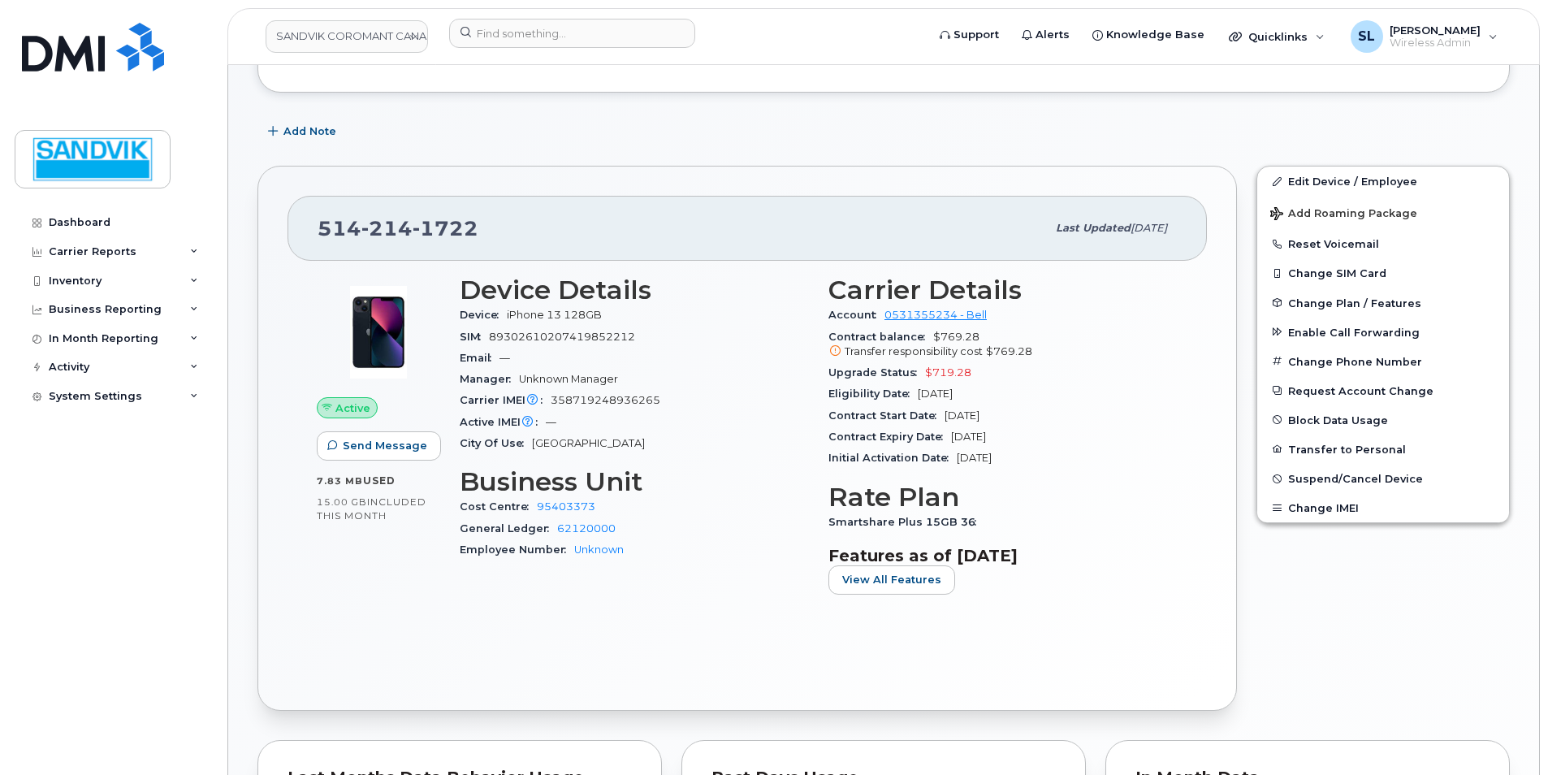
scroll to position [325, 0]
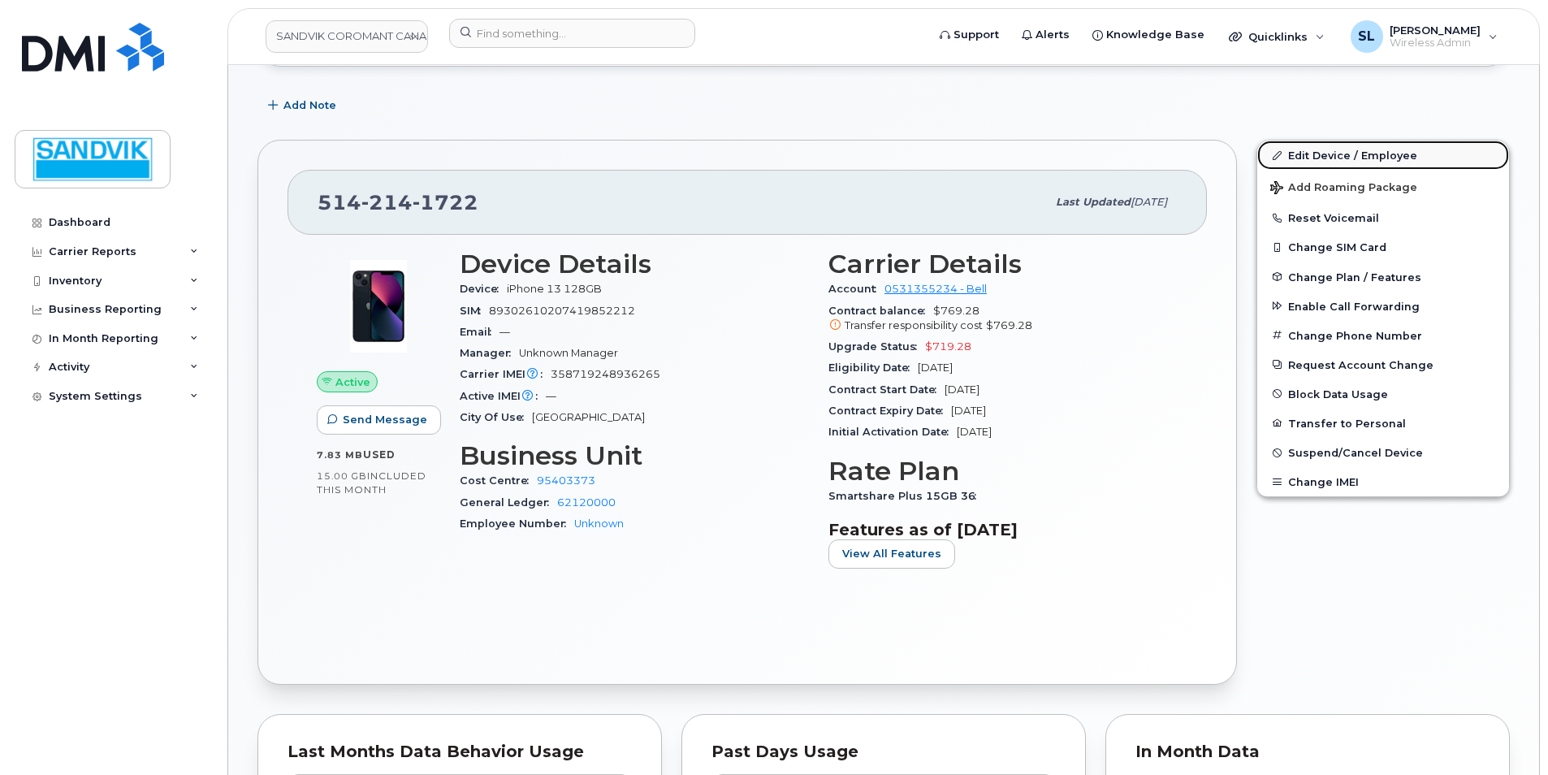
click at [1332, 154] on link "Edit Device / Employee" at bounding box center [1384, 155] width 252 height 29
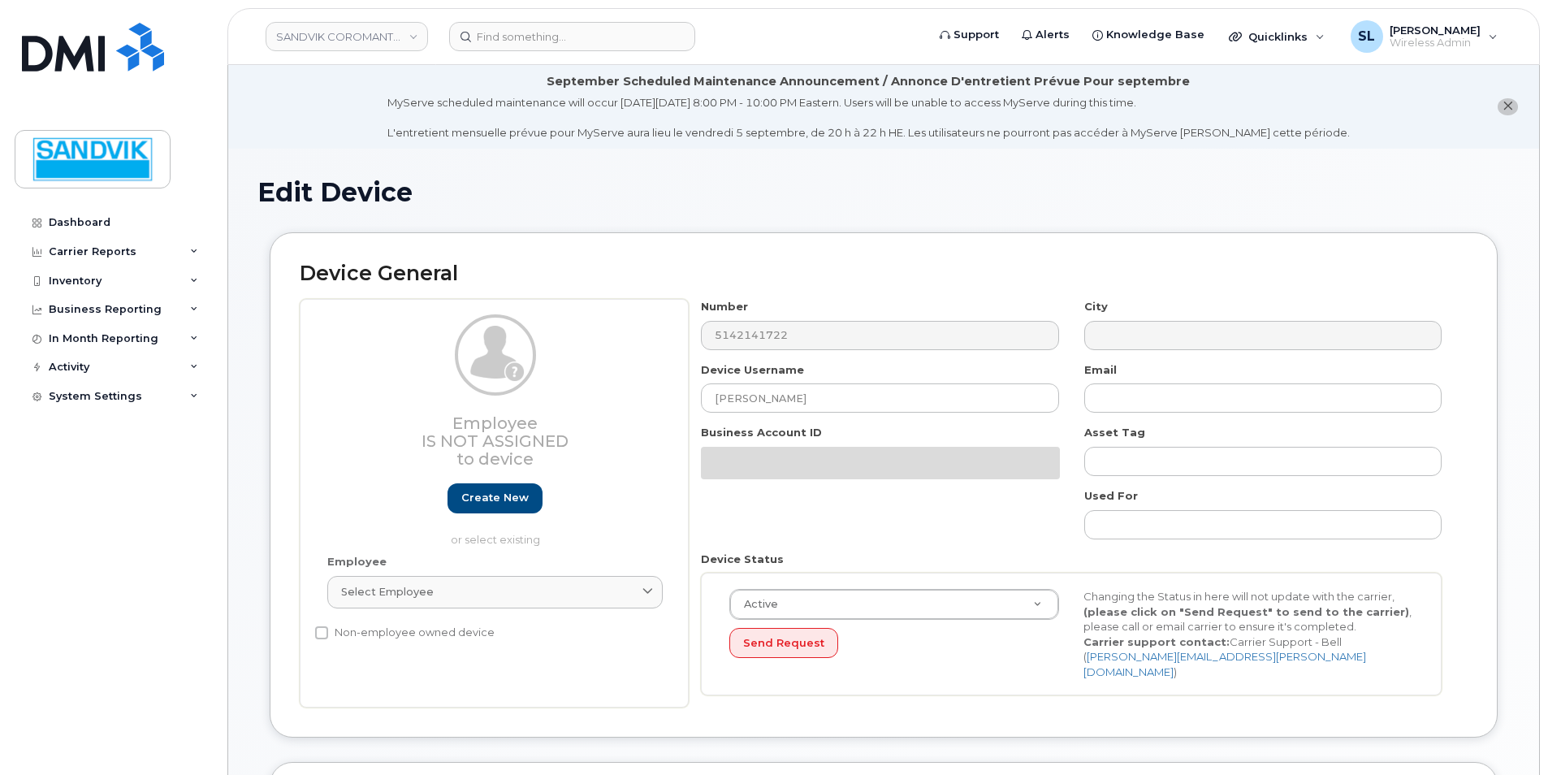
select select "605740"
select select "605735"
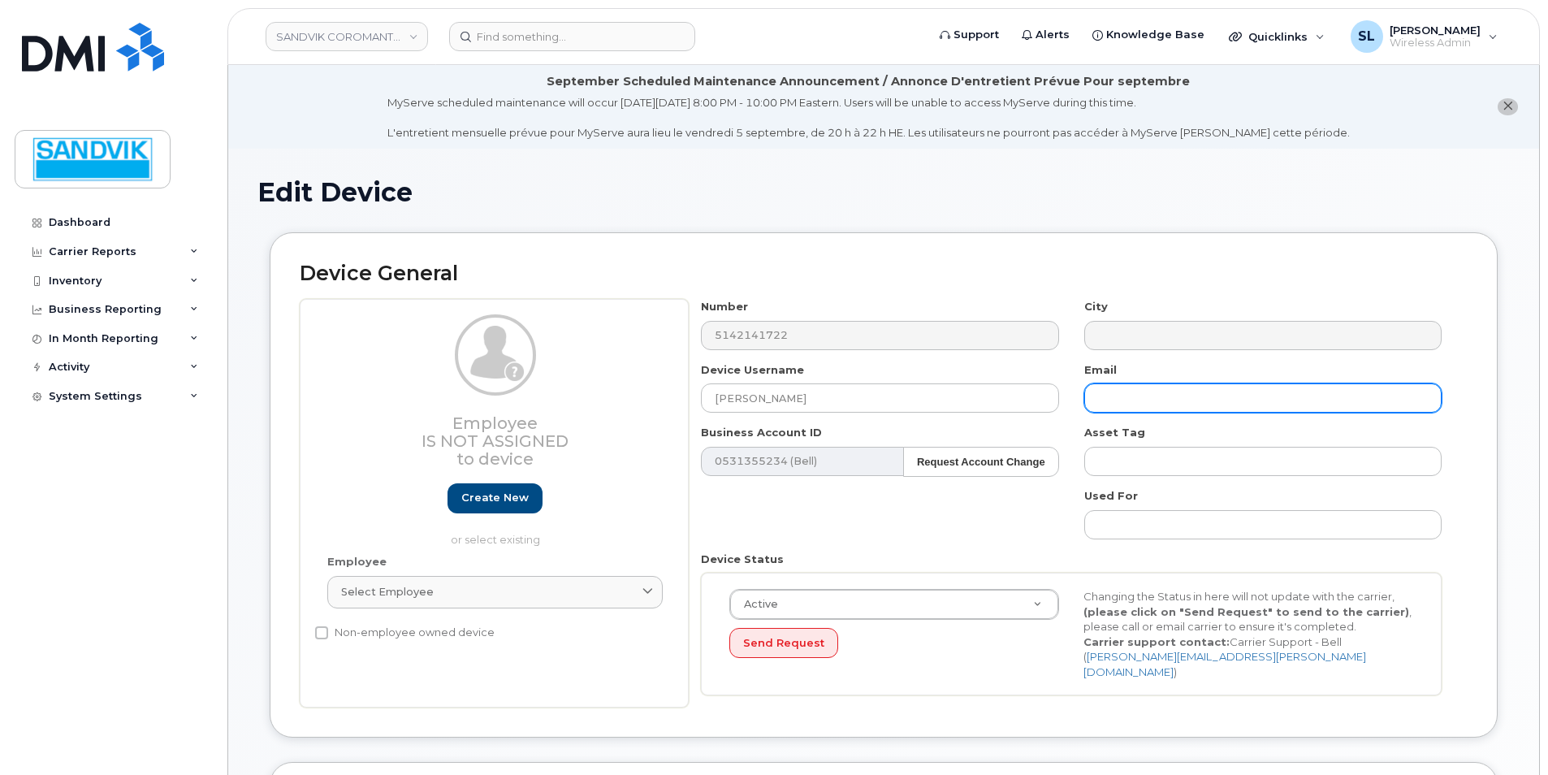
click at [1191, 399] on input "text" at bounding box center [1263, 397] width 357 height 29
click at [1122, 390] on input "text" at bounding box center [1263, 397] width 357 height 29
paste input "stephane.mc_knight@sandvik.com"
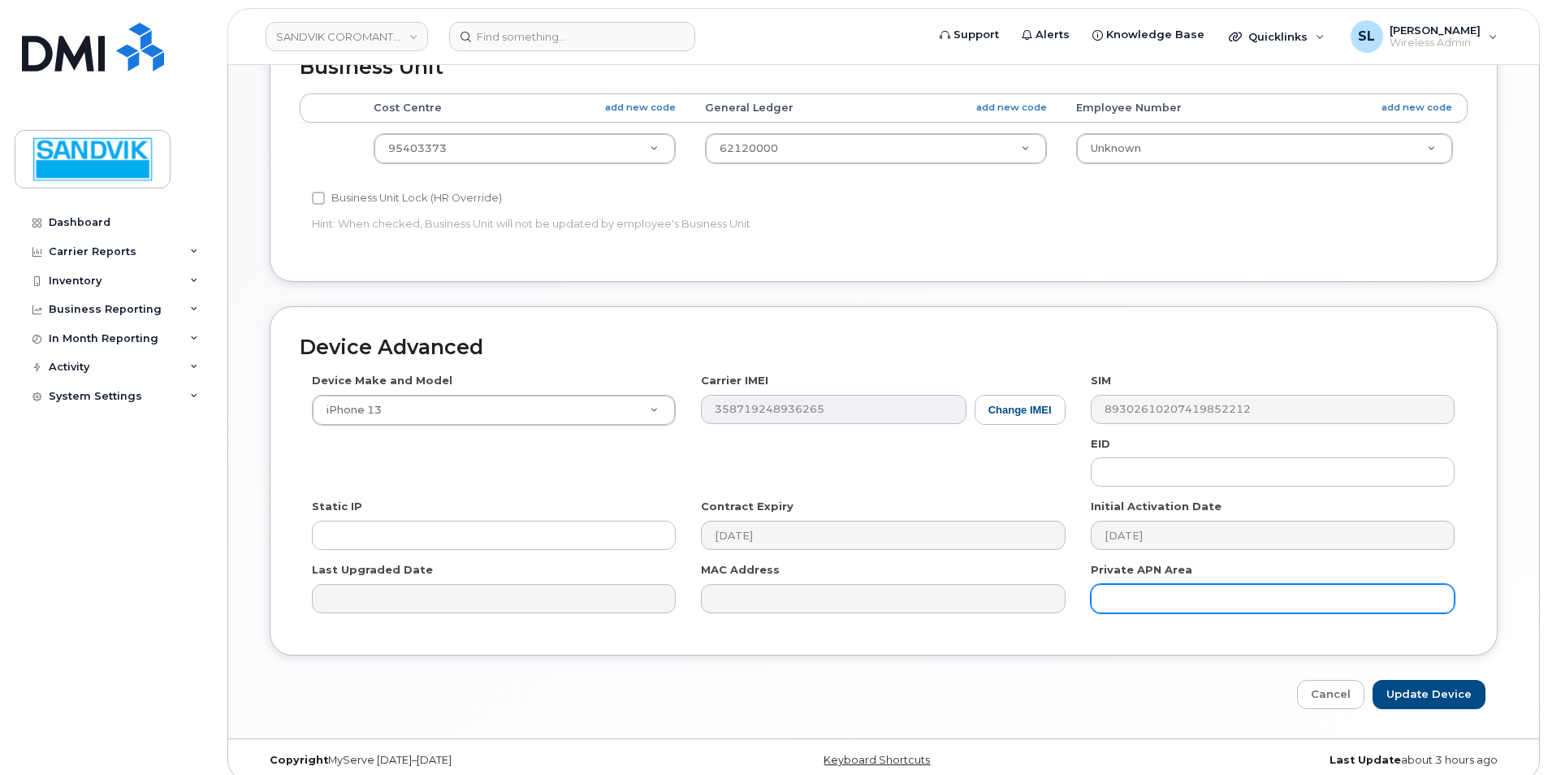
scroll to position [737, 0]
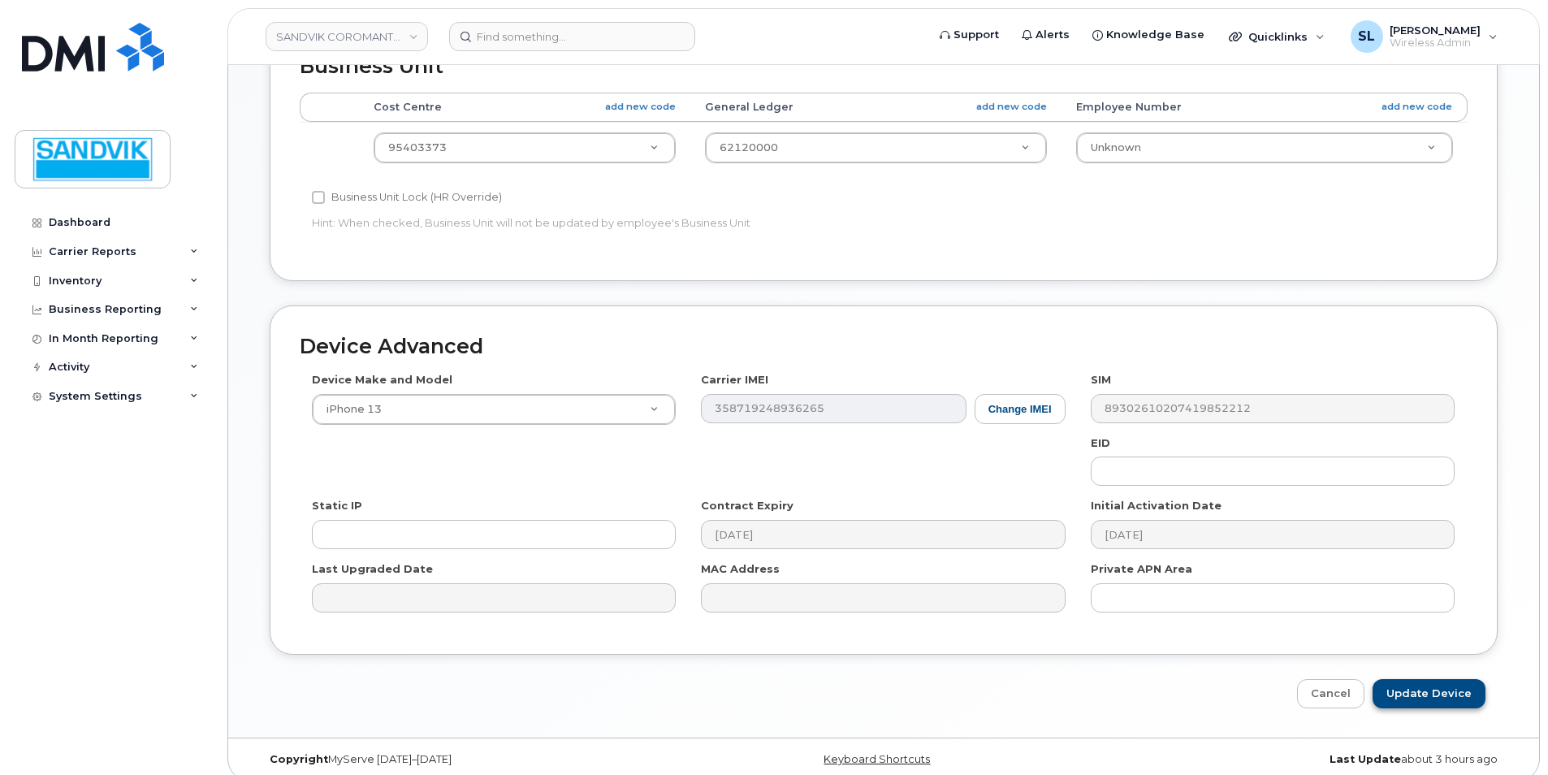
type input "stephane.mc_knight@sandvik.com"
click at [1427, 679] on input "Update Device" at bounding box center [1429, 694] width 113 height 30
type input "Saving..."
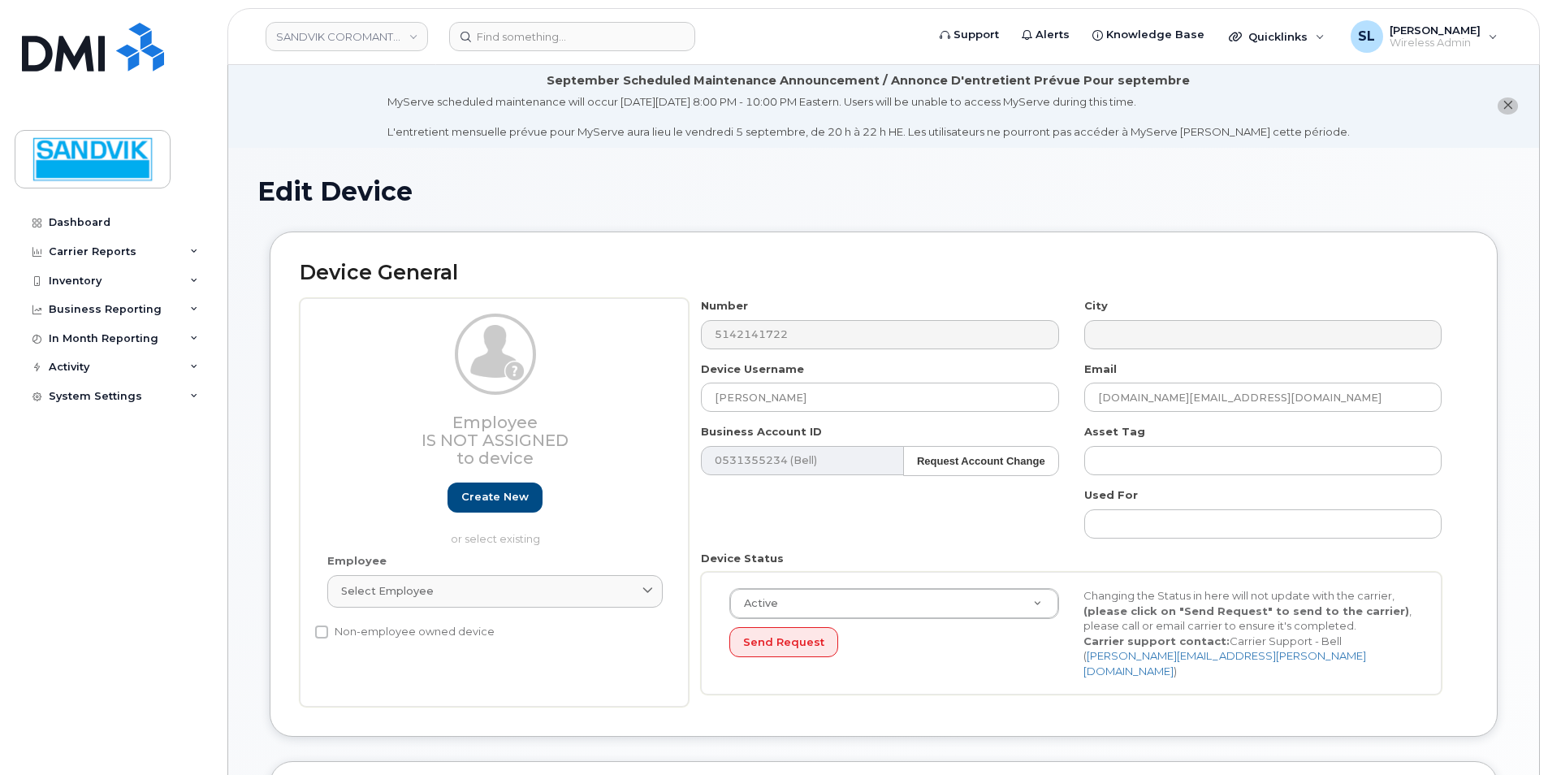
scroll to position [0, 0]
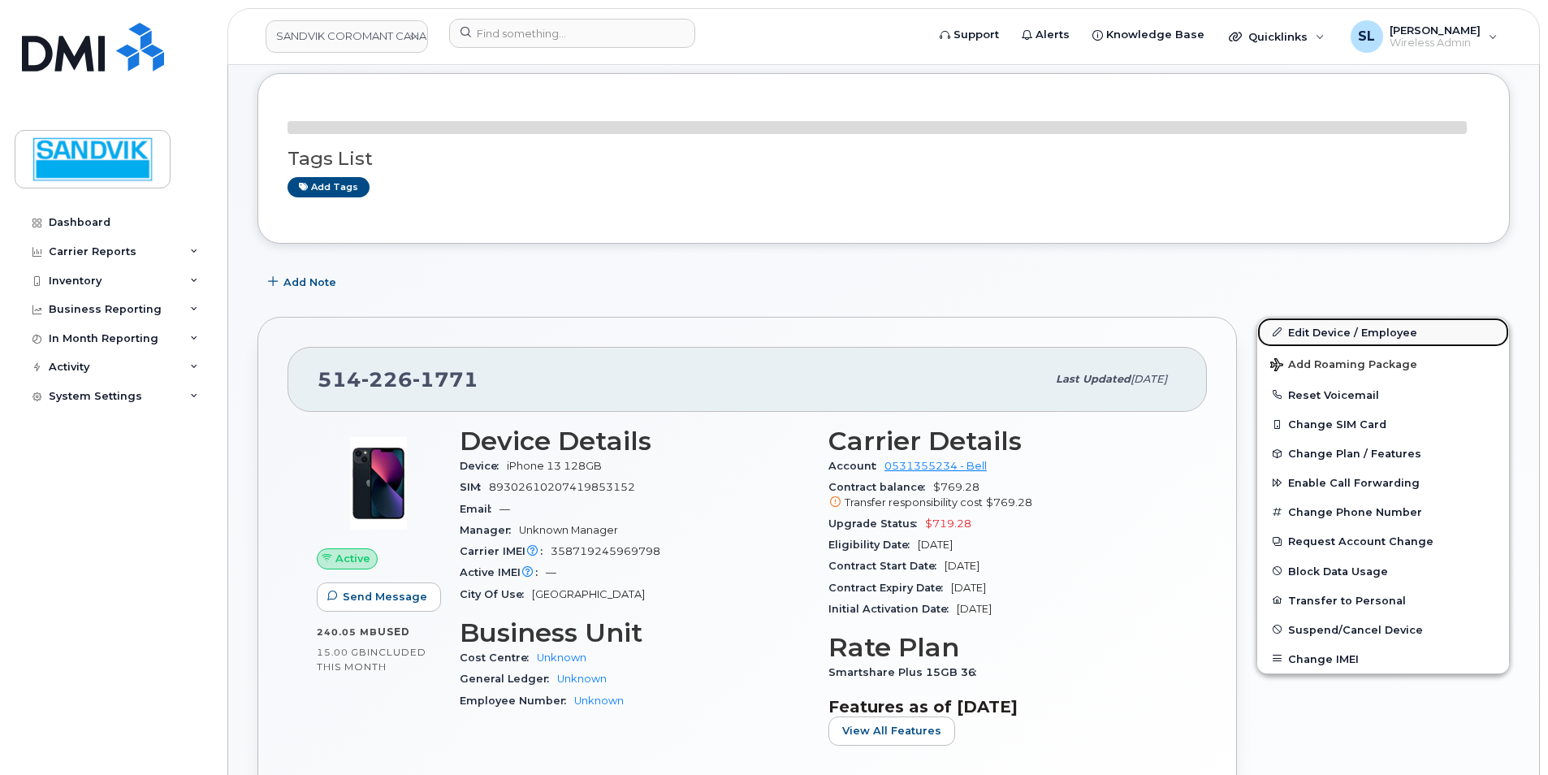
scroll to position [246, 0]
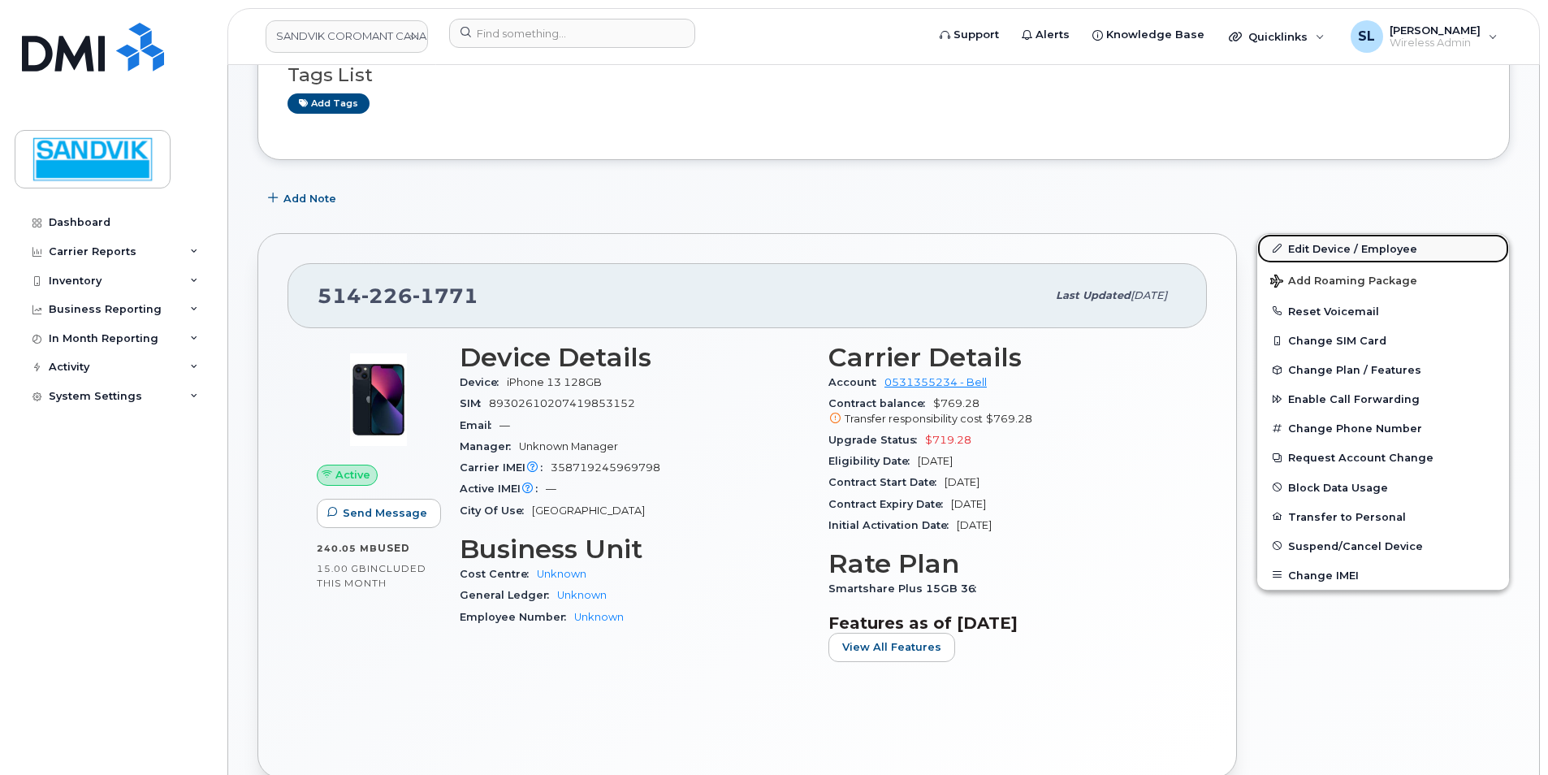
click at [1345, 249] on link "Edit Device / Employee" at bounding box center [1384, 248] width 252 height 29
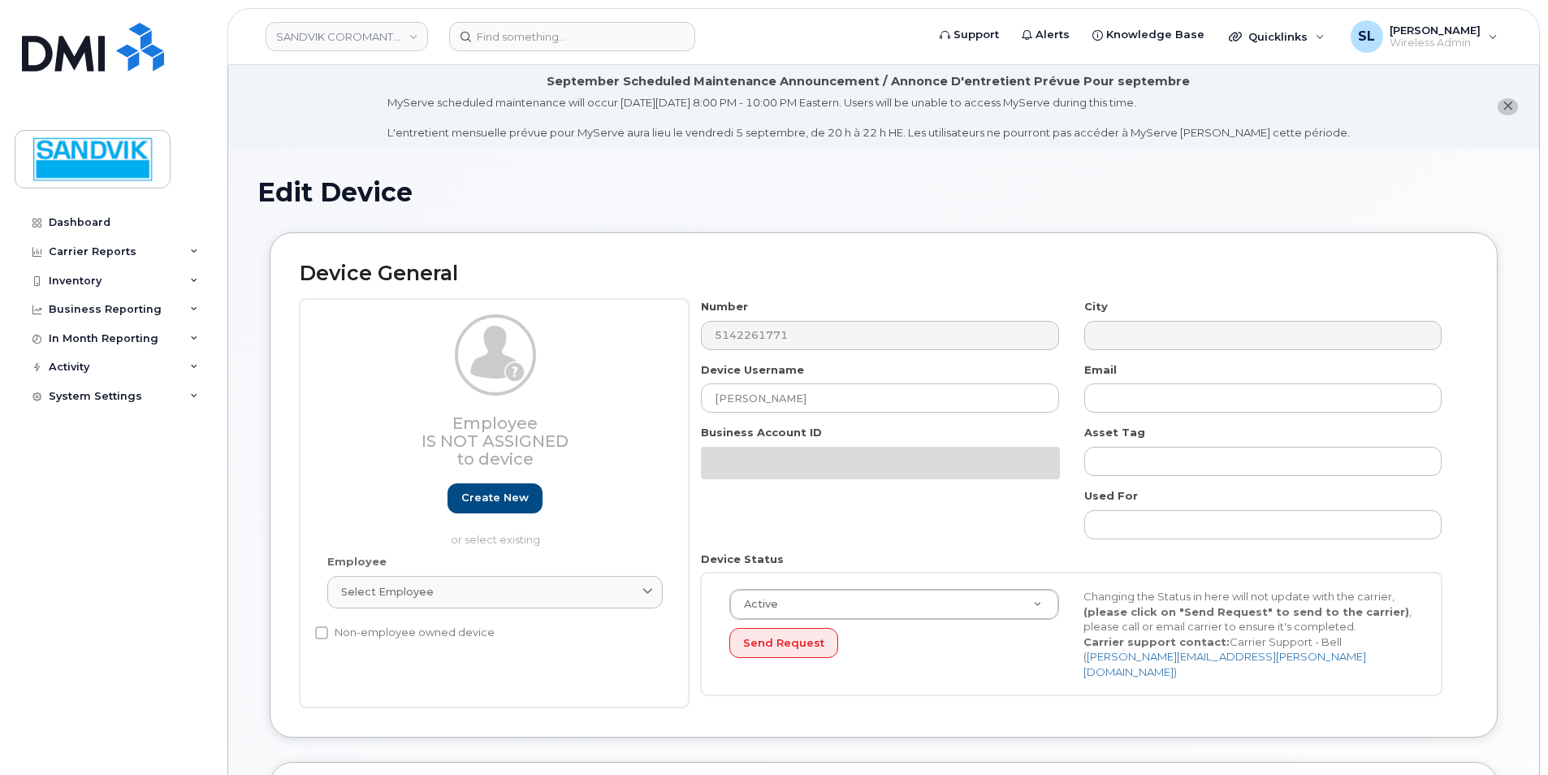
select select "605734"
select select "577867"
select select "605735"
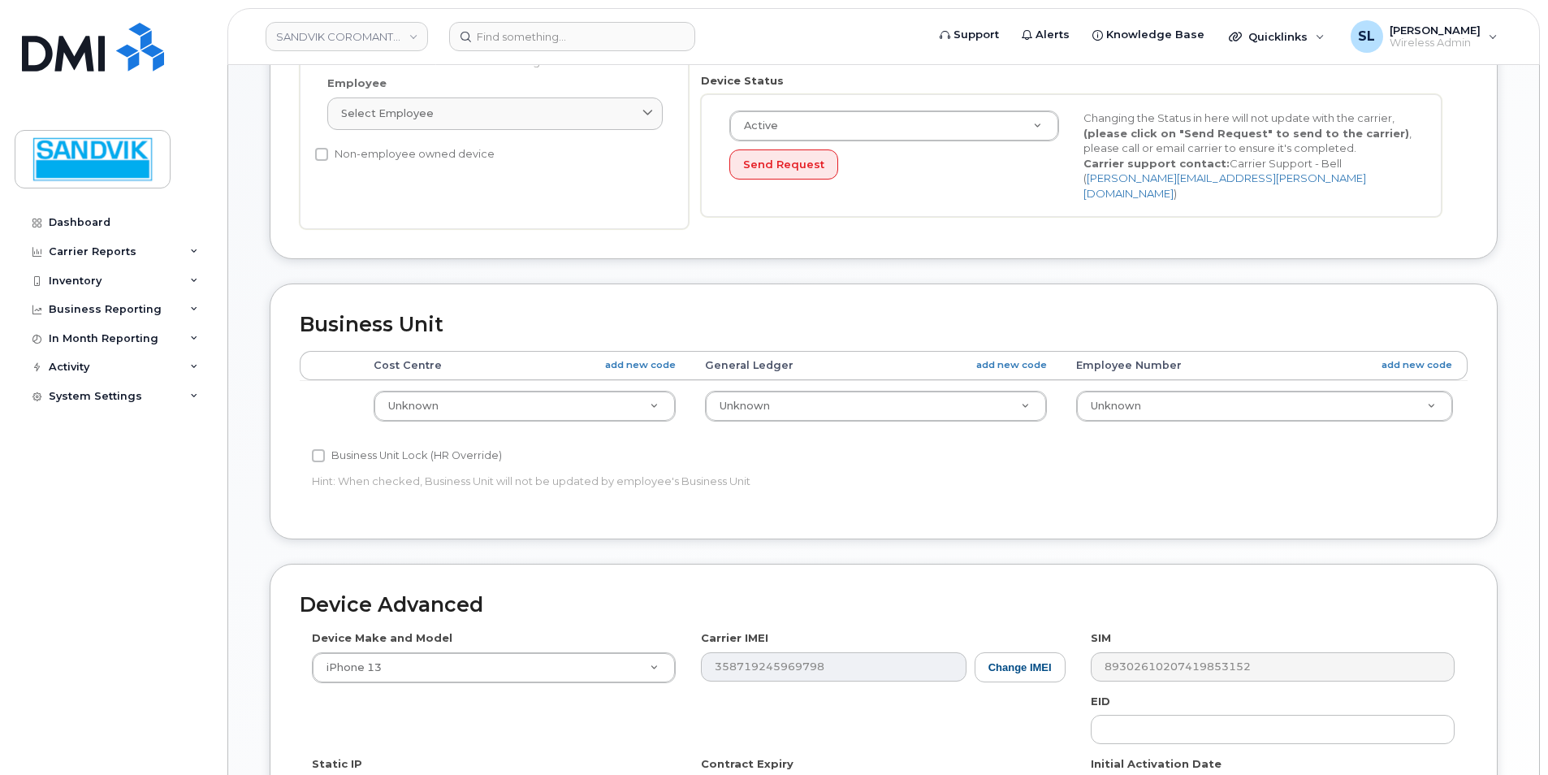
scroll to position [487, 0]
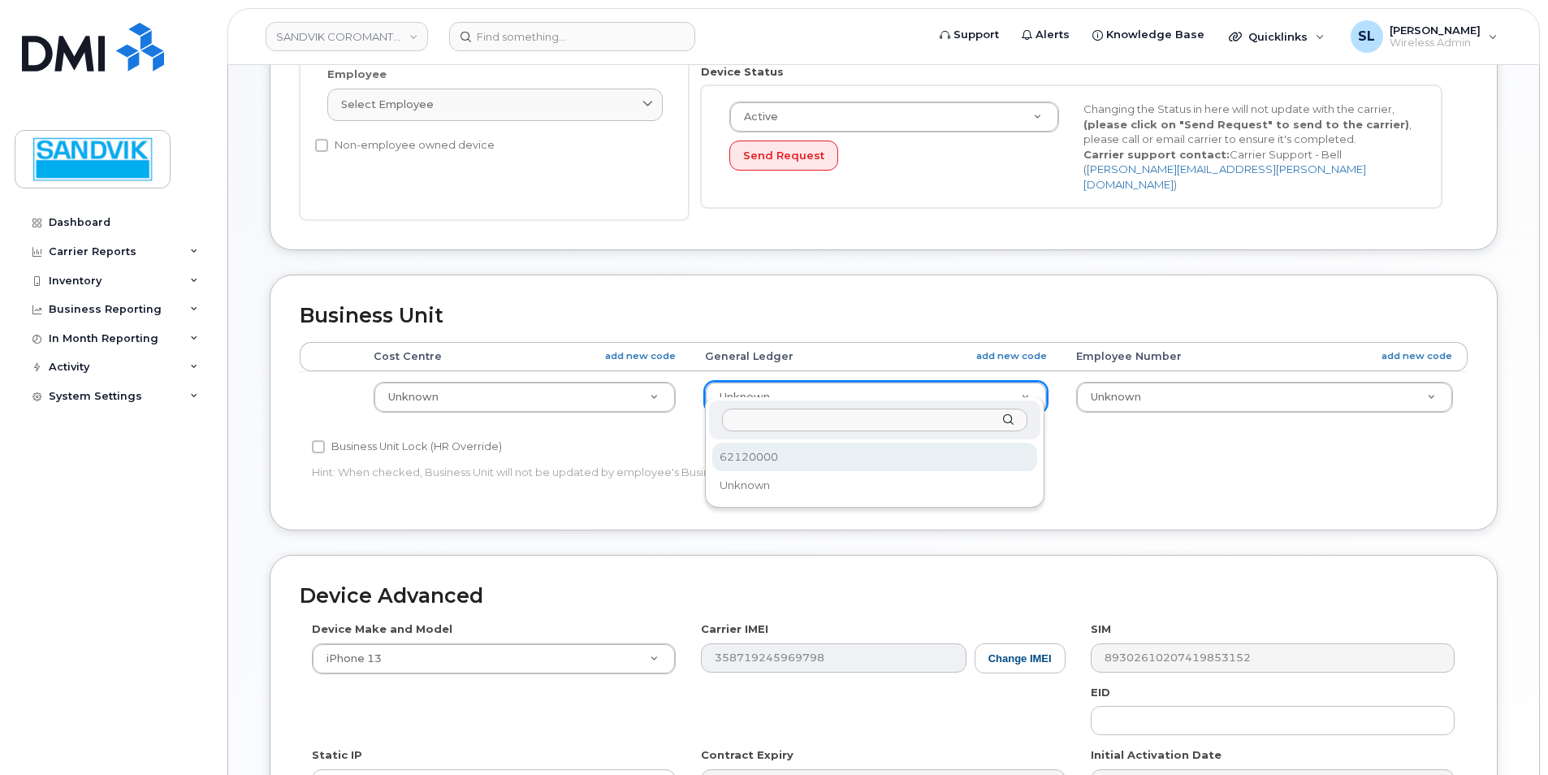
select select "605736"
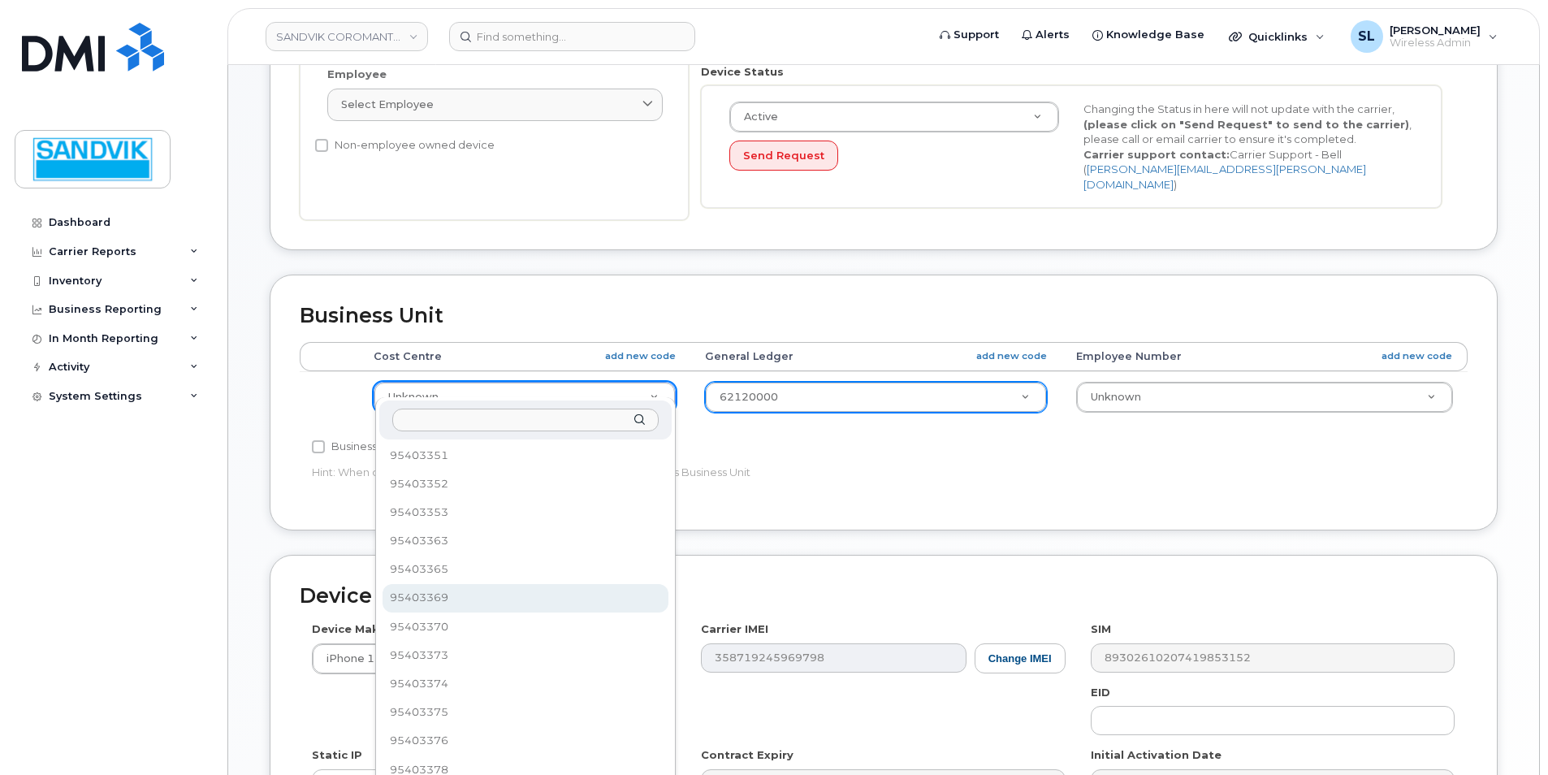
scroll to position [251, 0]
select select "605740"
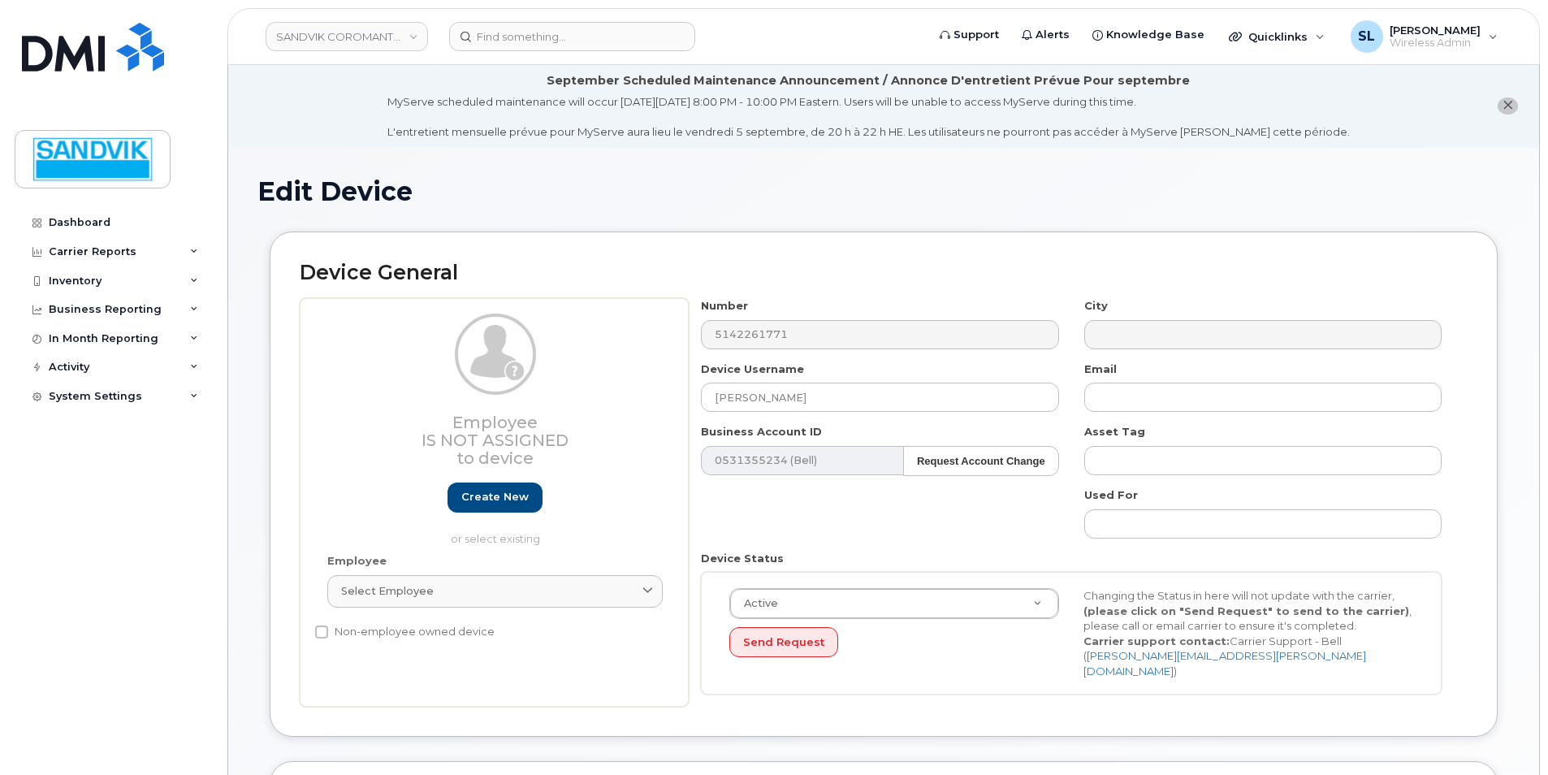
scroll to position [0, 0]
click at [1127, 395] on input "text" at bounding box center [1263, 397] width 357 height 29
paste input "robert.tresidder@sandvik.com"
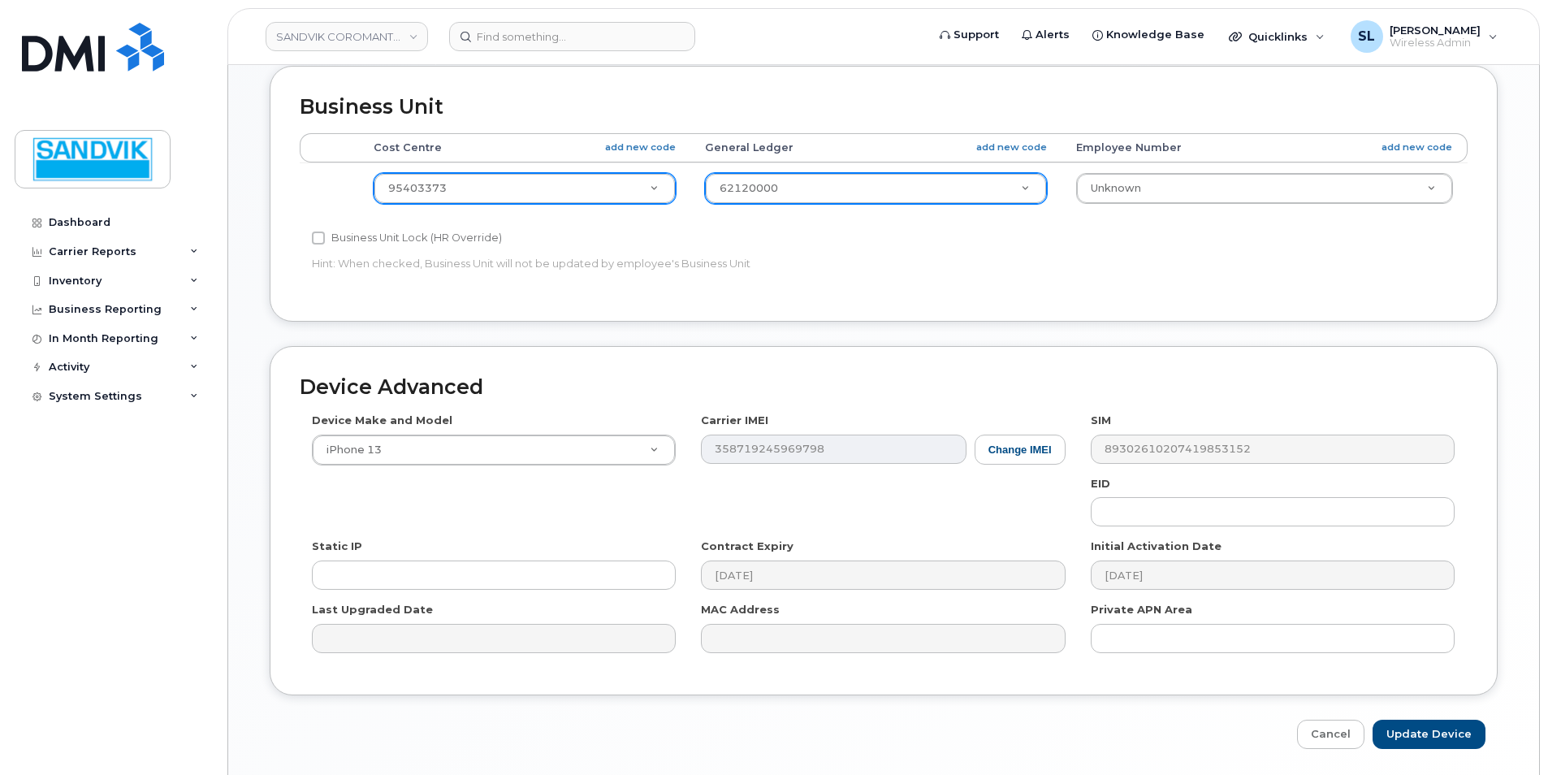
scroll to position [737, 0]
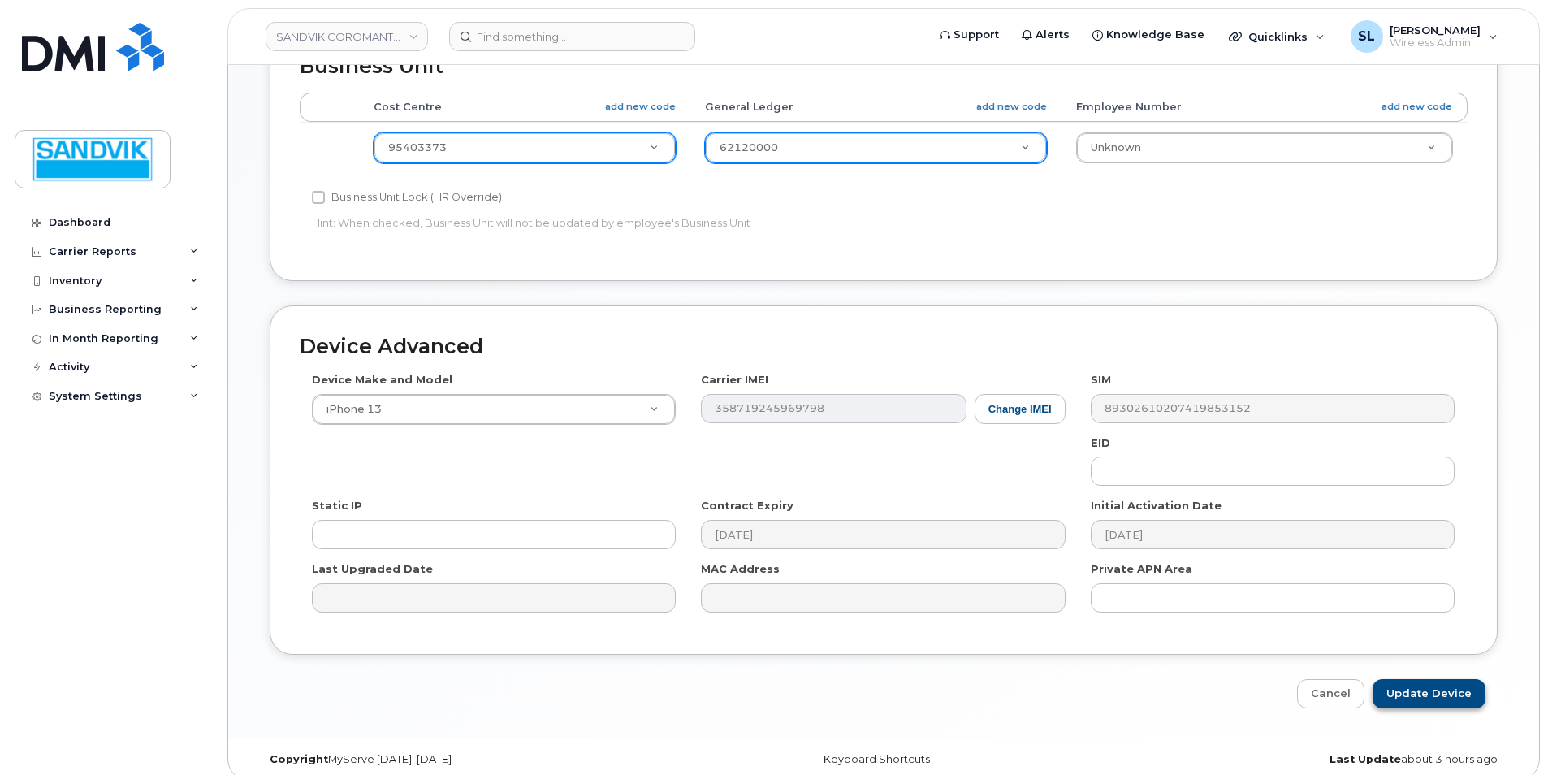
type input "robert.tresidder@sandvik.com"
click at [1413, 679] on input "Update Device" at bounding box center [1429, 694] width 113 height 30
type input "Saving..."
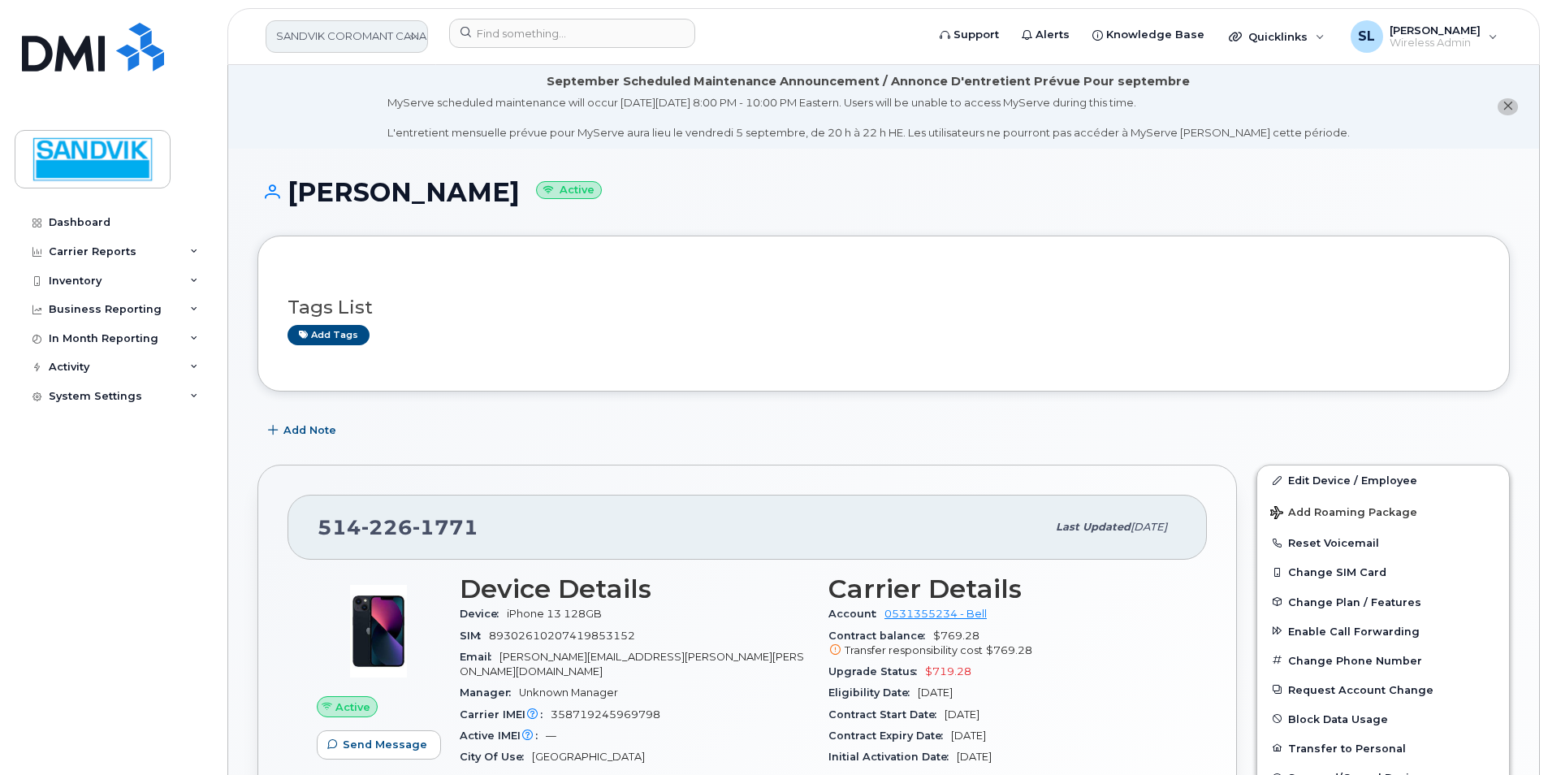
click at [397, 39] on link "SANDVIK COROMANT CANADA INC" at bounding box center [347, 36] width 162 height 32
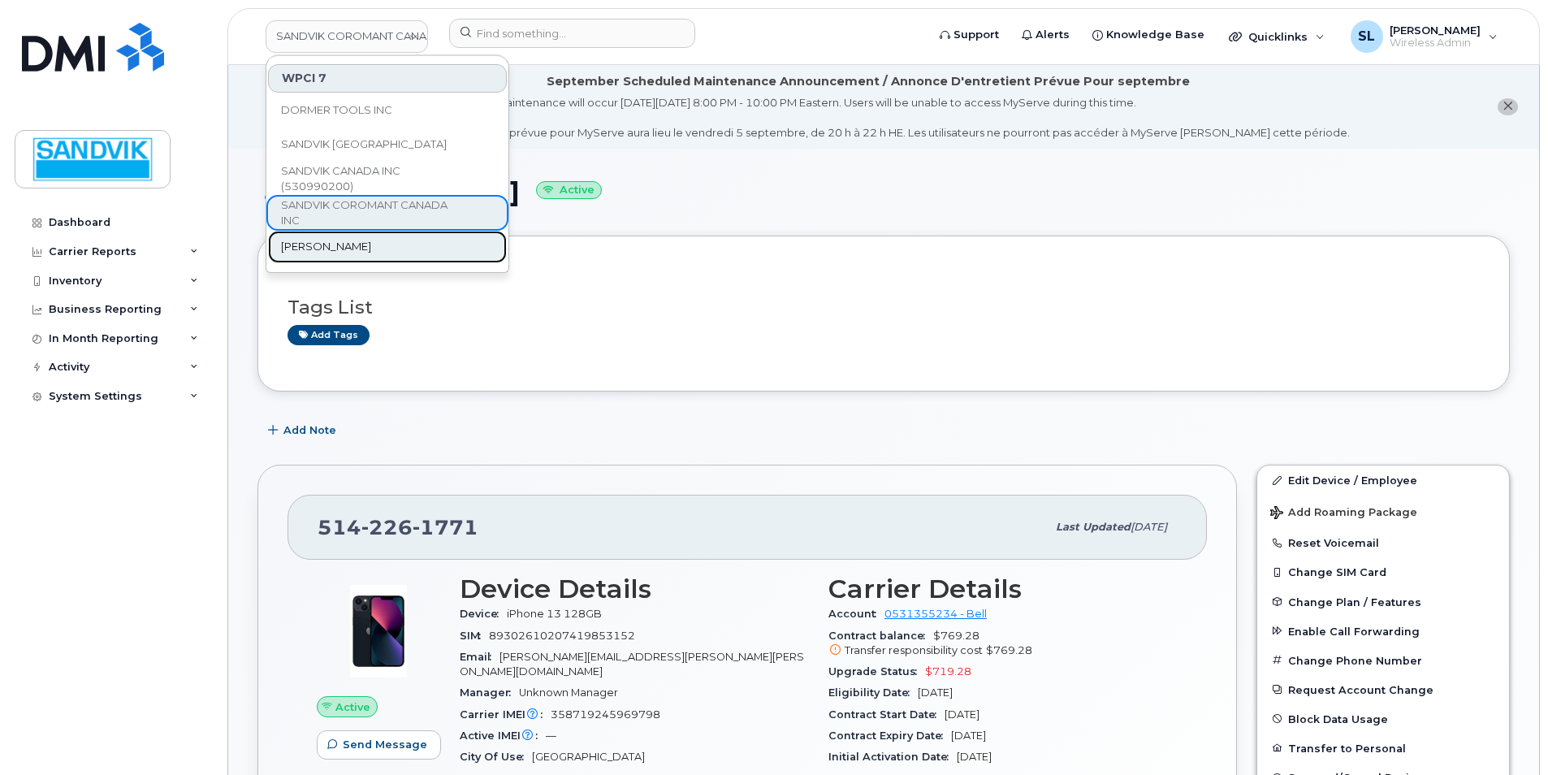
click at [381, 245] on link "[PERSON_NAME]" at bounding box center [387, 247] width 239 height 32
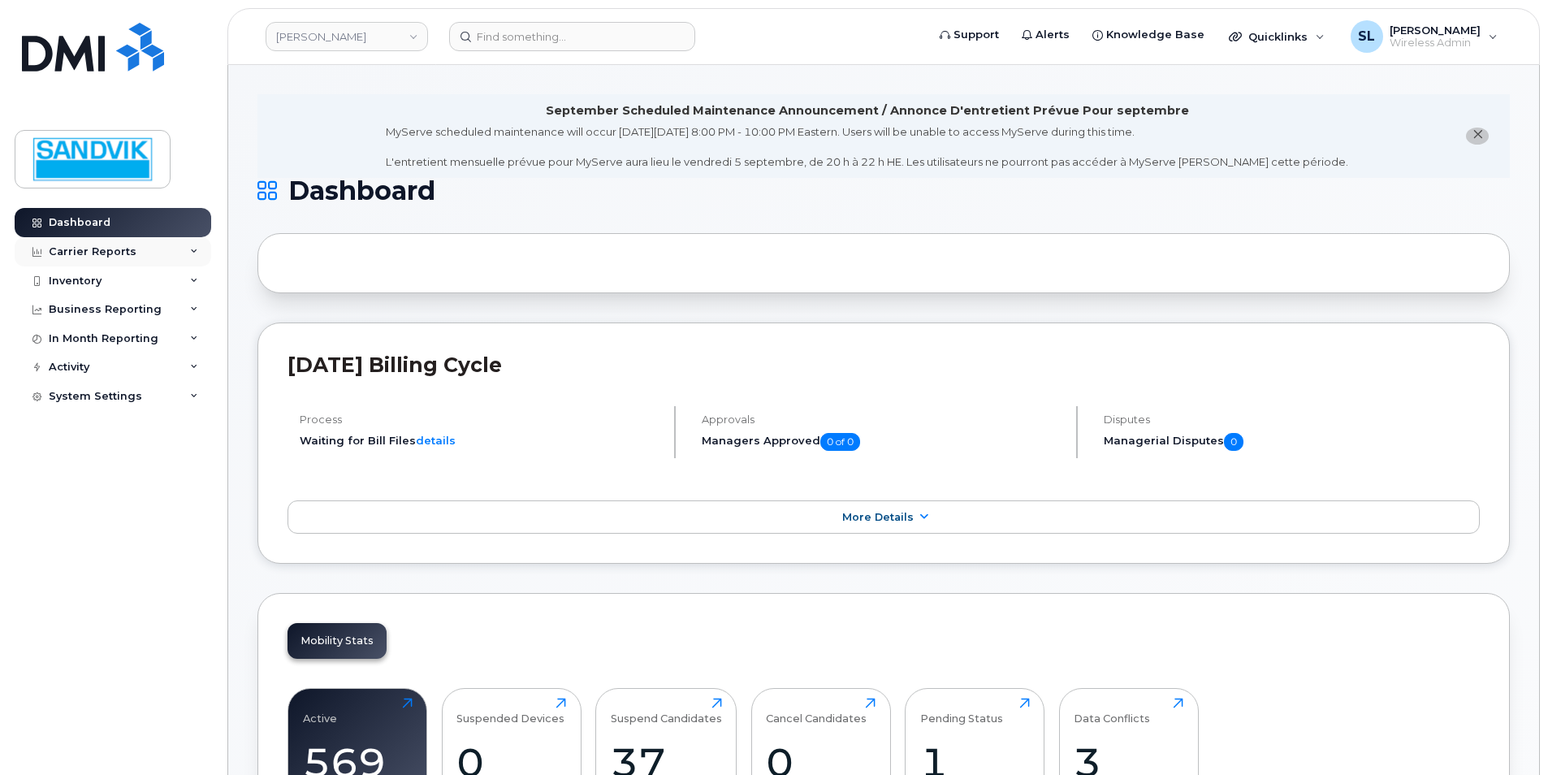
click at [112, 257] on div "Carrier Reports" at bounding box center [93, 251] width 88 height 13
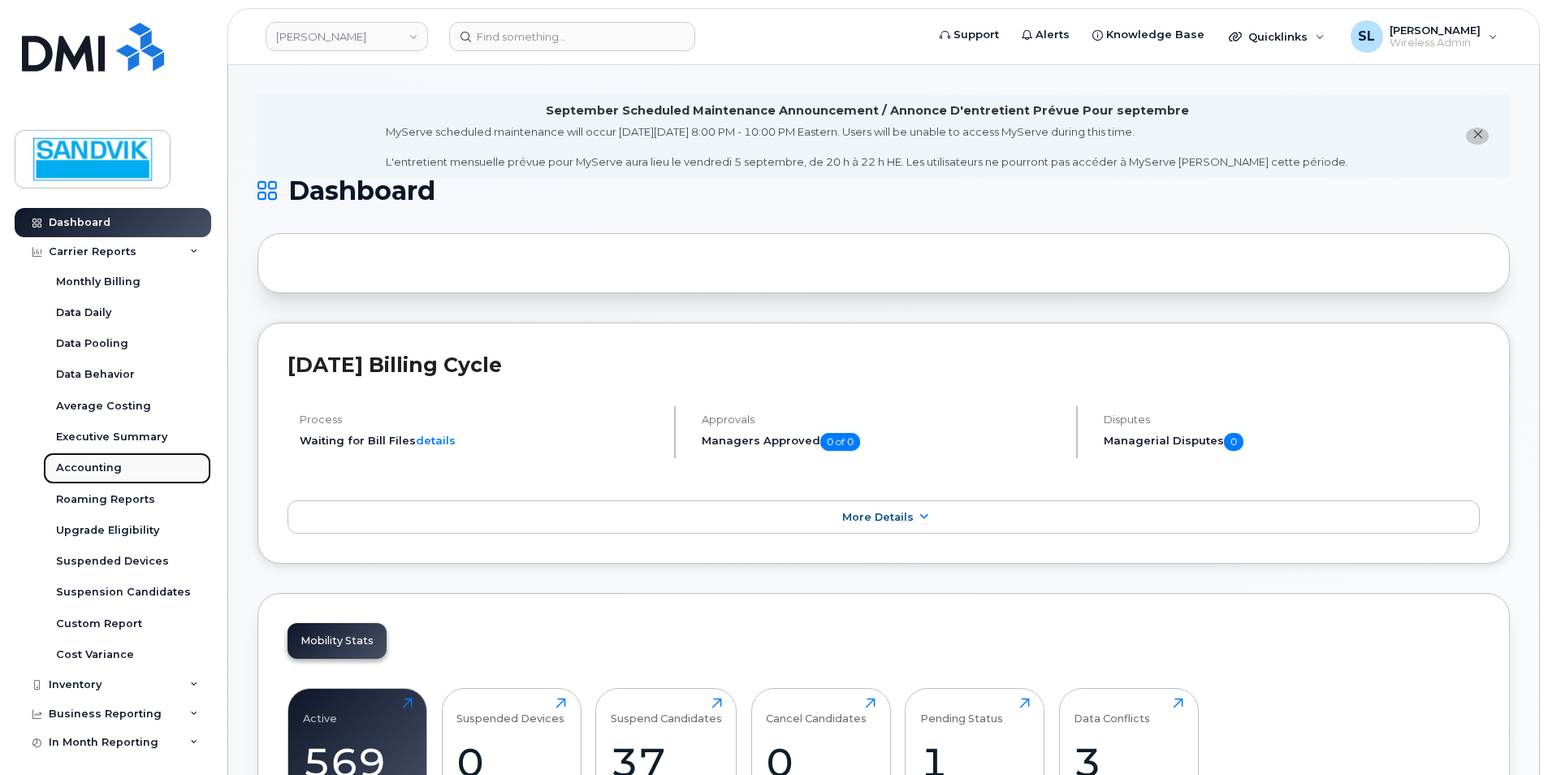
click at [105, 469] on div "Accounting" at bounding box center [89, 468] width 66 height 15
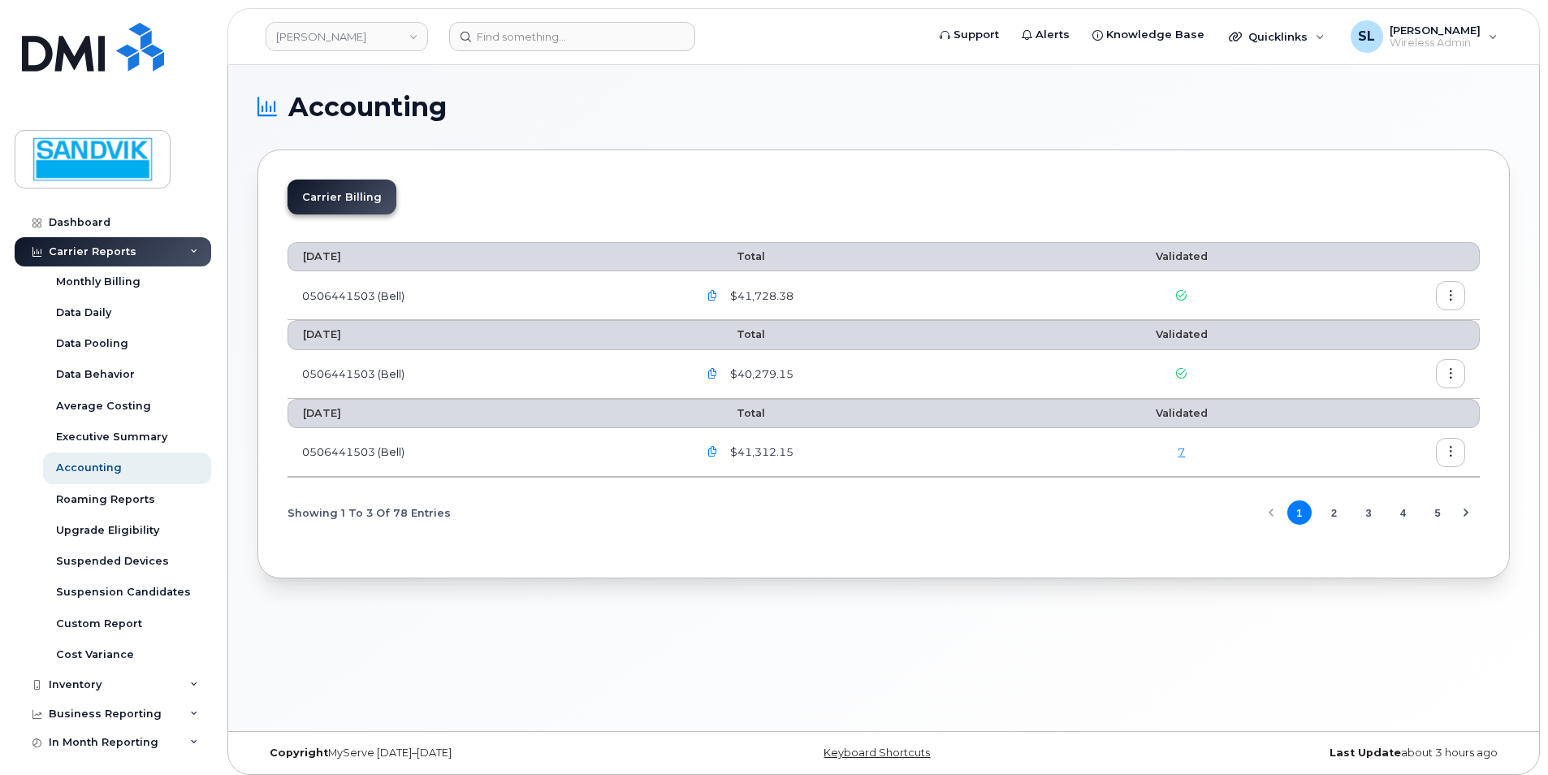
click at [718, 296] on icon "button" at bounding box center [713, 296] width 11 height 11
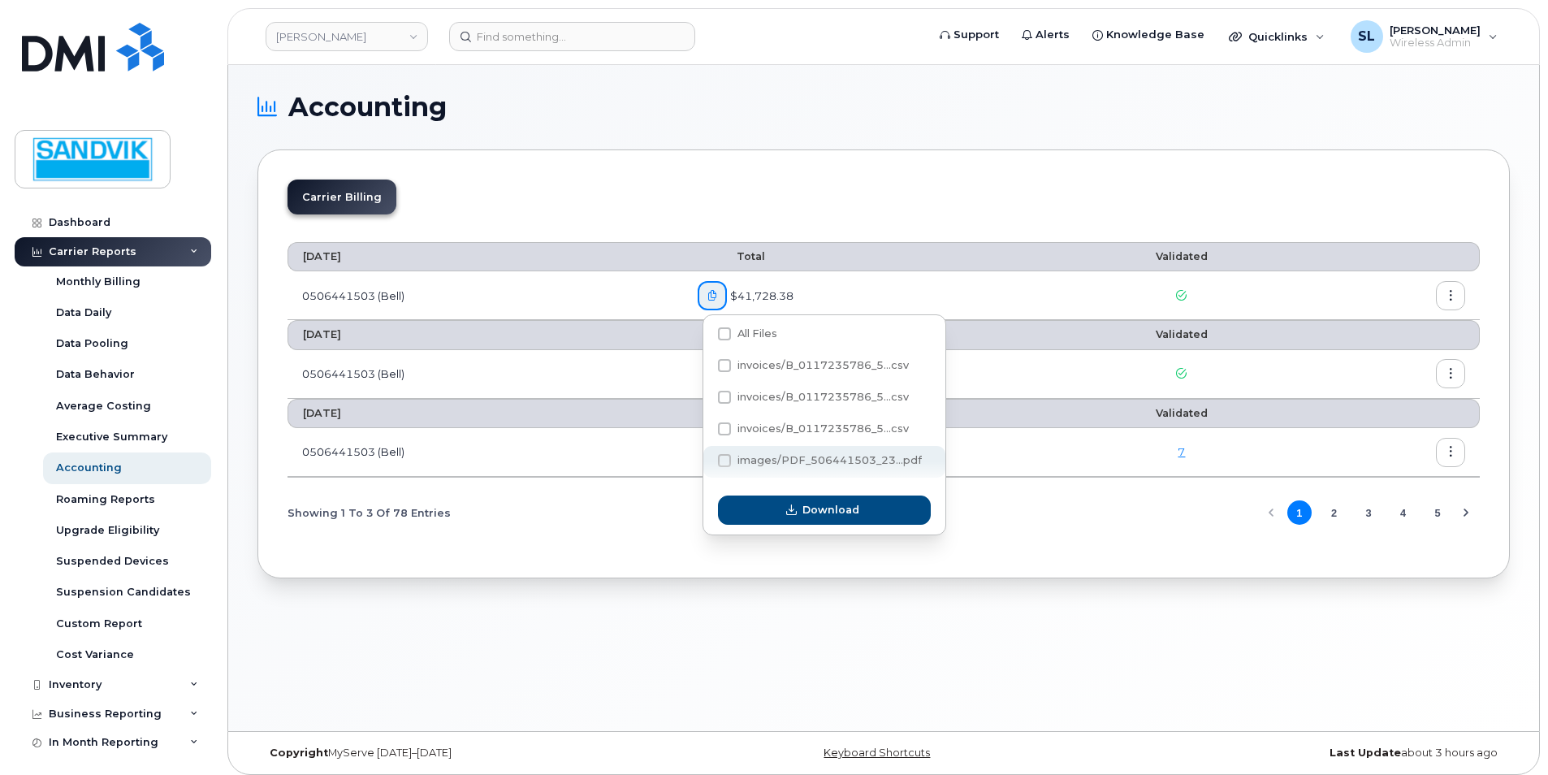
click at [725, 460] on span at bounding box center [724, 460] width 13 height 13
click at [707, 460] on input "images/PDF_506441503_23...pdf" at bounding box center [703, 461] width 8 height 8
checkbox input "true"
click at [807, 510] on span "Download" at bounding box center [831, 509] width 57 height 15
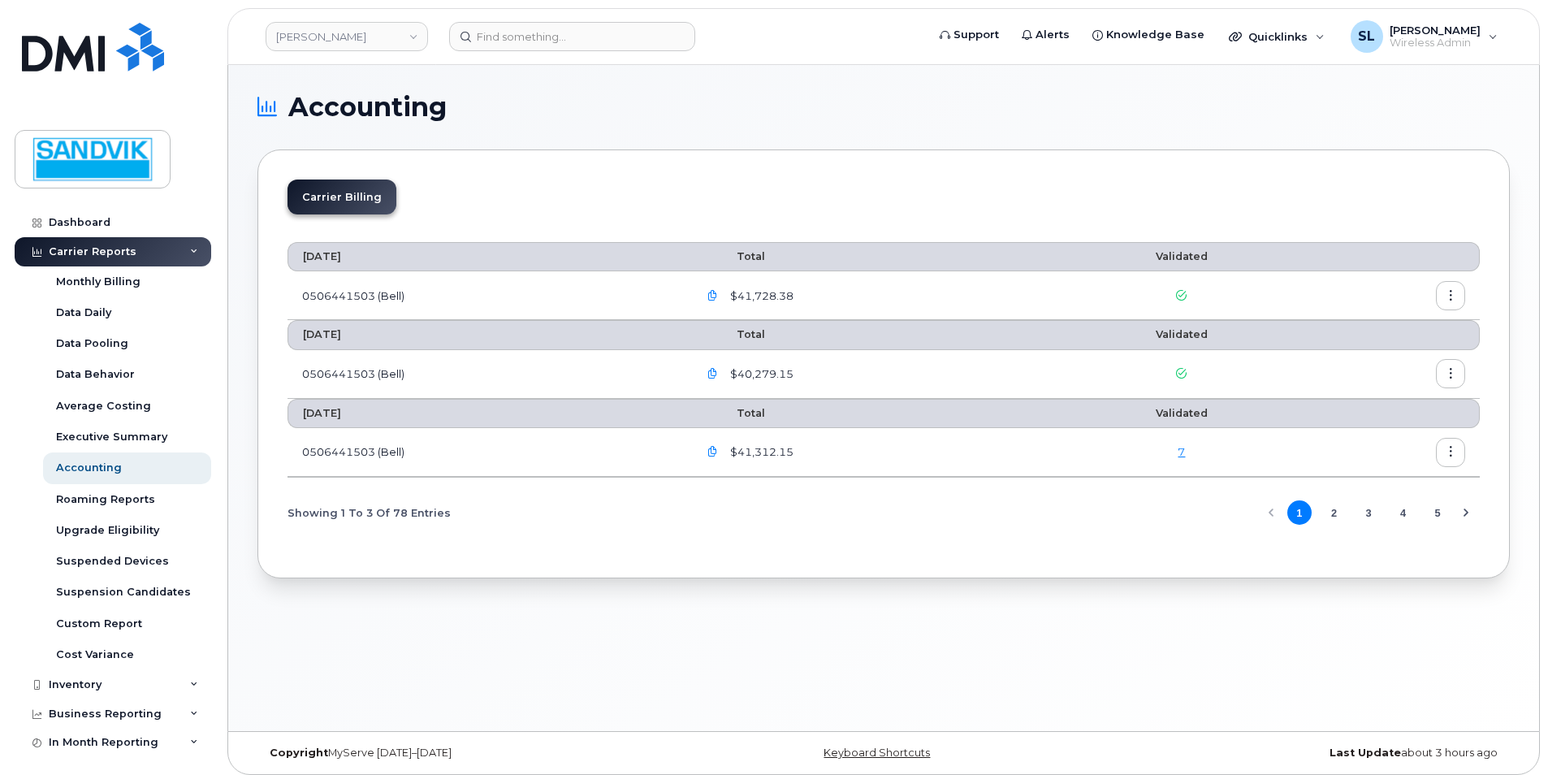
click at [1463, 295] on button "button" at bounding box center [1450, 295] width 29 height 29
click at [1375, 359] on span "Download" at bounding box center [1376, 361] width 63 height 15
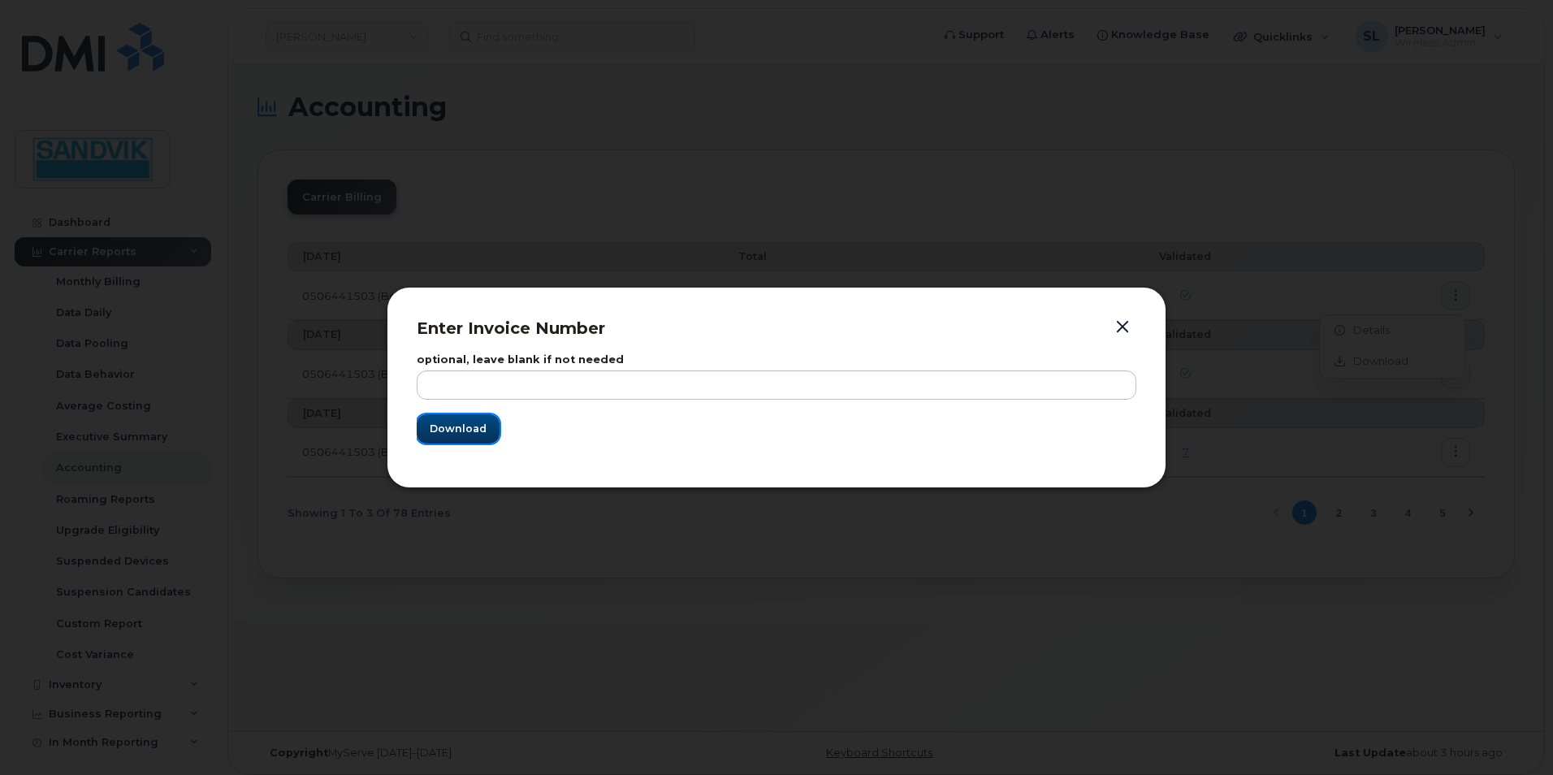
click at [465, 428] on span "Download" at bounding box center [458, 428] width 57 height 15
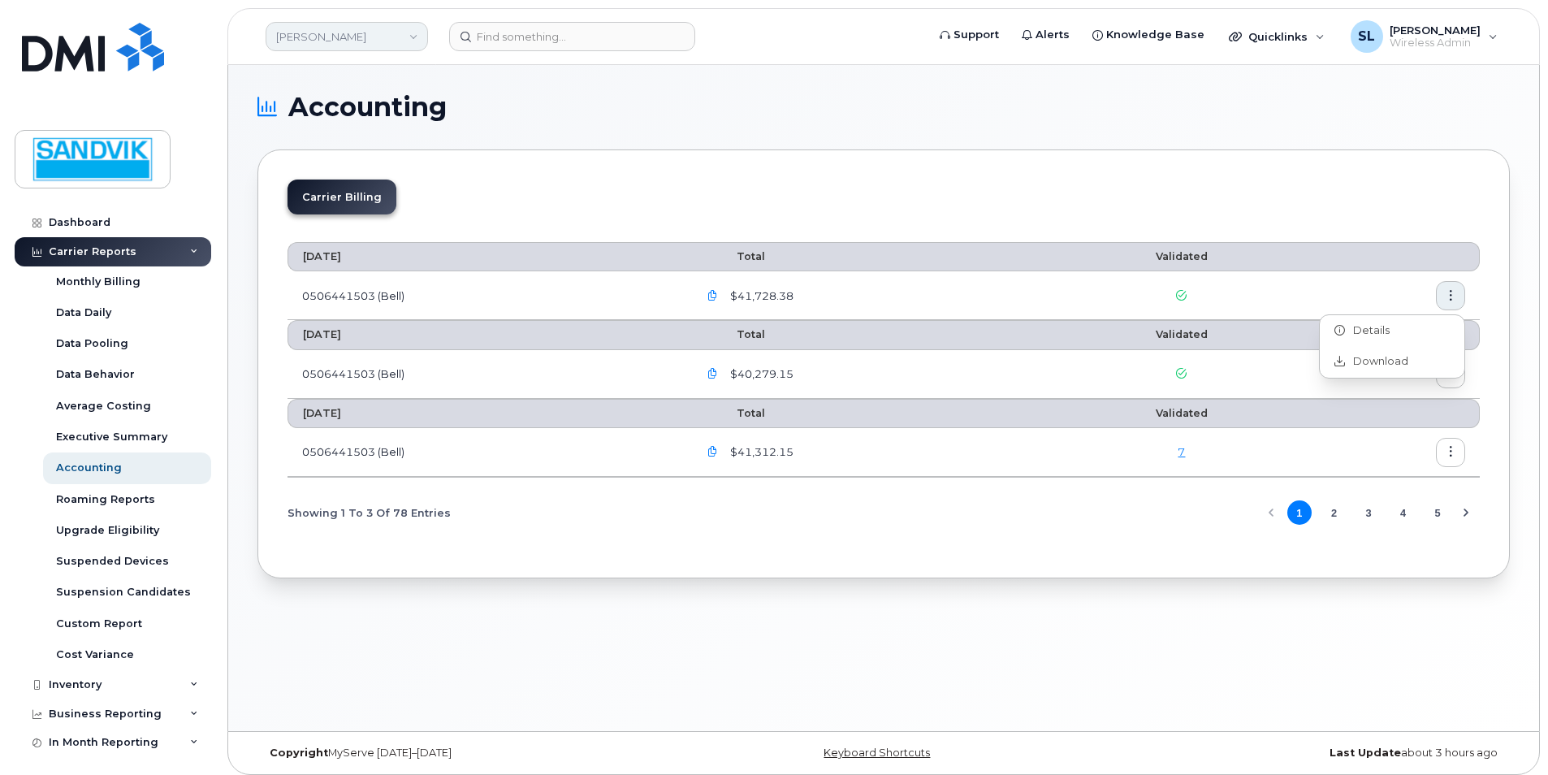
click at [381, 24] on link "Sandvik Tamrock" at bounding box center [347, 36] width 162 height 29
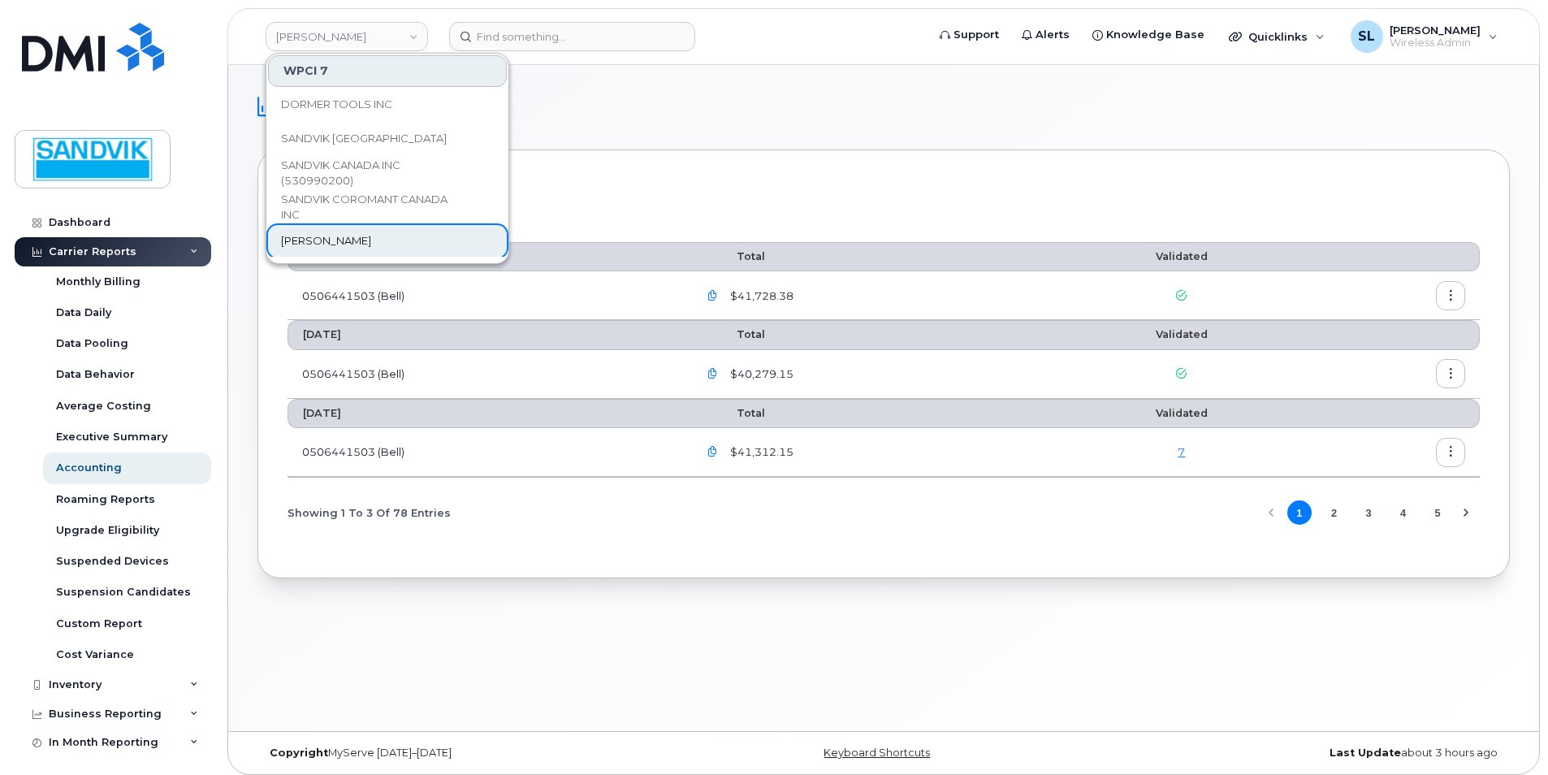
scroll to position [81, 0]
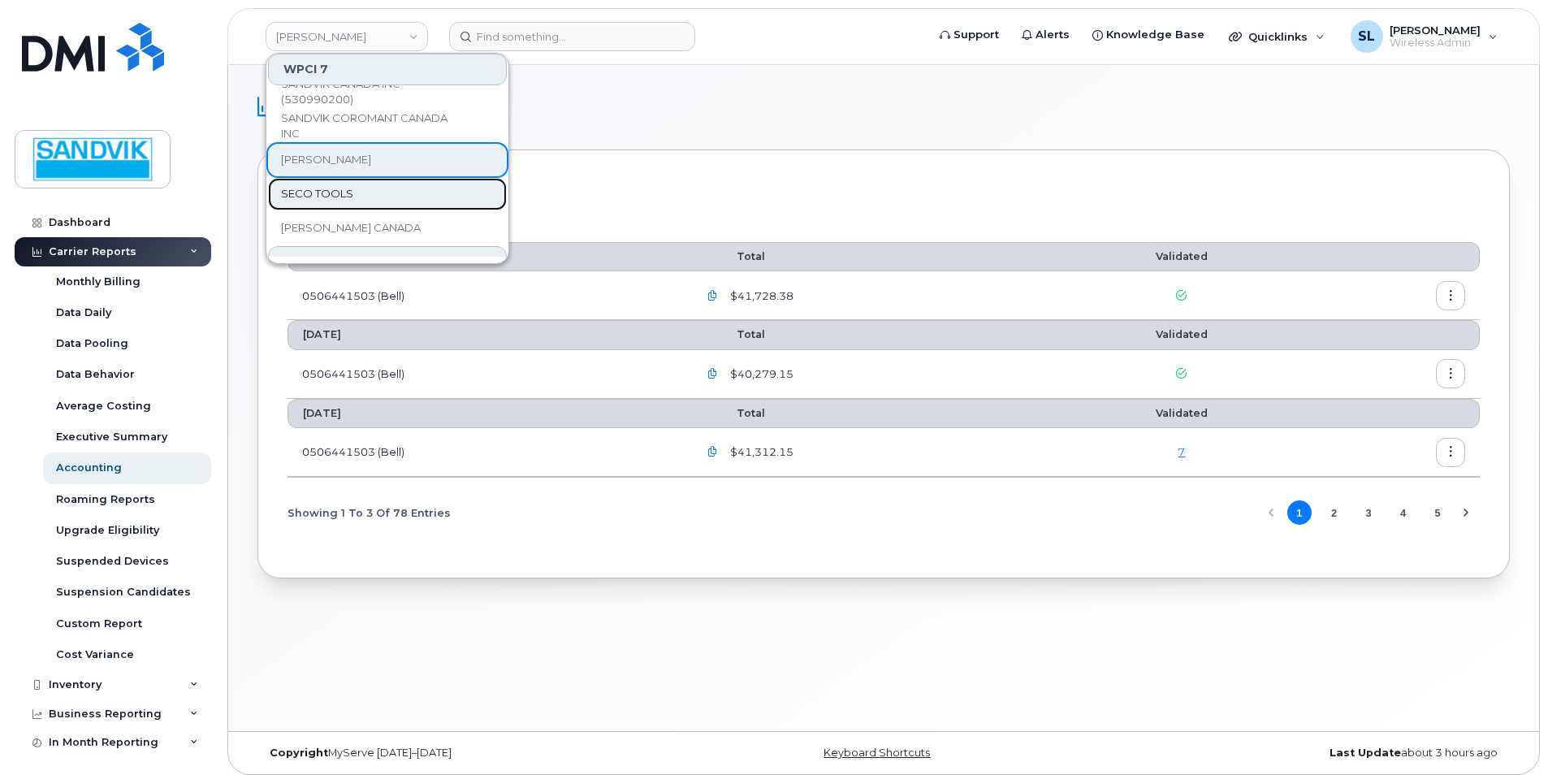
click at [351, 197] on link "SECO TOOLS" at bounding box center [387, 194] width 239 height 32
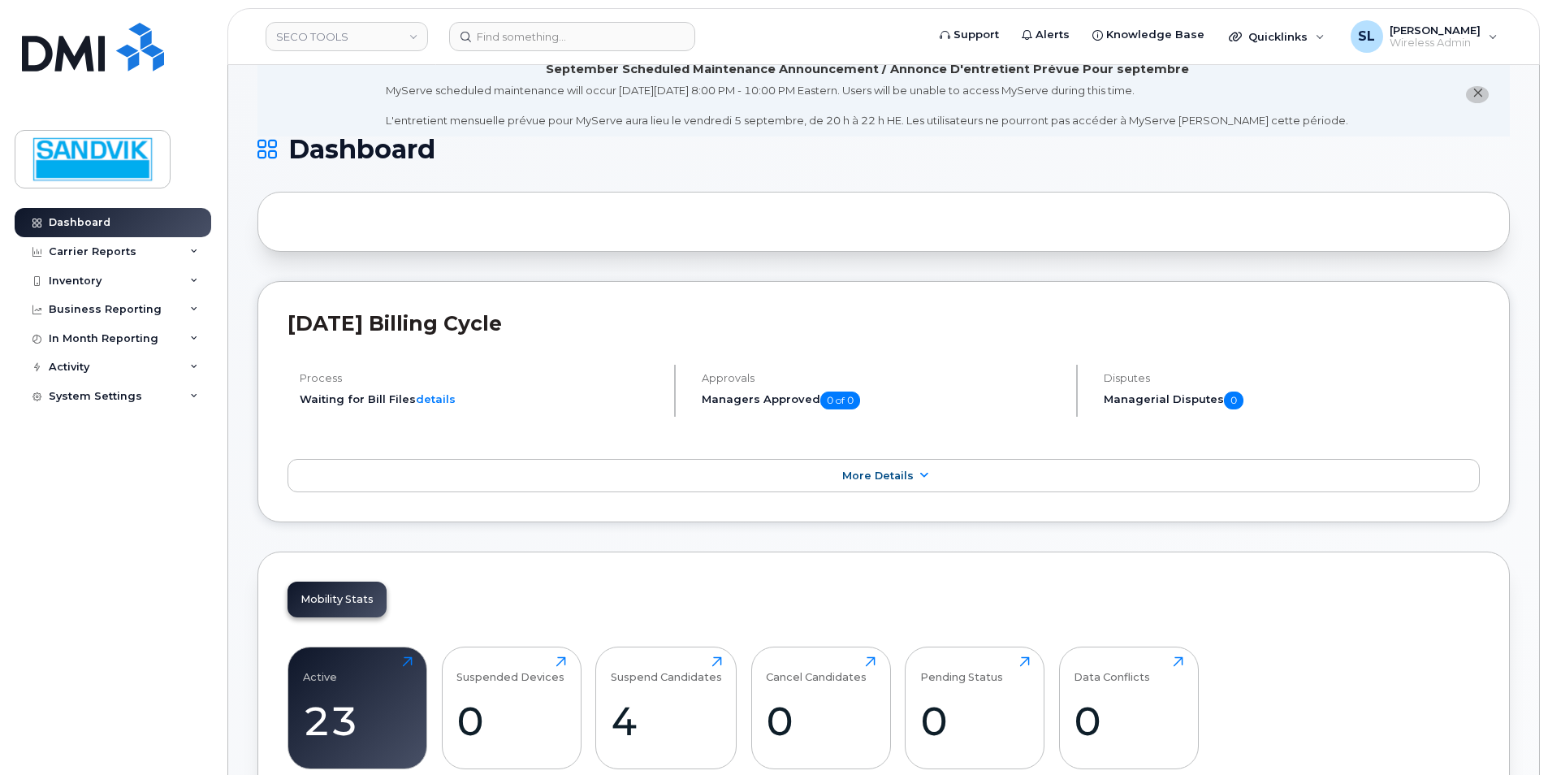
scroll to position [244, 0]
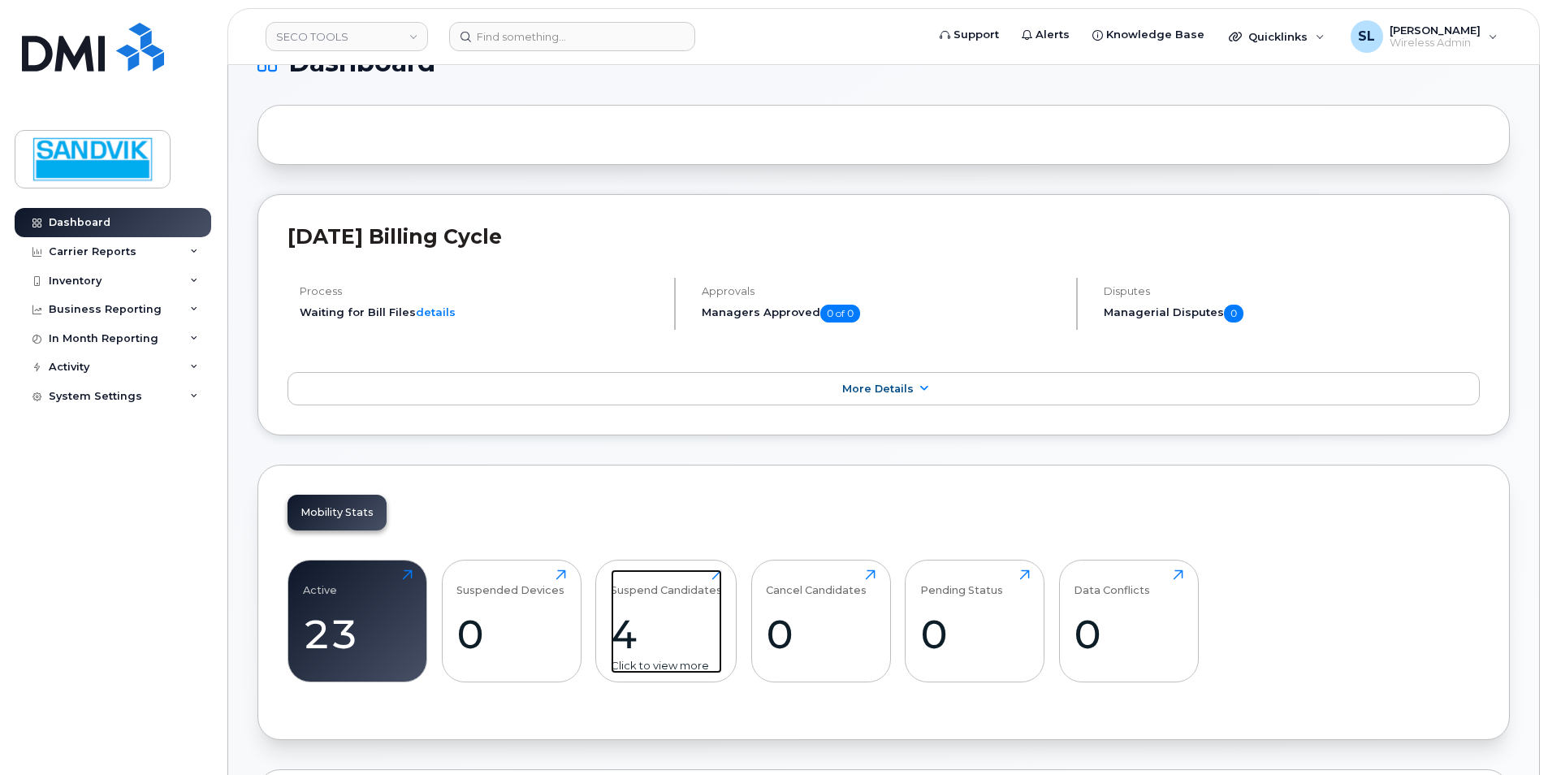
click at [652, 600] on div "Suspend Candidates 4 Click to view more" at bounding box center [666, 621] width 111 height 104
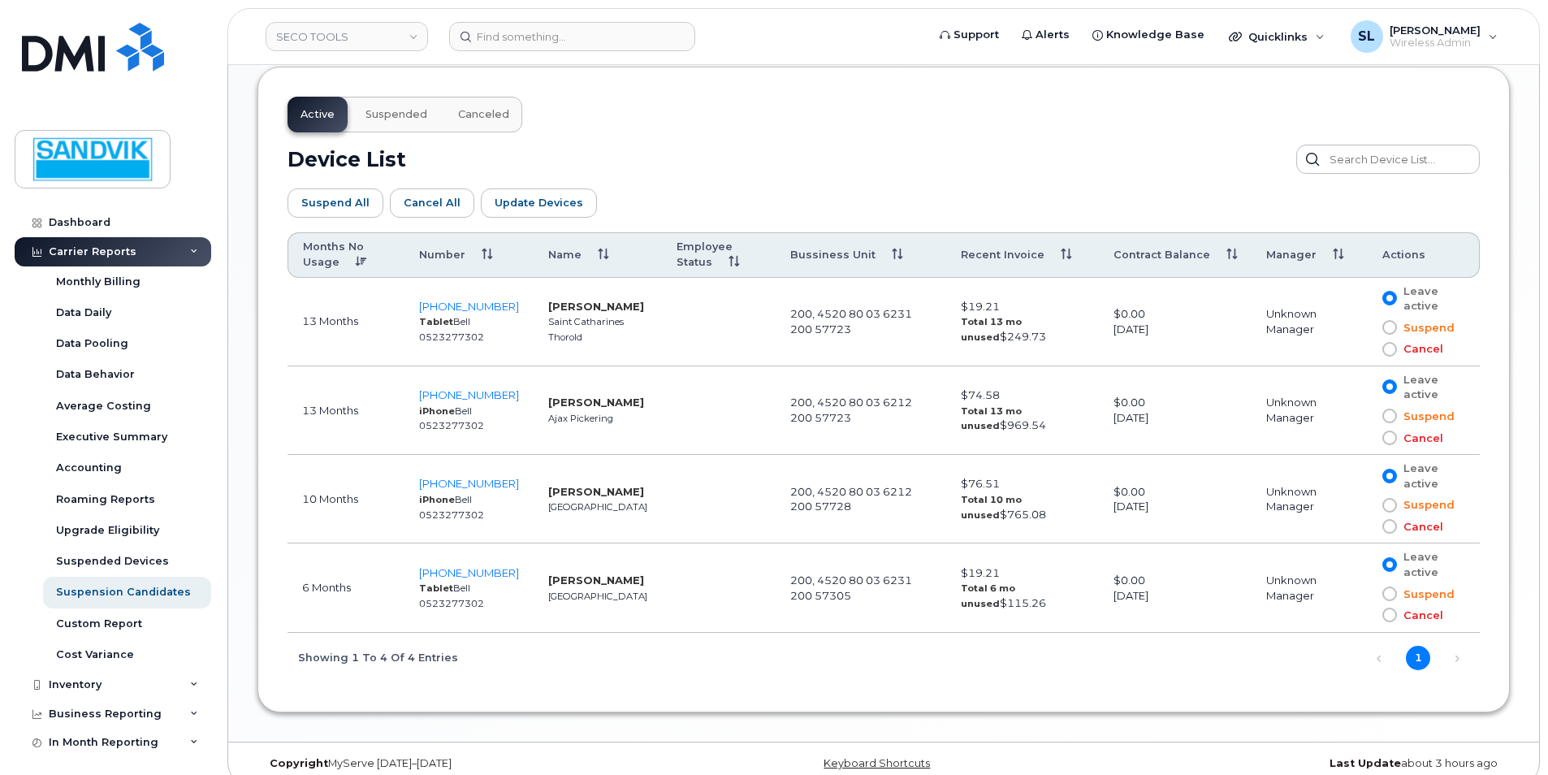
scroll to position [975, 0]
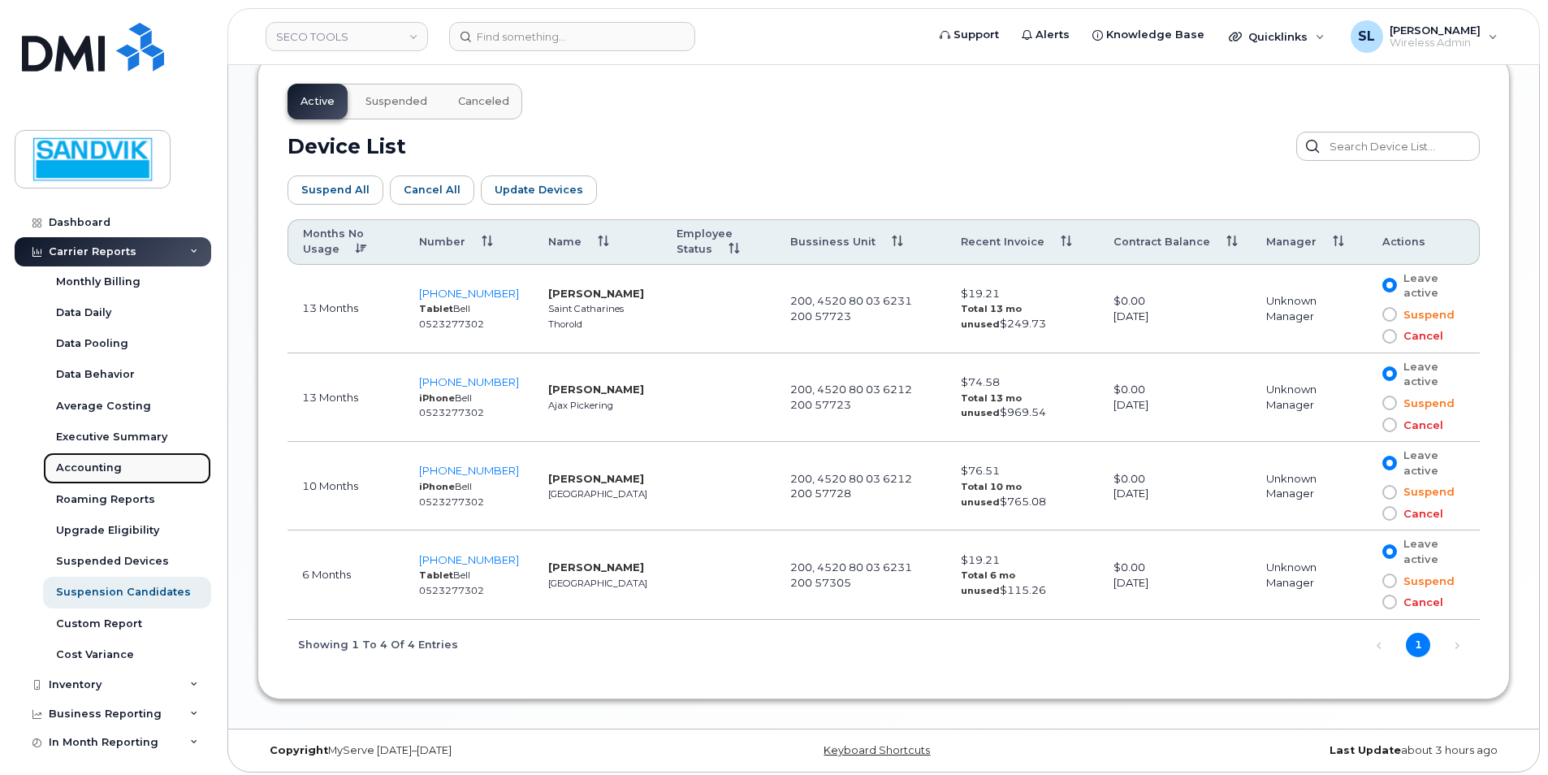
click at [97, 461] on div "Accounting" at bounding box center [89, 468] width 66 height 15
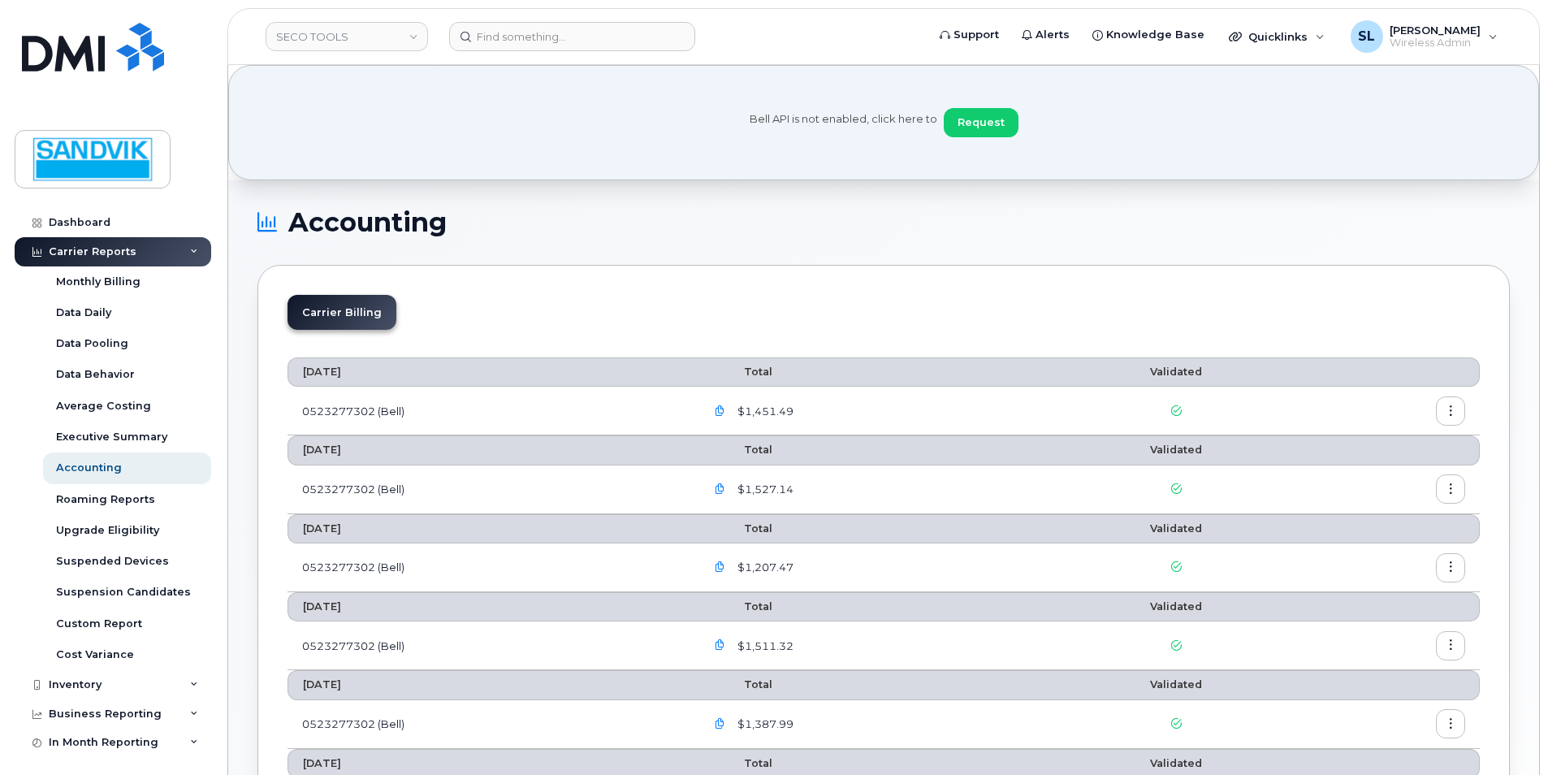
click at [725, 414] on icon "button" at bounding box center [720, 411] width 11 height 11
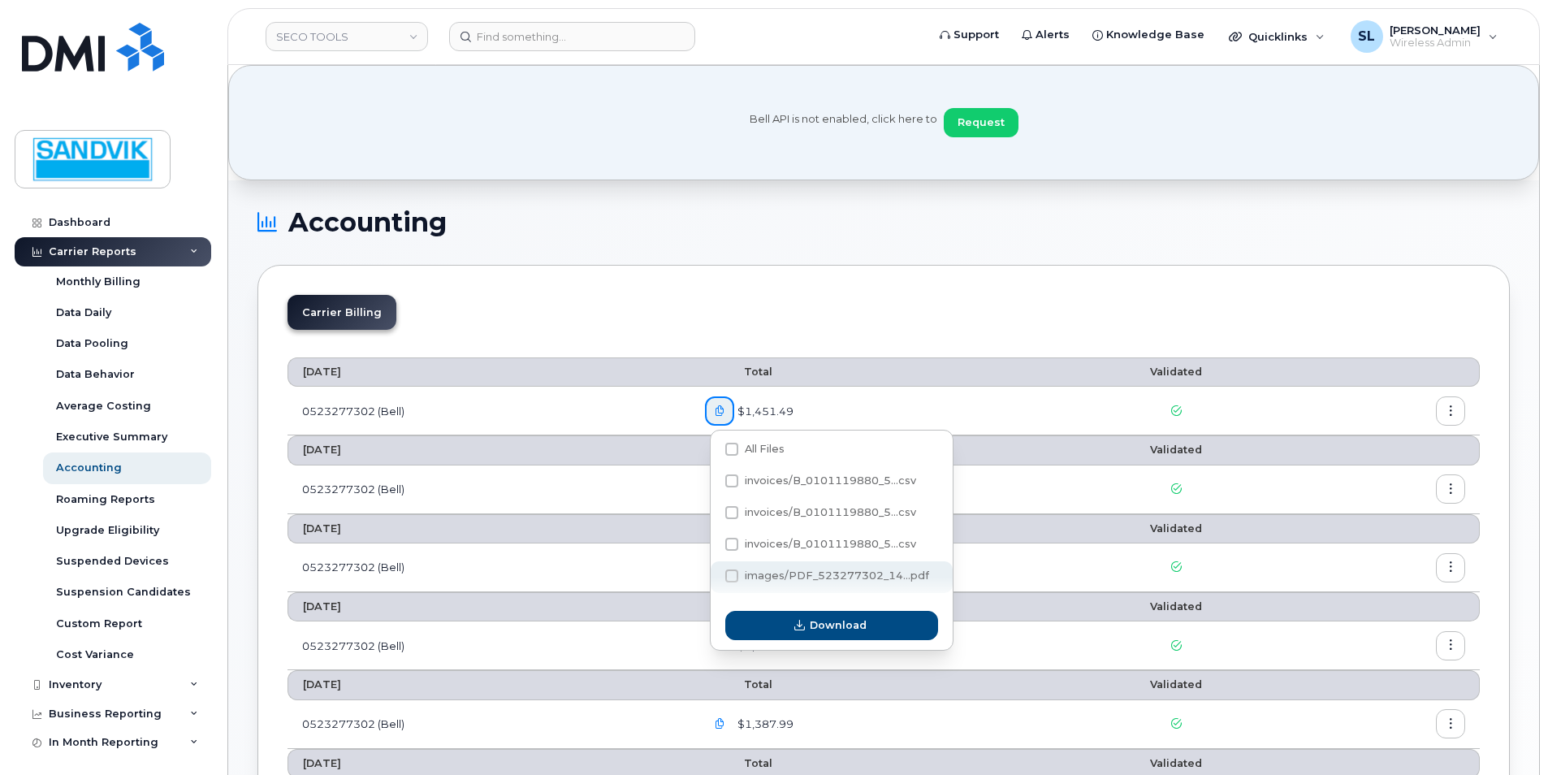
click at [732, 582] on span "images/PDF_523277302_14...pdf" at bounding box center [827, 579] width 204 height 12
checkbox input "true"
click at [758, 621] on button "Download" at bounding box center [831, 625] width 213 height 29
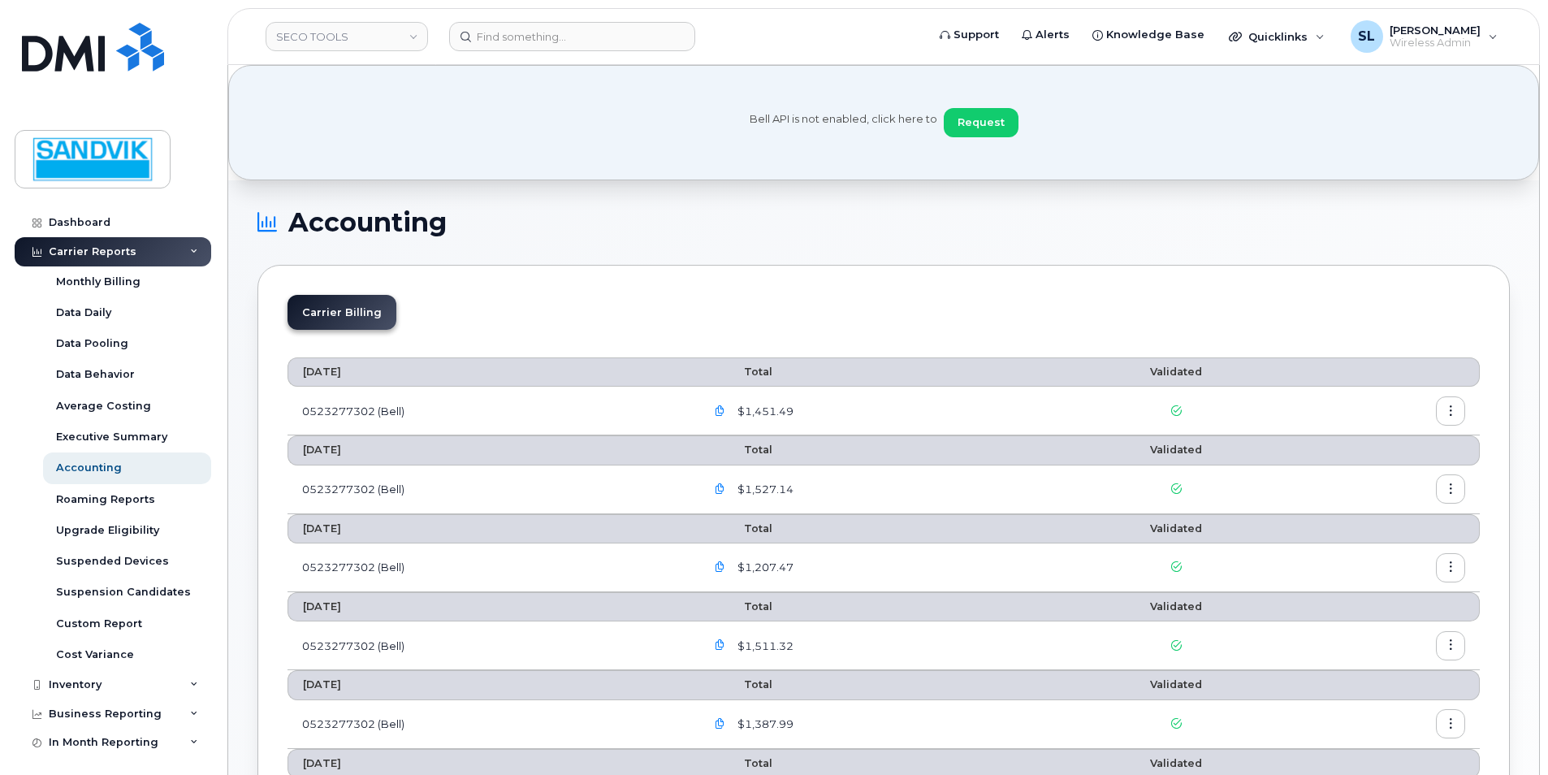
drag, startPoint x: 1139, startPoint y: 422, endPoint x: 1155, endPoint y: 408, distance: 21.3
click at [1138, 422] on td at bounding box center [1176, 411] width 249 height 49
click at [1439, 412] on button "button" at bounding box center [1450, 410] width 29 height 29
click at [1388, 474] on span "Download" at bounding box center [1376, 477] width 63 height 15
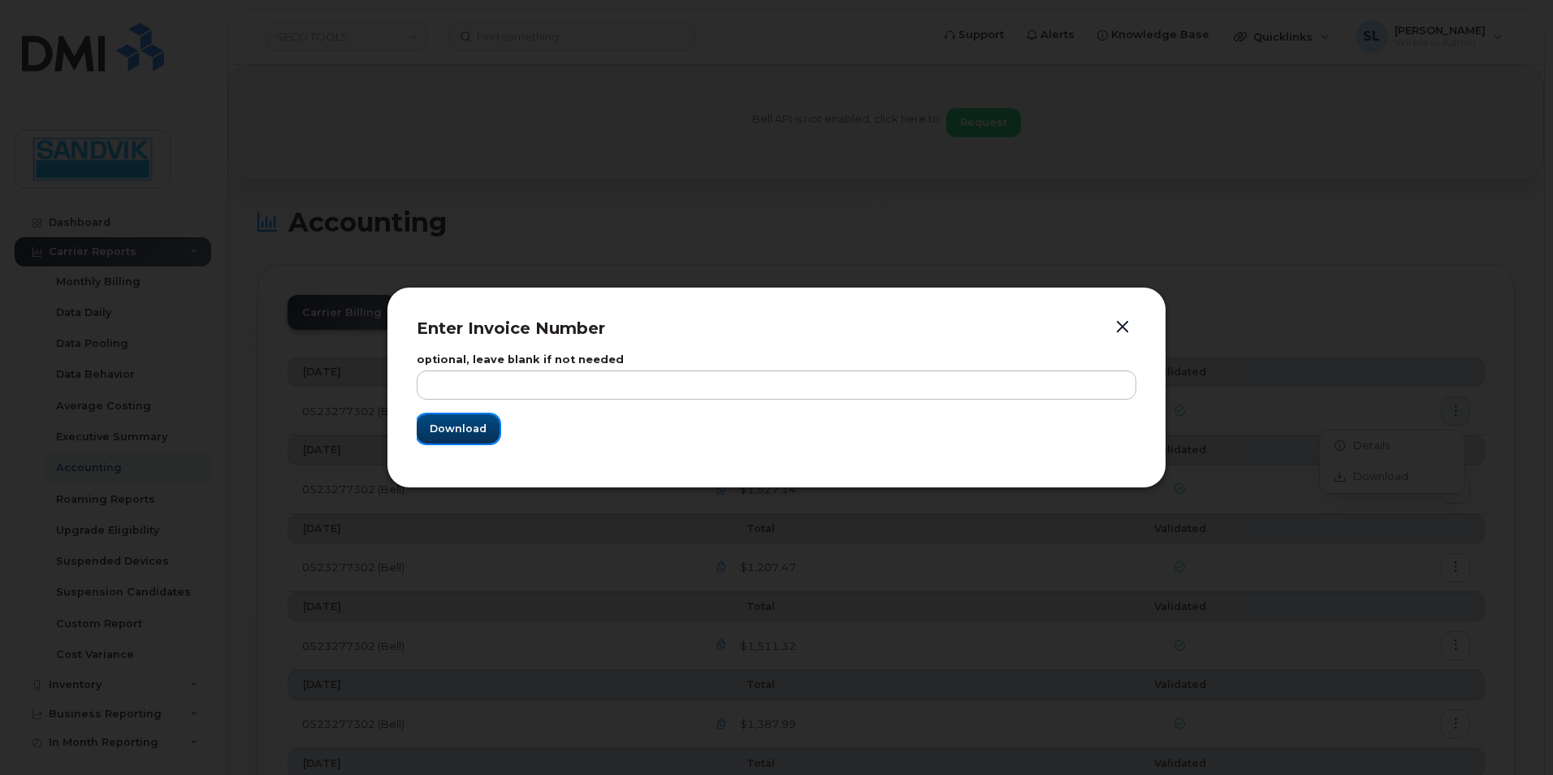
click at [484, 423] on span "Download" at bounding box center [458, 428] width 57 height 15
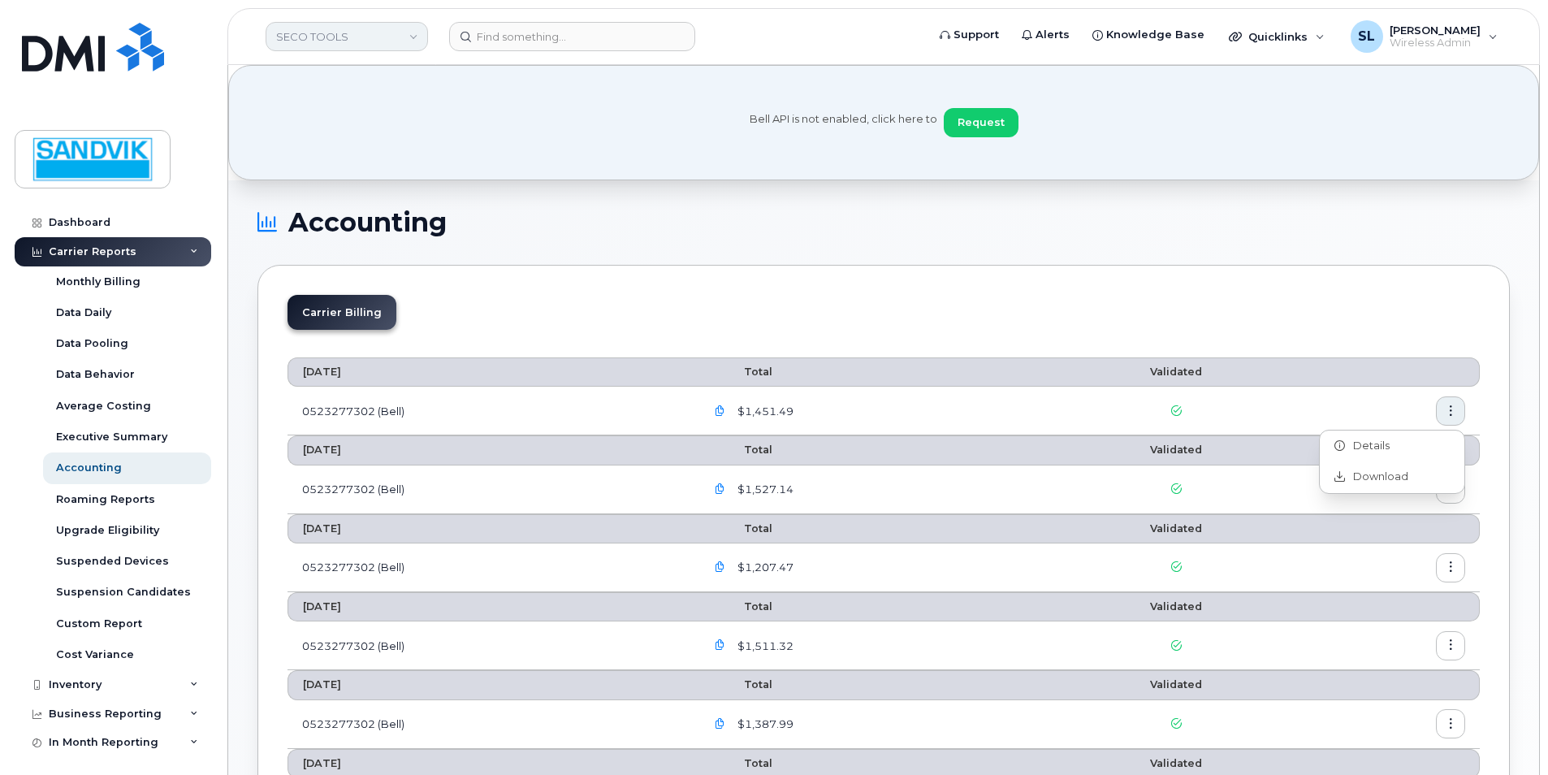
click at [376, 37] on link "SECO TOOLS" at bounding box center [347, 36] width 162 height 29
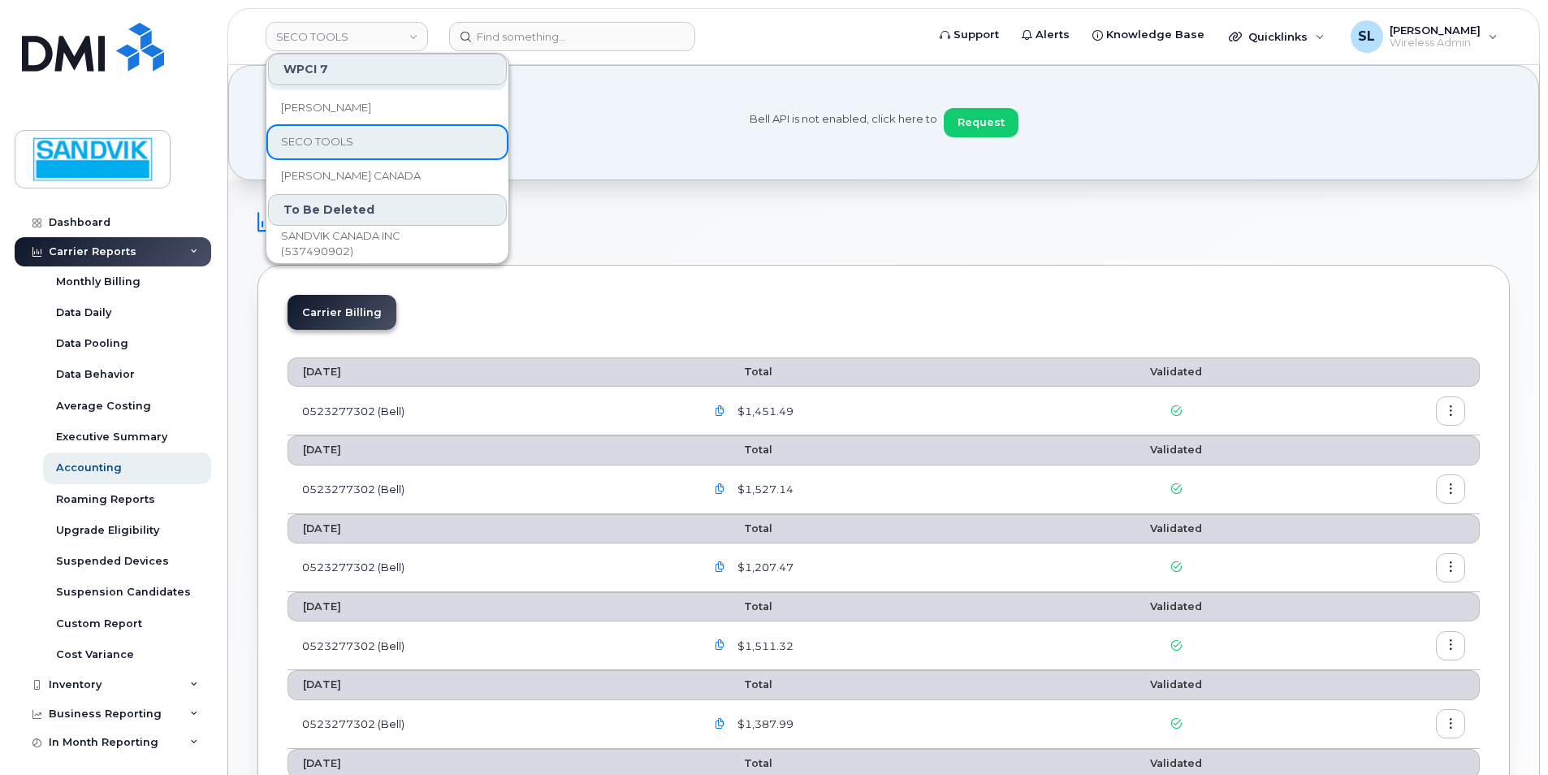
scroll to position [138, 0]
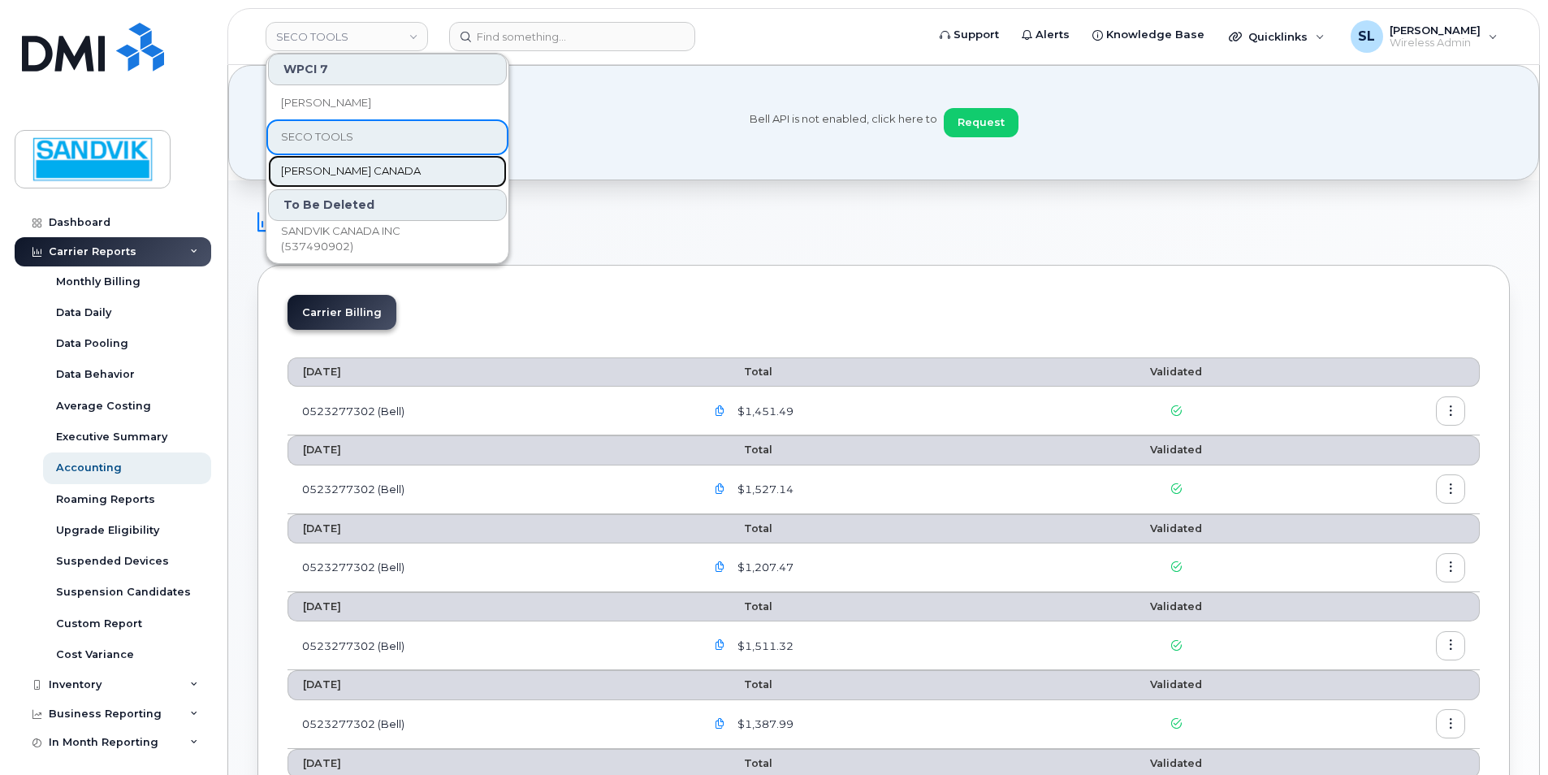
click at [358, 175] on span "[PERSON_NAME] CANADA" at bounding box center [351, 171] width 140 height 16
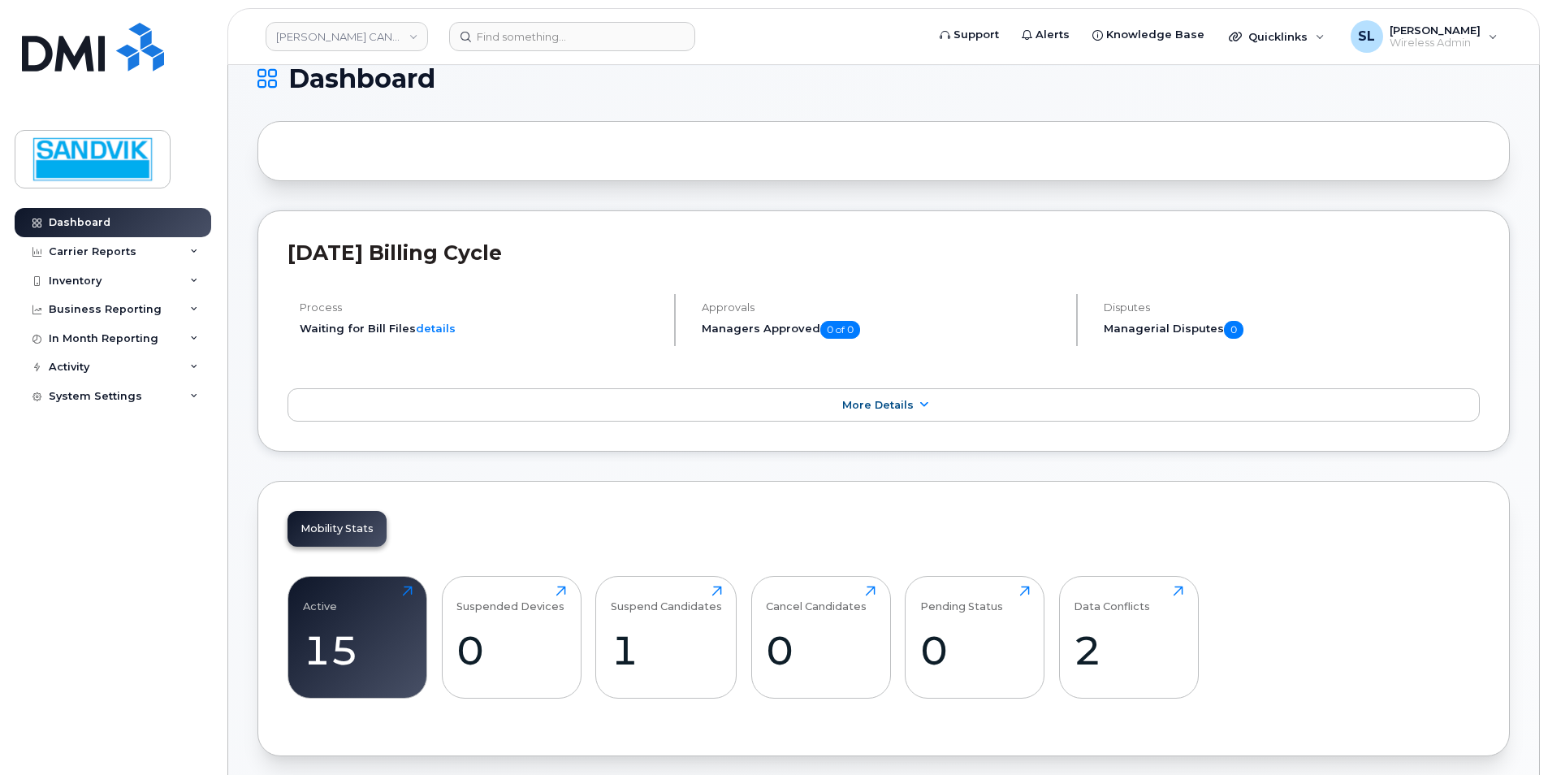
scroll to position [244, 0]
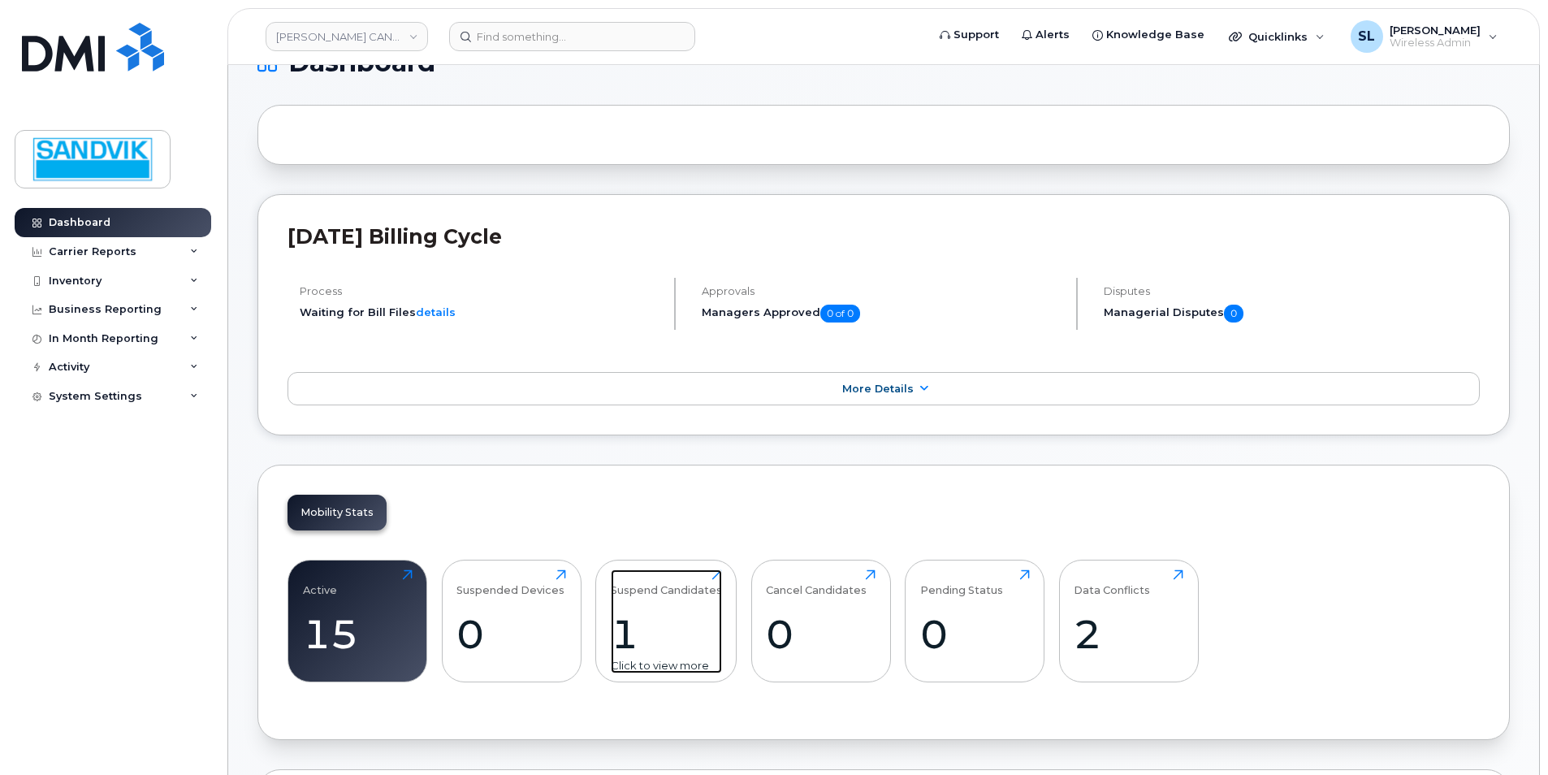
click at [648, 604] on div "Suspend Candidates 1 Click to view more" at bounding box center [666, 621] width 111 height 104
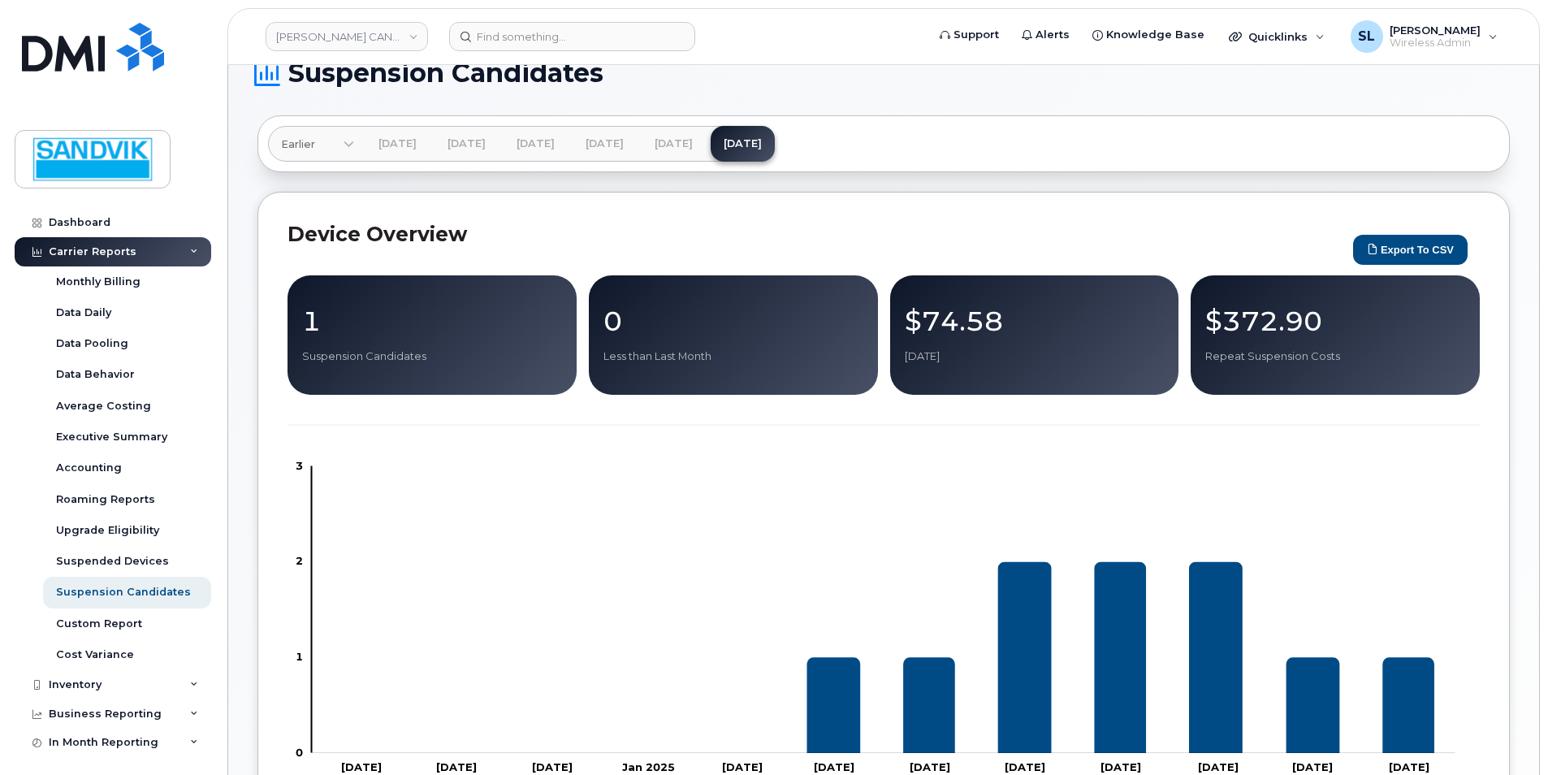
scroll to position [85, 0]
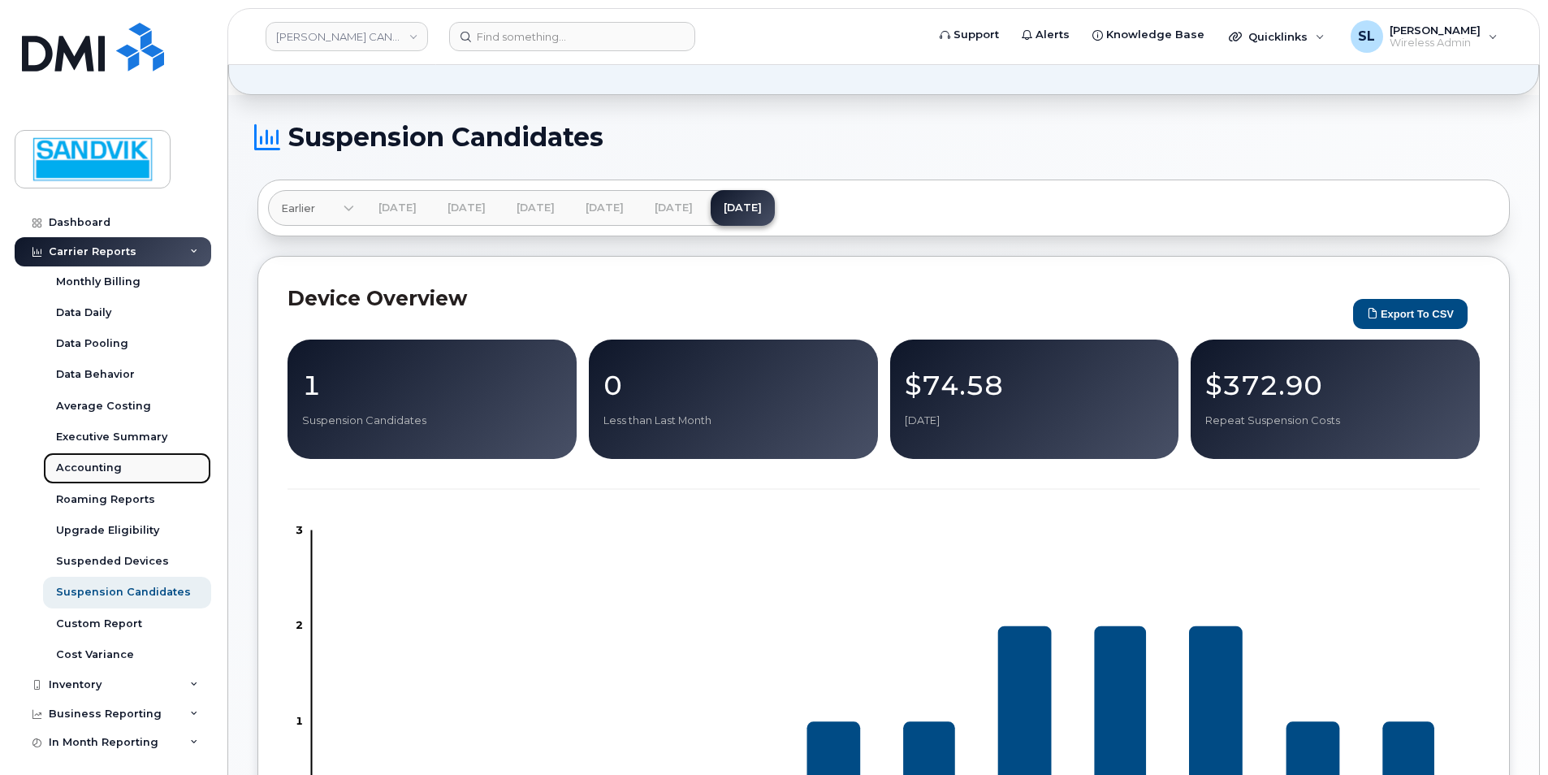
click at [93, 460] on link "Accounting" at bounding box center [127, 468] width 168 height 31
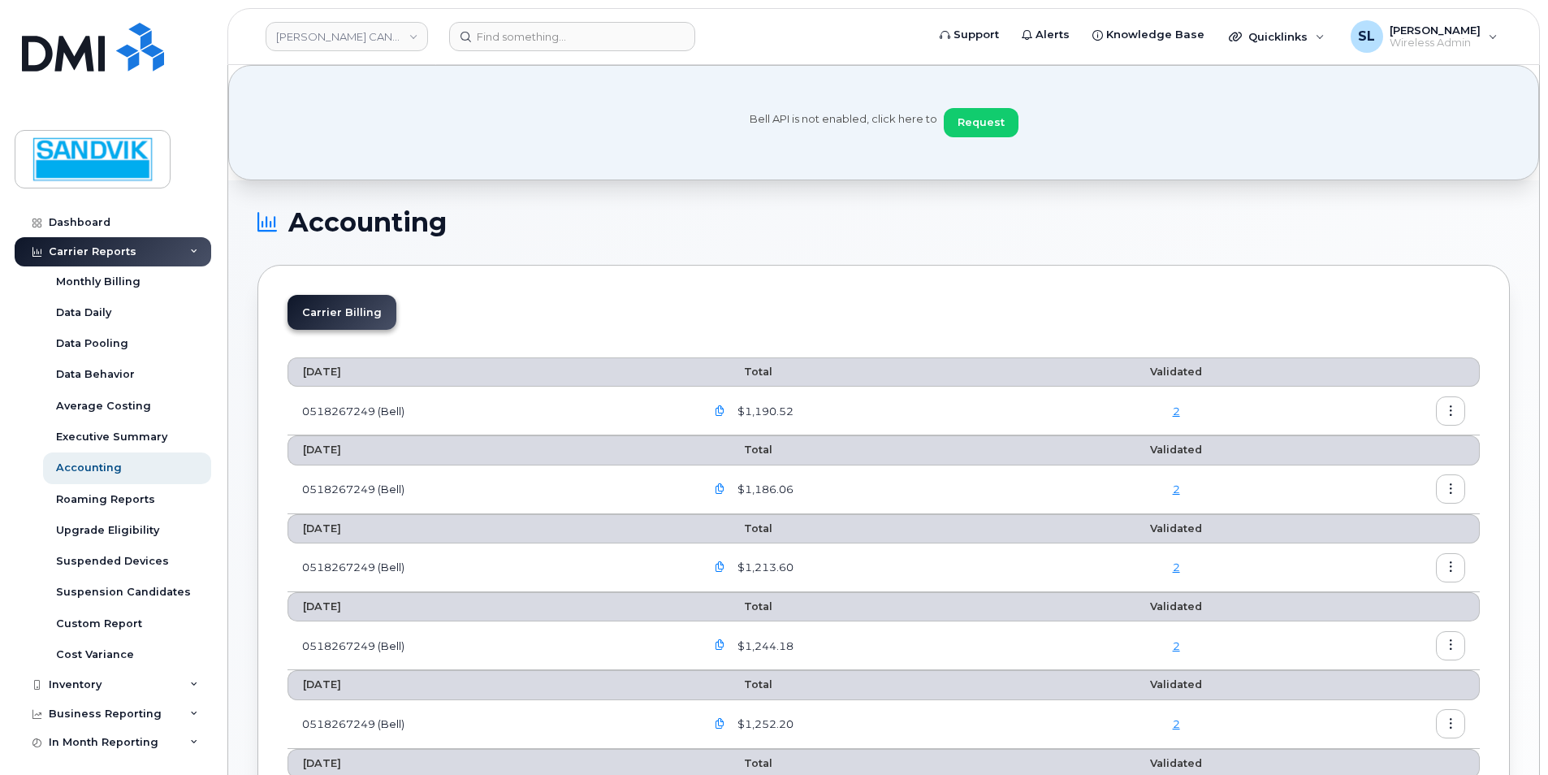
click at [724, 412] on icon "button" at bounding box center [720, 411] width 11 height 11
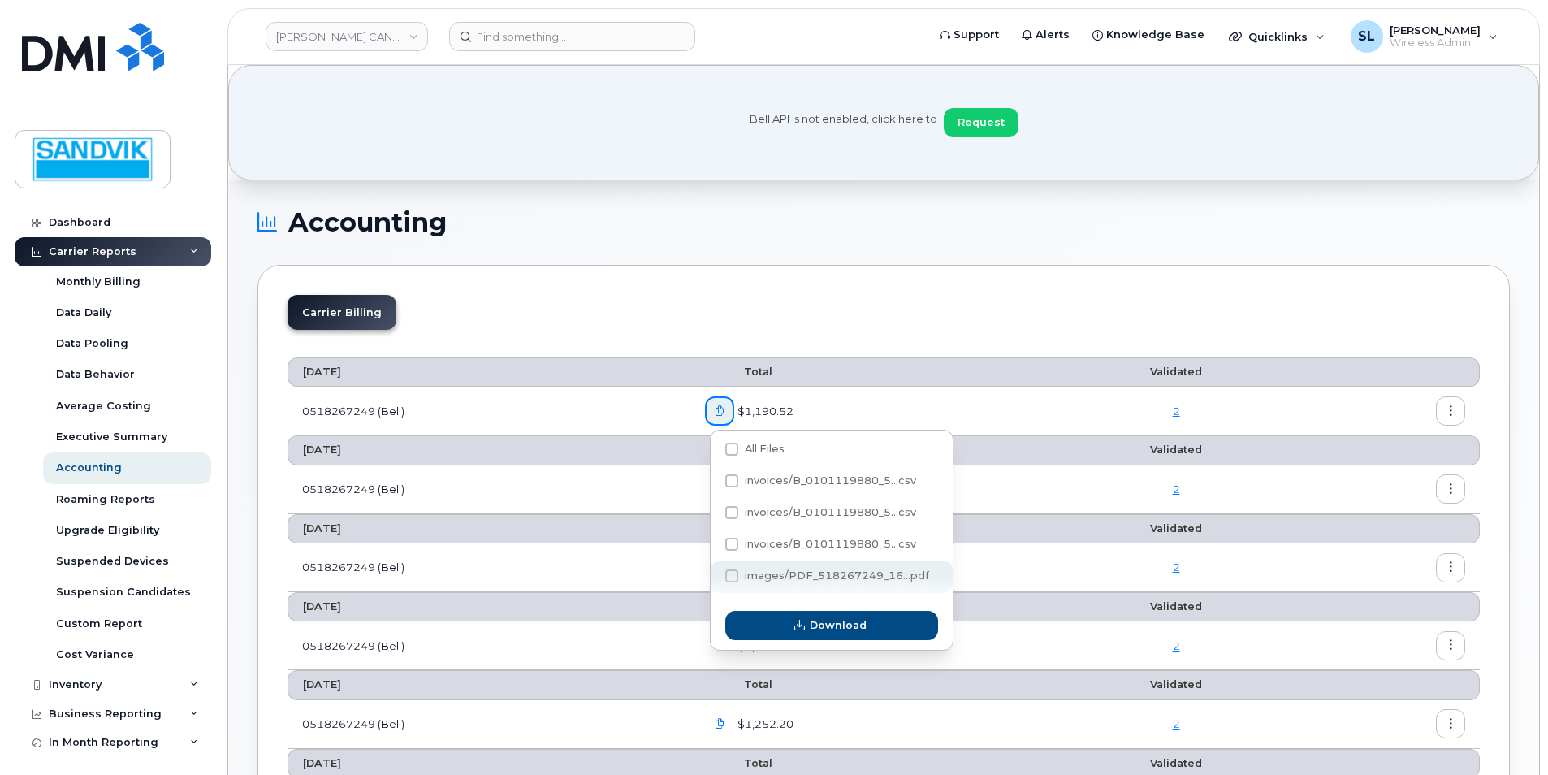
click at [730, 577] on span at bounding box center [731, 575] width 13 height 13
click at [714, 577] on input "images/PDF_518267249_16...pdf" at bounding box center [710, 577] width 8 height 8
checkbox input "true"
click at [797, 619] on span "button" at bounding box center [799, 624] width 15 height 15
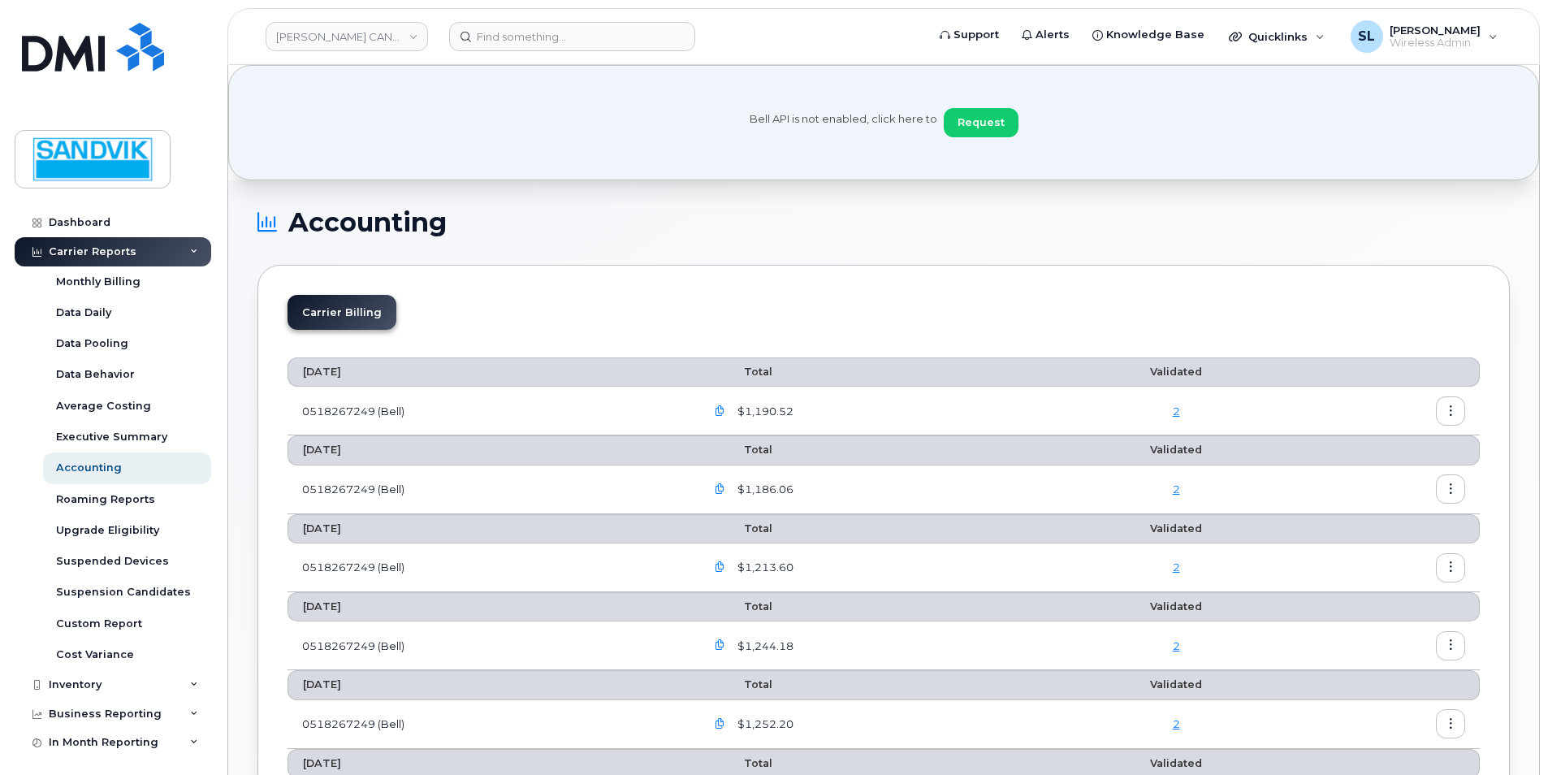
click at [1085, 423] on td "2" at bounding box center [1176, 411] width 249 height 49
click at [1448, 412] on icon "button" at bounding box center [1451, 411] width 11 height 11
click at [1376, 474] on span "Download" at bounding box center [1376, 477] width 63 height 15
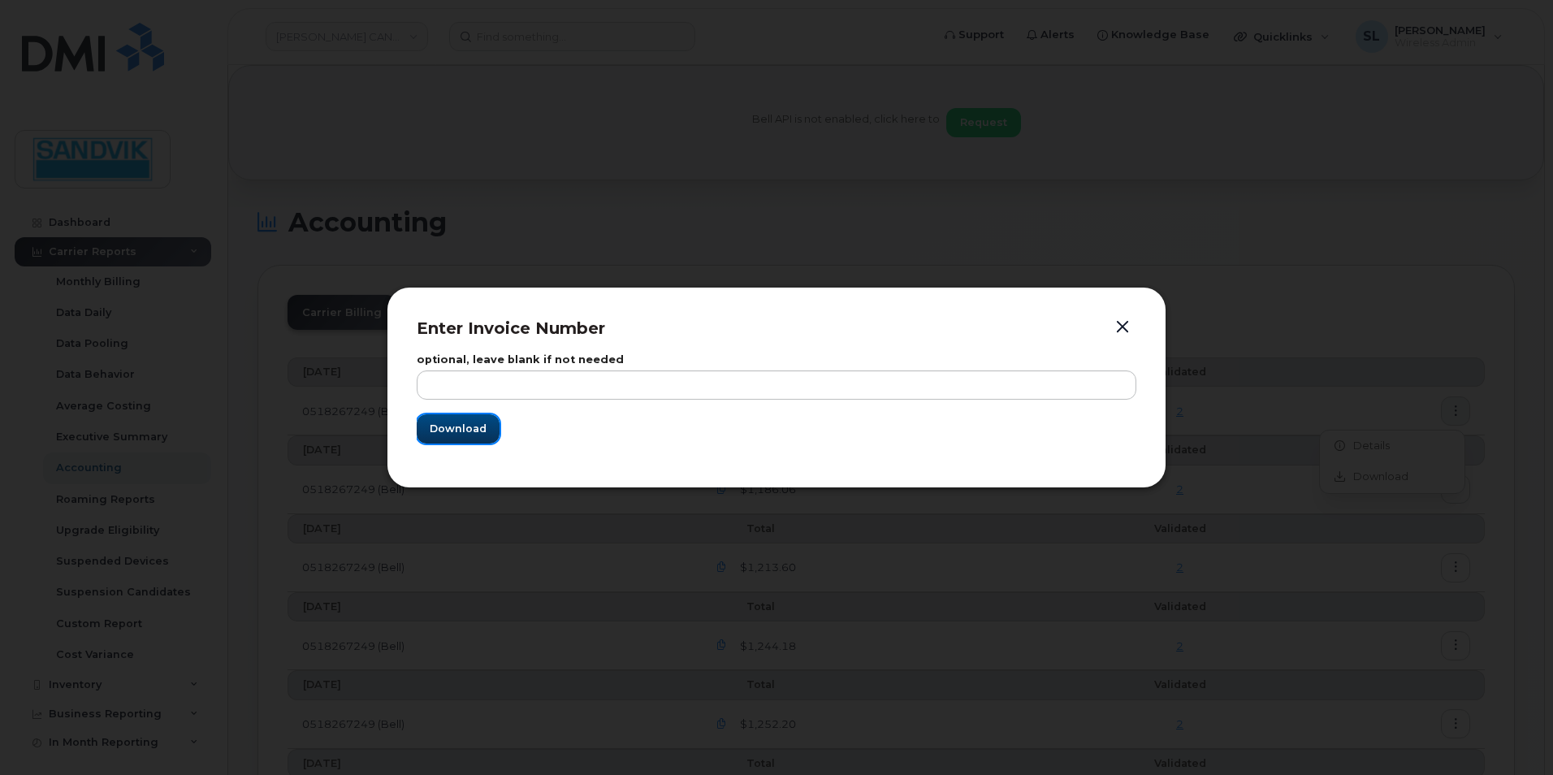
click at [483, 425] on span "Download" at bounding box center [458, 428] width 57 height 15
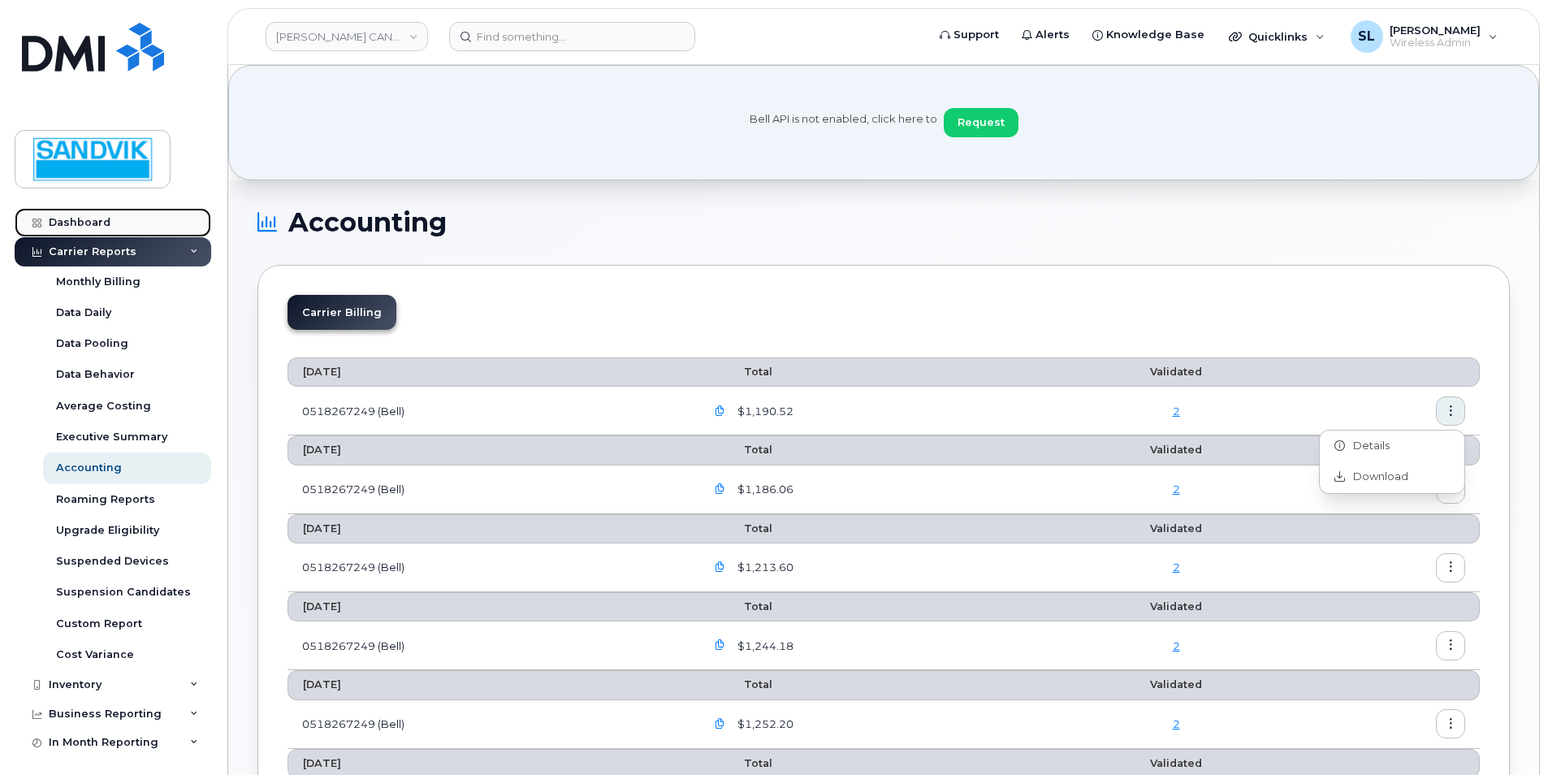
click at [65, 220] on div "Dashboard" at bounding box center [80, 222] width 62 height 13
